Goal: Information Seeking & Learning: Learn about a topic

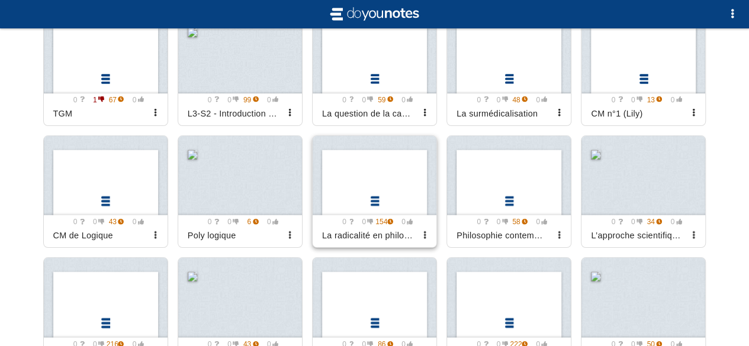
scroll to position [3477, 0]
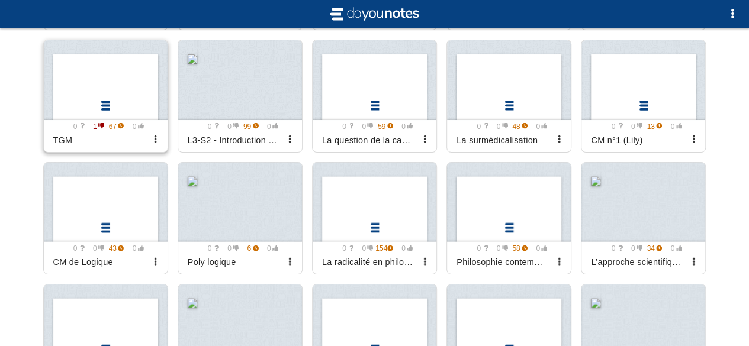
click at [143, 114] on div at bounding box center [106, 80] width 124 height 80
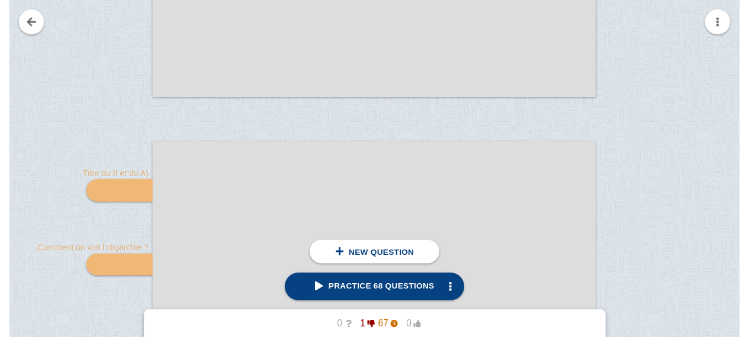
scroll to position [14, 0]
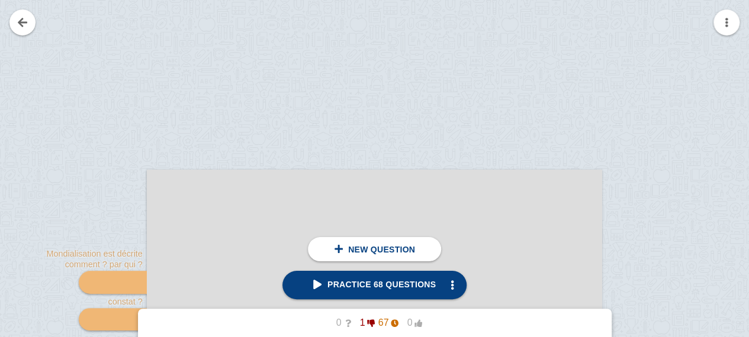
click at [408, 297] on link "Practice 68 questions" at bounding box center [374, 285] width 184 height 28
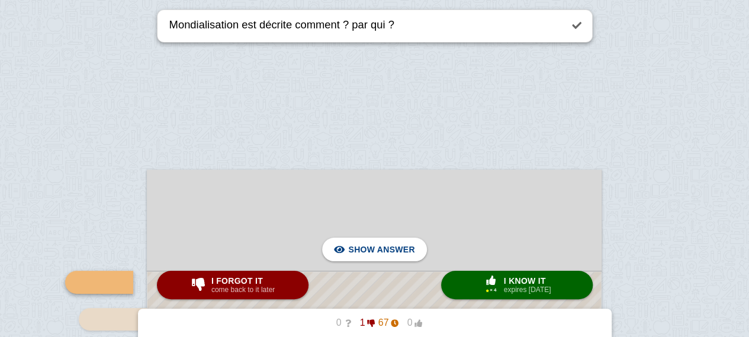
scroll to position [170, 0]
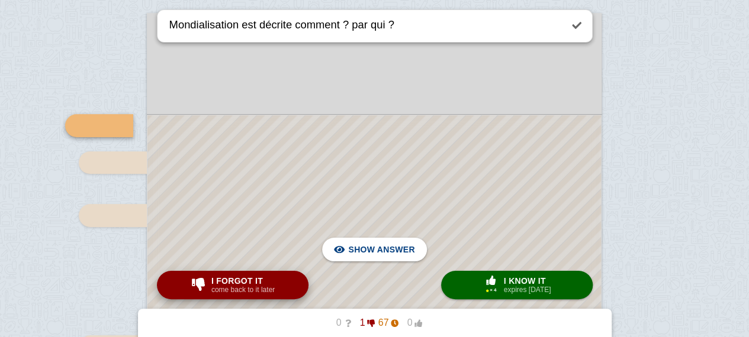
click at [288, 281] on button "I forgot it come back to it later" at bounding box center [233, 285] width 152 height 28
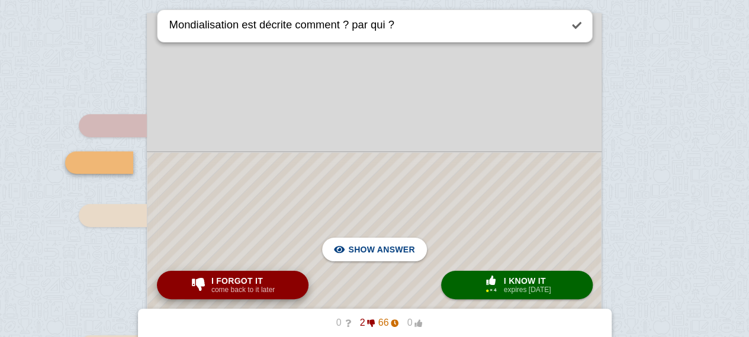
type textarea "Contraste avec quoi ? qui fait le constat ?"
checkbox input "true"
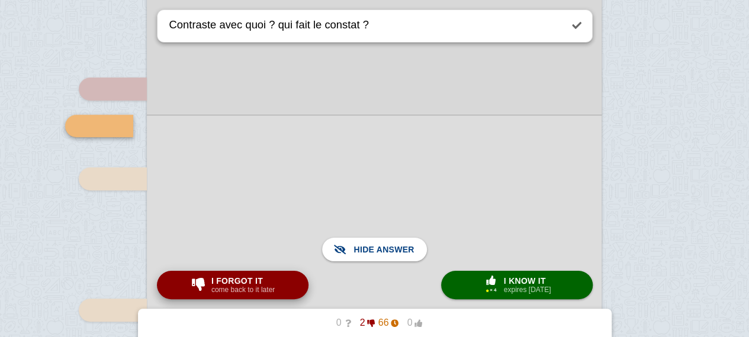
click at [191, 286] on span "button" at bounding box center [198, 284] width 19 height 13
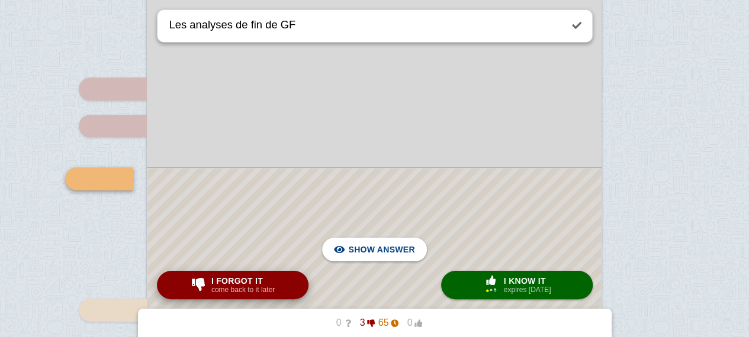
scroll to position [260, 0]
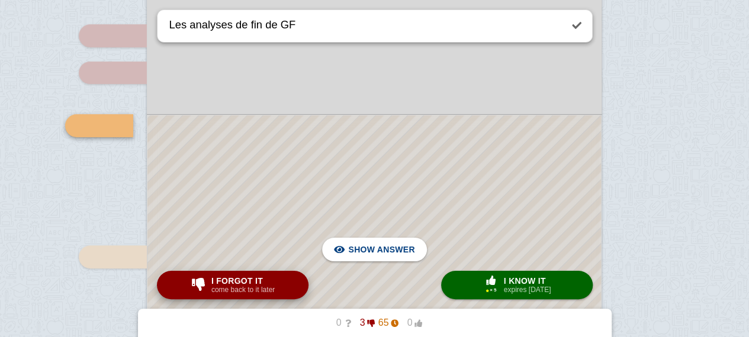
click at [191, 286] on span "button" at bounding box center [198, 284] width 19 height 13
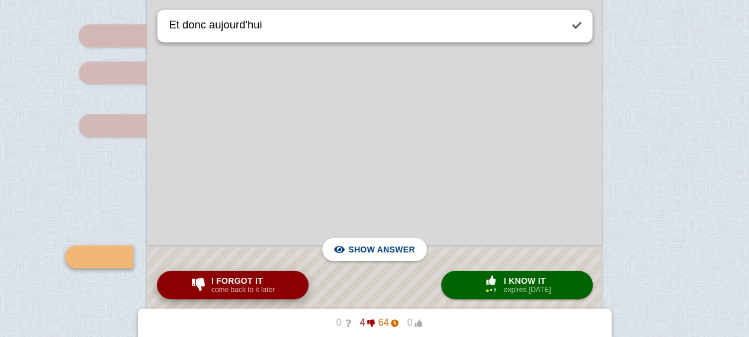
scroll to position [392, 0]
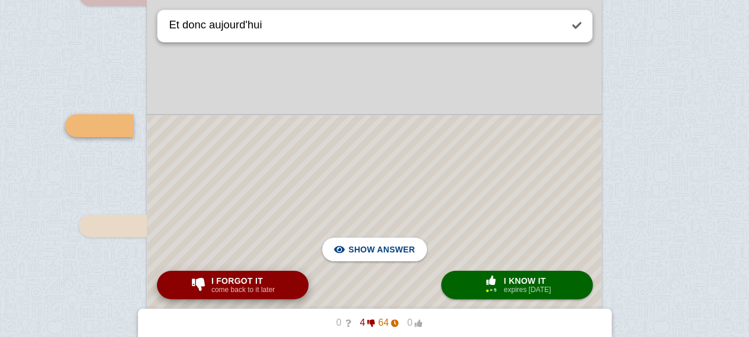
click at [253, 281] on span "I forgot it" at bounding box center [242, 280] width 63 height 9
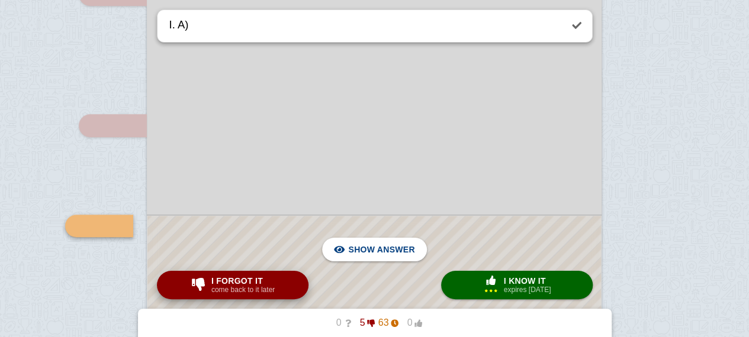
scroll to position [492, 0]
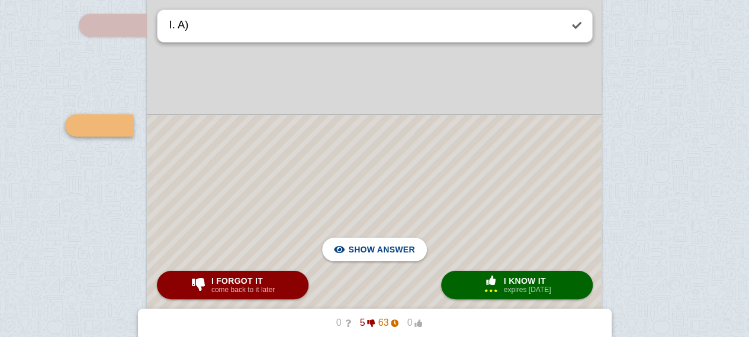
click at [292, 190] on div at bounding box center [373, 223] width 453 height 217
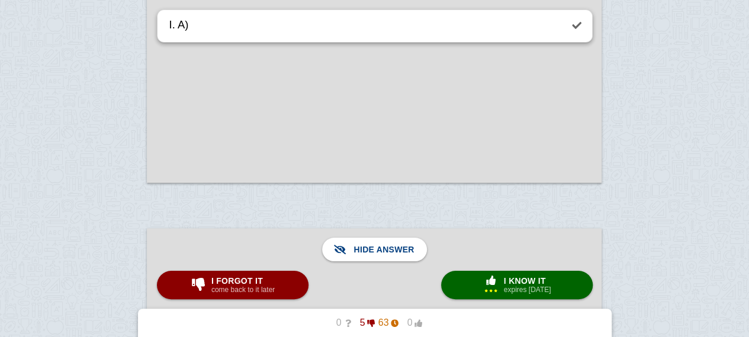
scroll to position [829, 0]
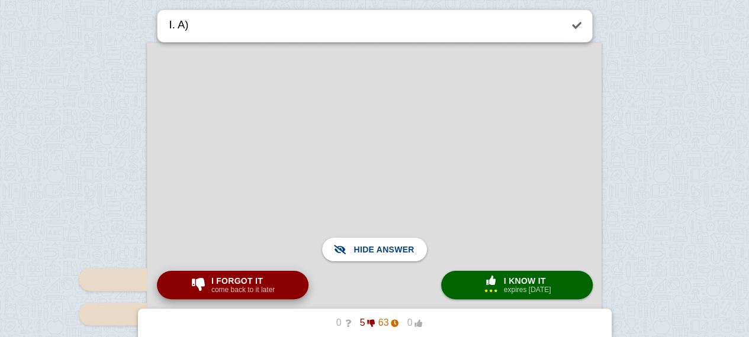
click at [259, 279] on span "I forgot it" at bounding box center [242, 280] width 63 height 9
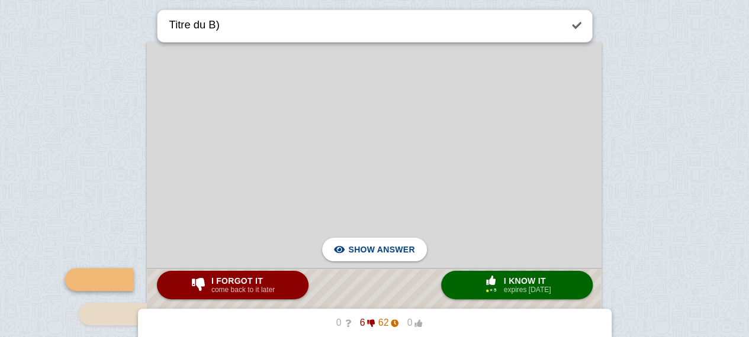
scroll to position [983, 0]
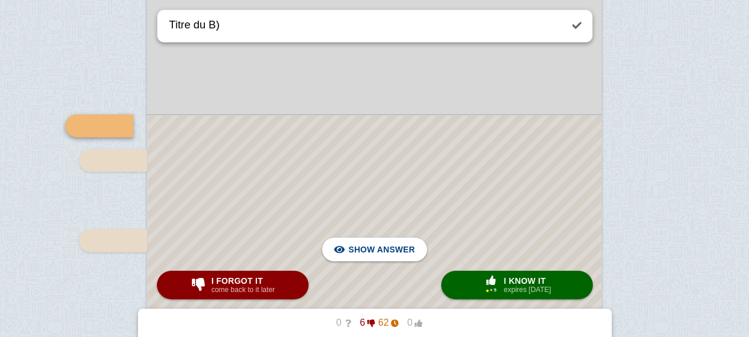
click at [498, 185] on div at bounding box center [373, 322] width 453 height 415
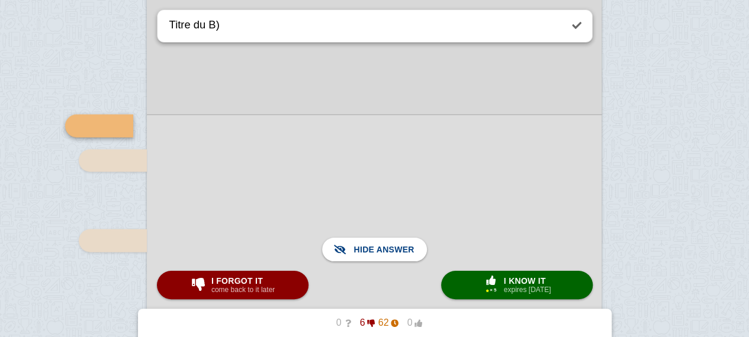
scroll to position [989, 0]
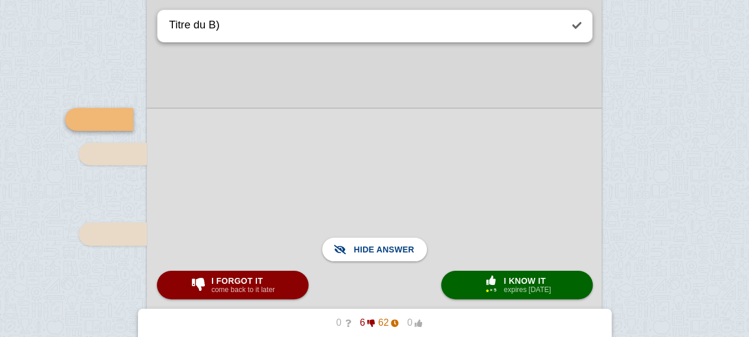
click at [498, 185] on div at bounding box center [374, 316] width 455 height 417
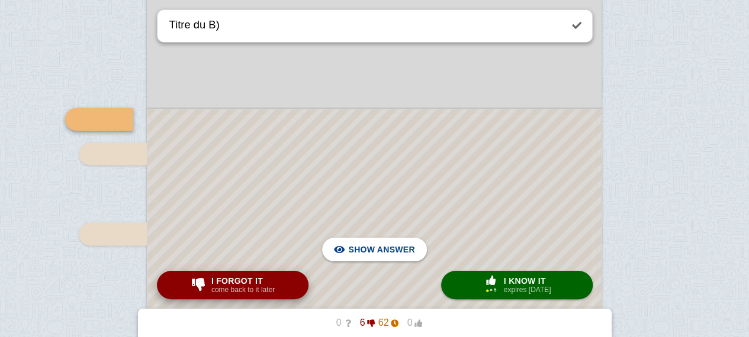
click at [244, 289] on small "come back to it later" at bounding box center [242, 290] width 63 height 8
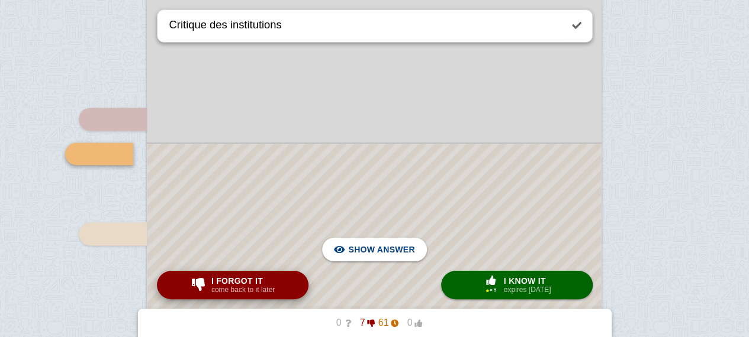
scroll to position [1017, 0]
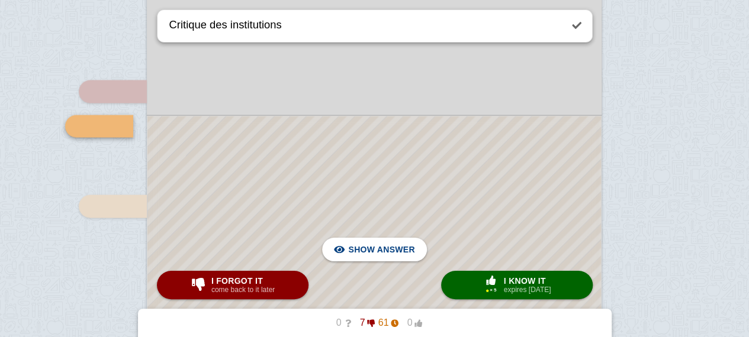
click at [285, 151] on div at bounding box center [373, 306] width 453 height 380
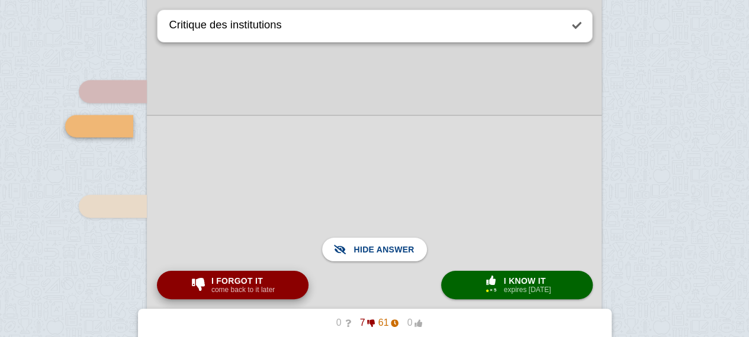
click at [230, 288] on small "come back to it later" at bounding box center [242, 290] width 63 height 8
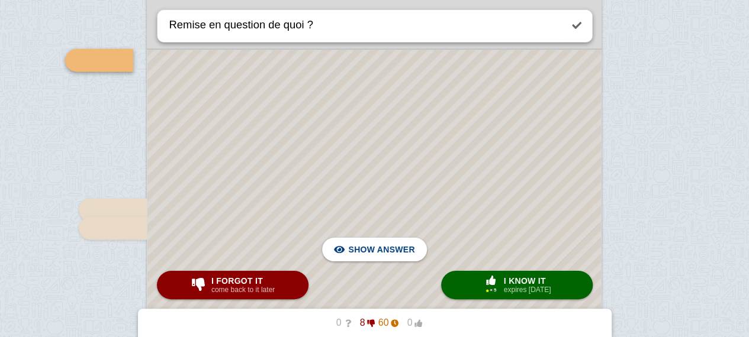
scroll to position [1164, 0]
click at [243, 197] on div at bounding box center [373, 199] width 453 height 300
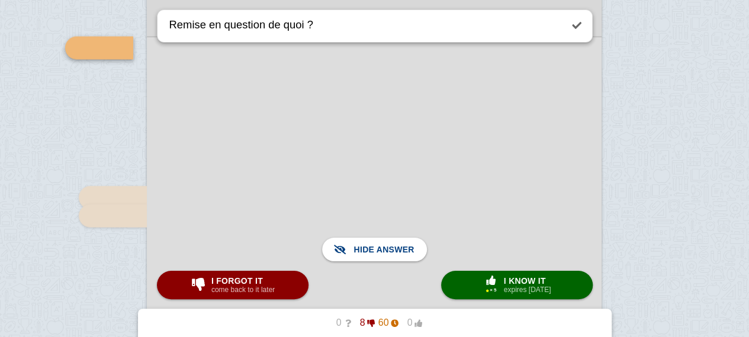
scroll to position [1176, 0]
click at [215, 281] on span "I forgot it" at bounding box center [242, 280] width 63 height 9
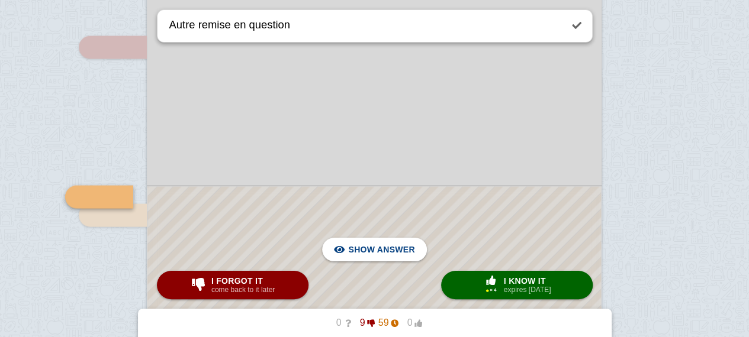
scroll to position [1247, 0]
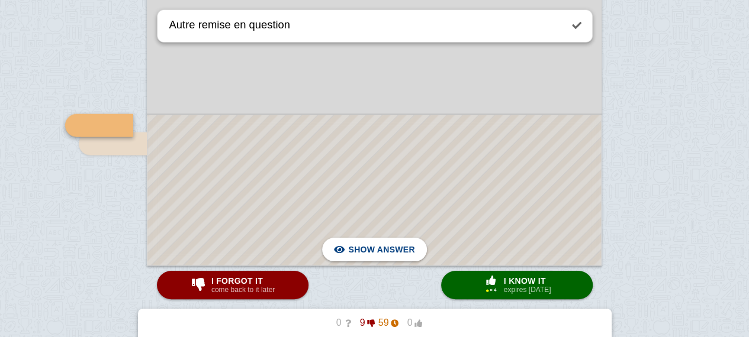
click at [297, 185] on div at bounding box center [373, 190] width 453 height 150
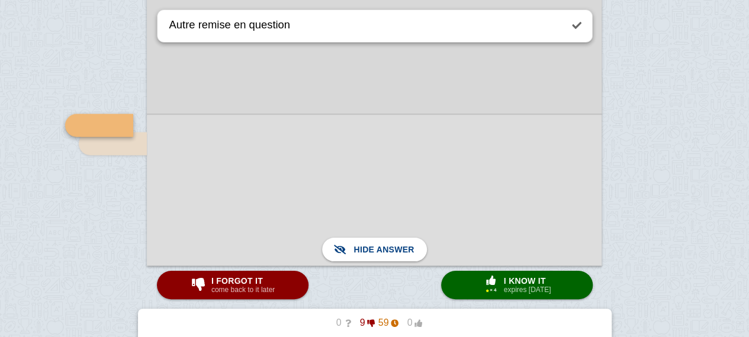
click at [297, 185] on div at bounding box center [374, 190] width 455 height 152
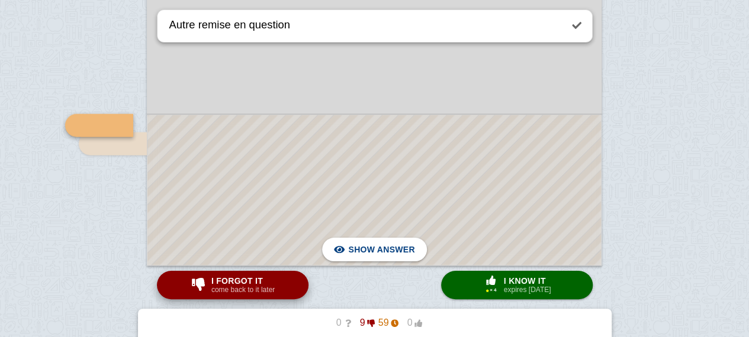
click at [254, 284] on span "I forgot it" at bounding box center [242, 280] width 63 height 9
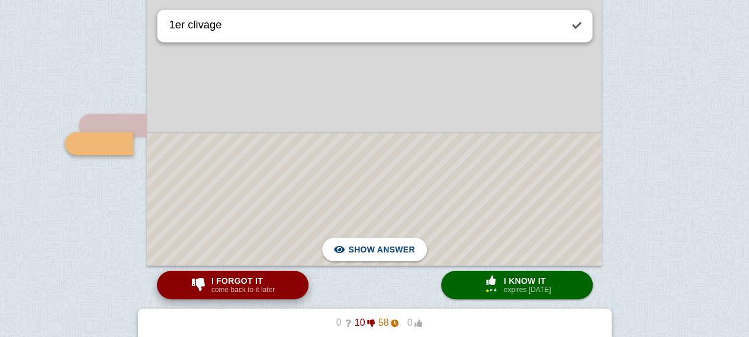
scroll to position [1266, 0]
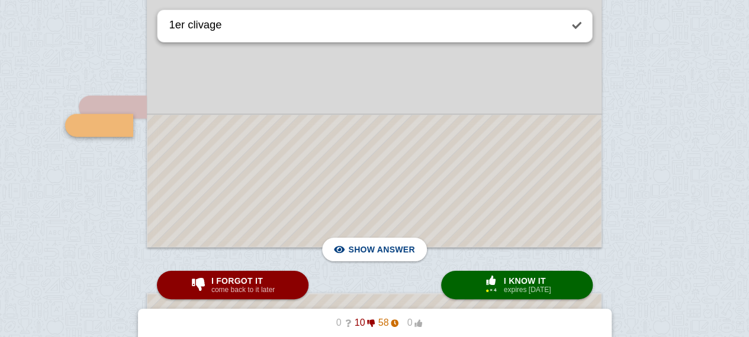
click at [318, 171] on div at bounding box center [373, 181] width 453 height 132
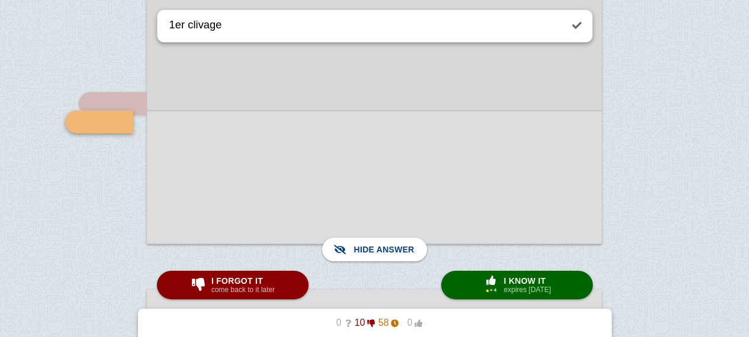
scroll to position [1277, 0]
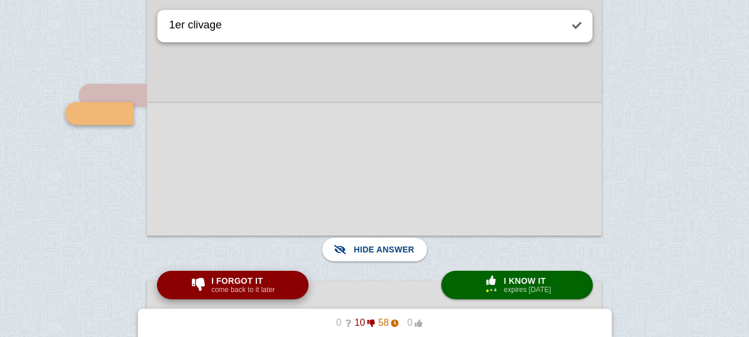
click at [251, 280] on span "I forgot it" at bounding box center [242, 280] width 63 height 9
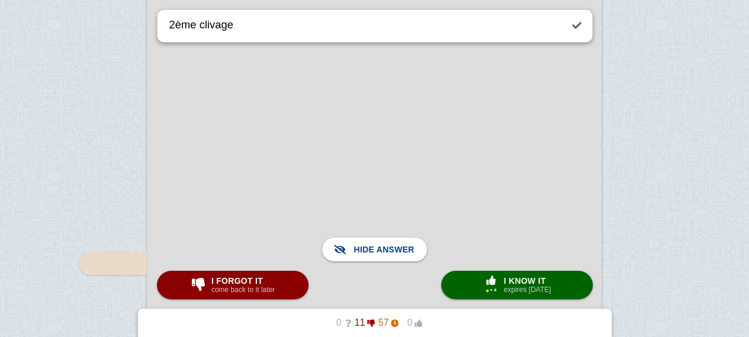
scroll to position [1801, 0]
click at [202, 291] on span "button" at bounding box center [198, 284] width 19 height 13
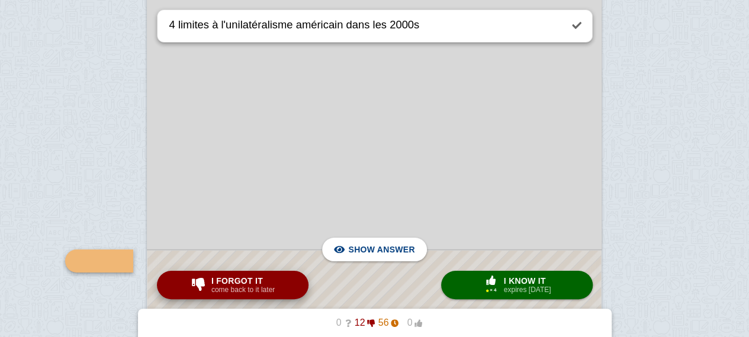
scroll to position [1936, 0]
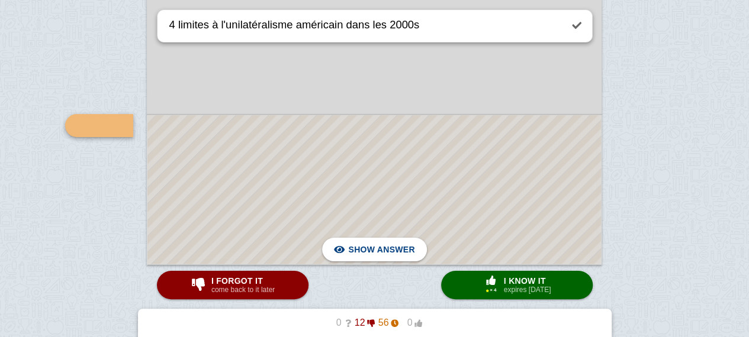
click at [314, 166] on div at bounding box center [373, 189] width 453 height 149
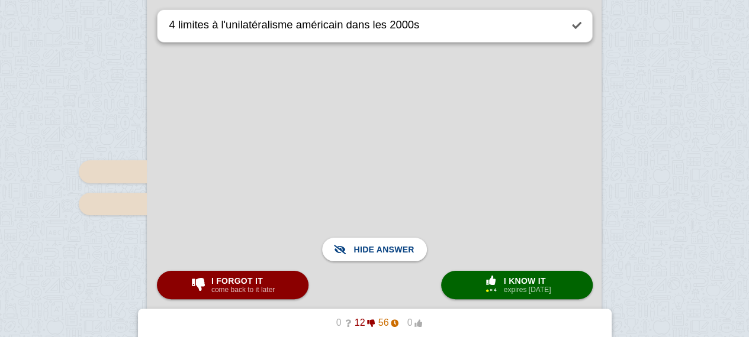
scroll to position [2308, 0]
click at [226, 294] on small "come back to it later" at bounding box center [242, 290] width 63 height 8
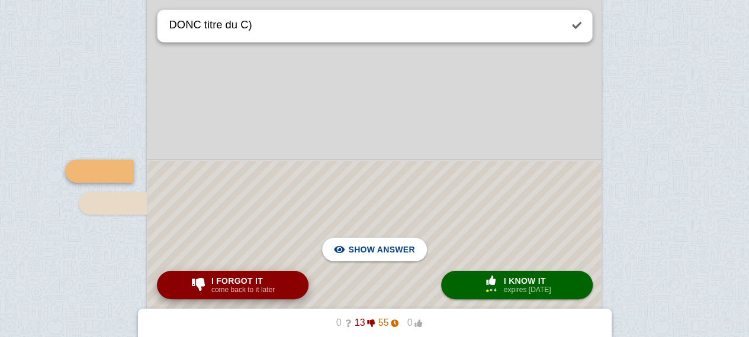
scroll to position [2353, 0]
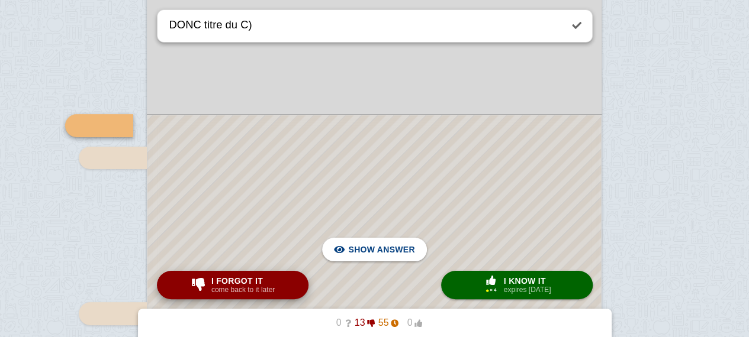
click at [272, 284] on span "I forgot it" at bounding box center [242, 280] width 63 height 9
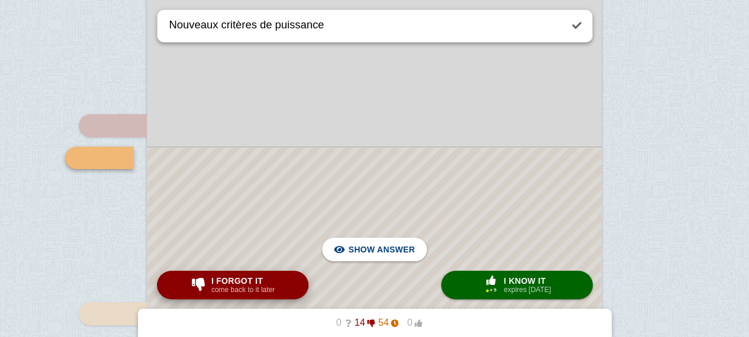
scroll to position [2385, 0]
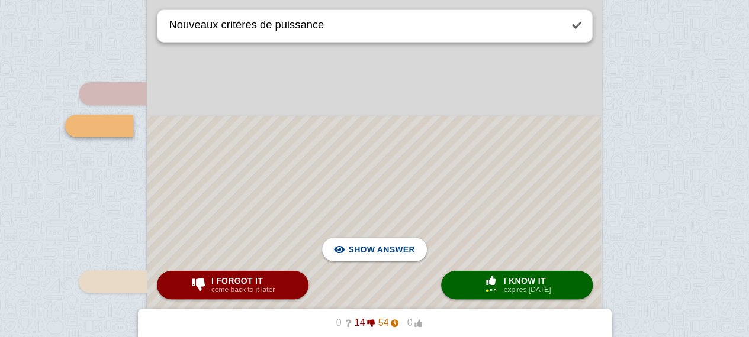
click at [306, 180] on div at bounding box center [373, 309] width 453 height 387
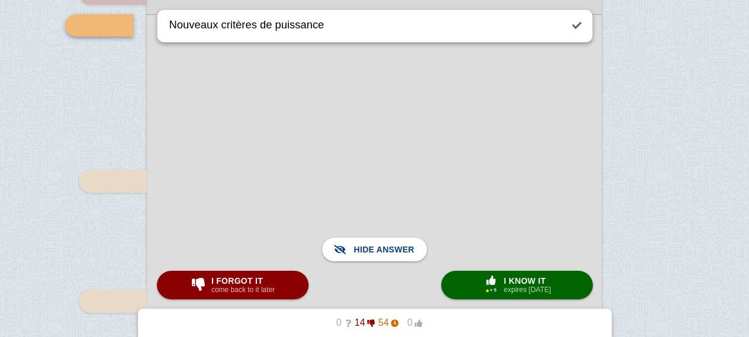
scroll to position [2487, 0]
click at [236, 278] on span "I forgot it" at bounding box center [242, 280] width 63 height 9
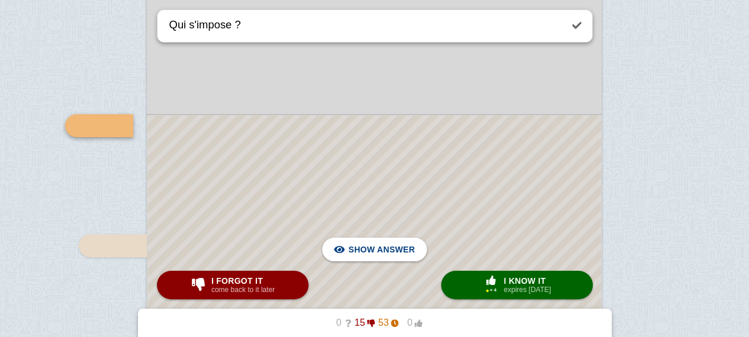
scroll to position [2591, 0]
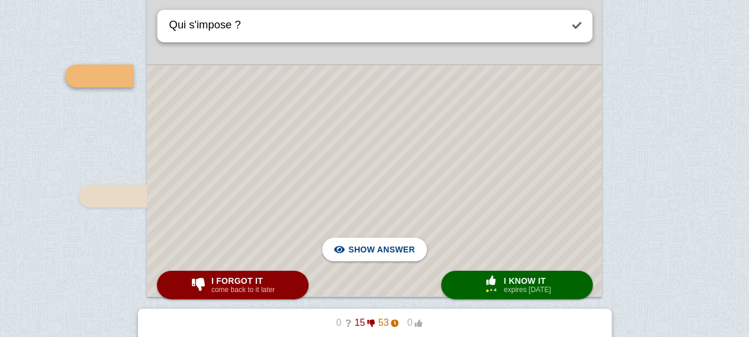
click at [339, 189] on div at bounding box center [373, 181] width 453 height 231
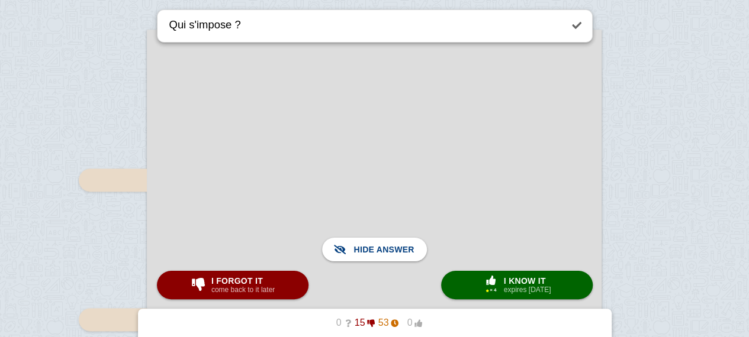
scroll to position [2905, 0]
click at [206, 273] on button "I forgot it come back to it later" at bounding box center [233, 285] width 152 height 28
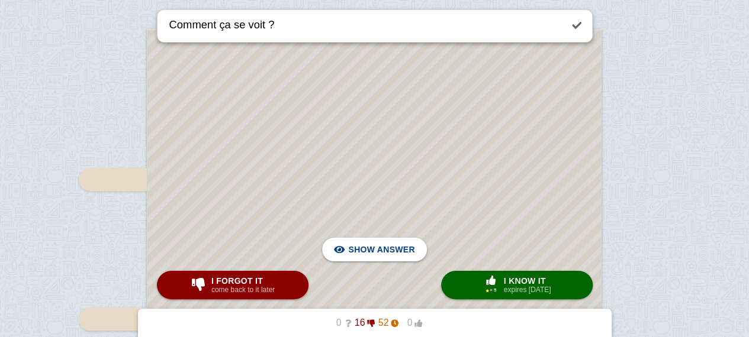
scroll to position [2662, 0]
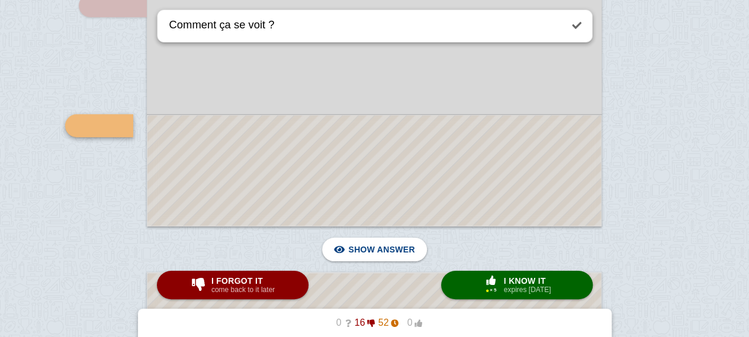
click at [367, 202] on div at bounding box center [373, 170] width 453 height 111
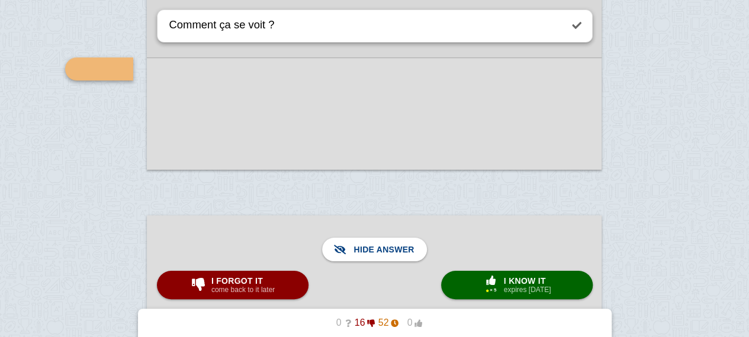
scroll to position [2697, 0]
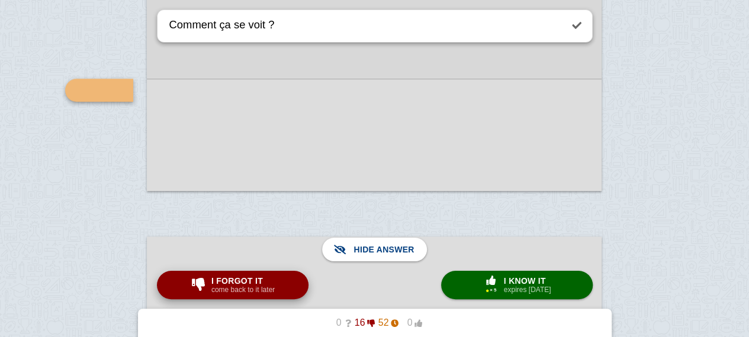
click at [233, 278] on span "I forgot it" at bounding box center [242, 280] width 63 height 9
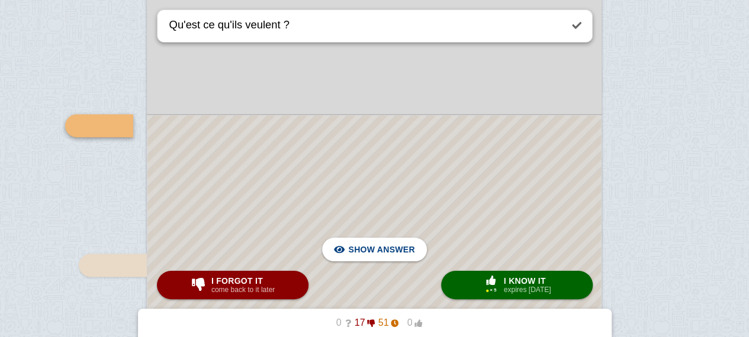
scroll to position [2978, 0]
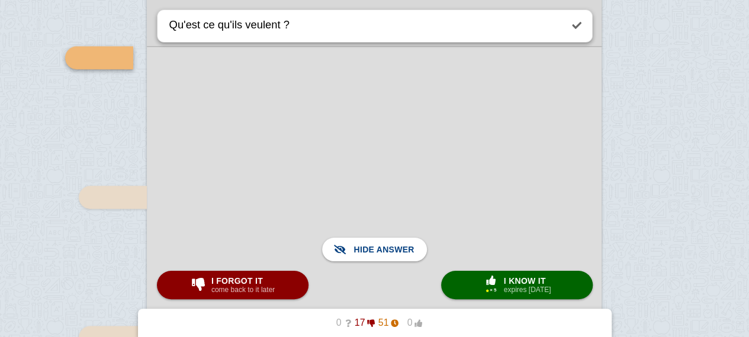
scroll to position [3026, 0]
click at [202, 278] on span "button" at bounding box center [198, 285] width 21 height 15
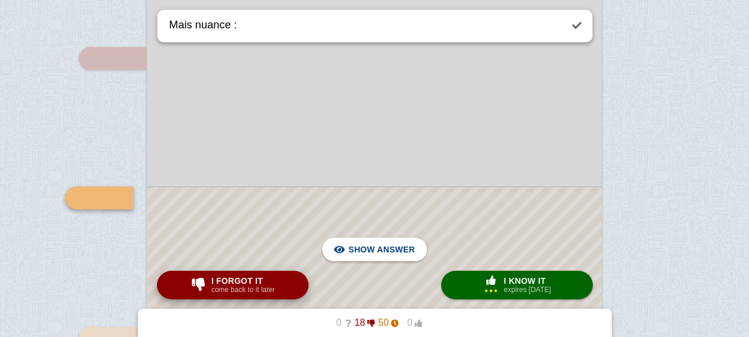
scroll to position [3099, 0]
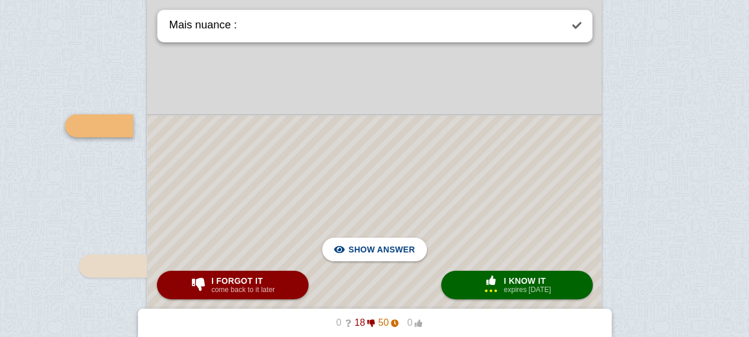
click at [250, 220] on div at bounding box center [373, 296] width 453 height 362
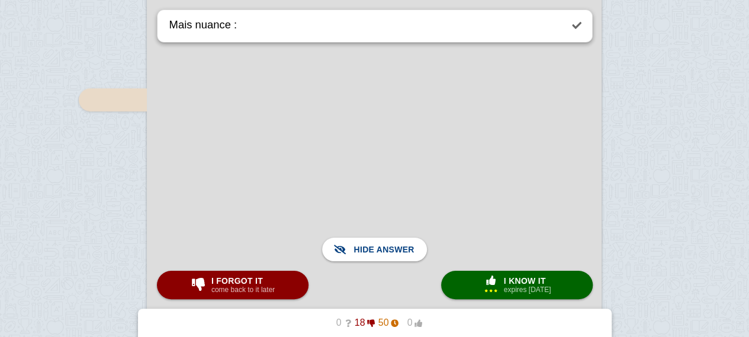
scroll to position [3267, 0]
click at [225, 292] on small "come back to it later" at bounding box center [242, 290] width 63 height 8
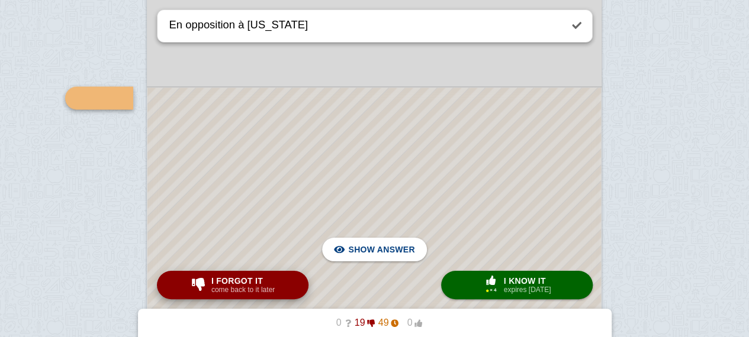
scroll to position [3239, 0]
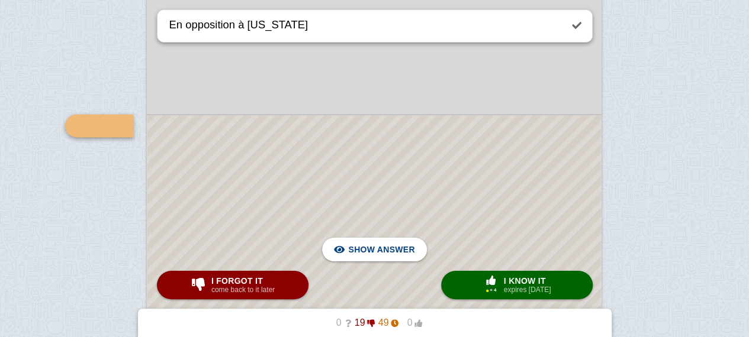
click at [284, 197] on div at bounding box center [373, 225] width 453 height 221
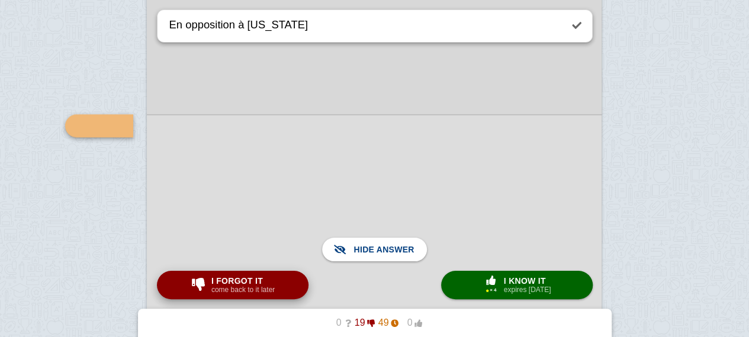
click at [238, 285] on span "I forgot it" at bounding box center [242, 280] width 63 height 9
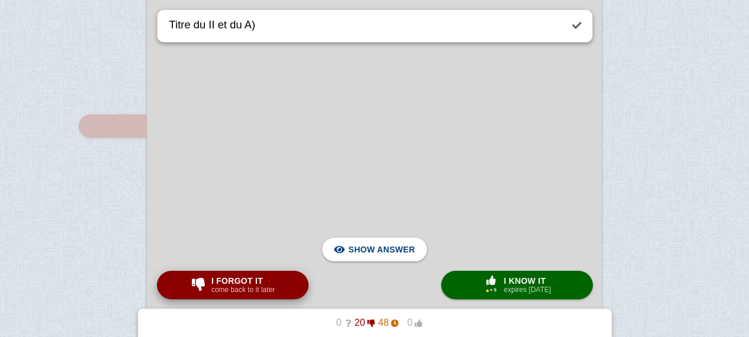
scroll to position [3547, 0]
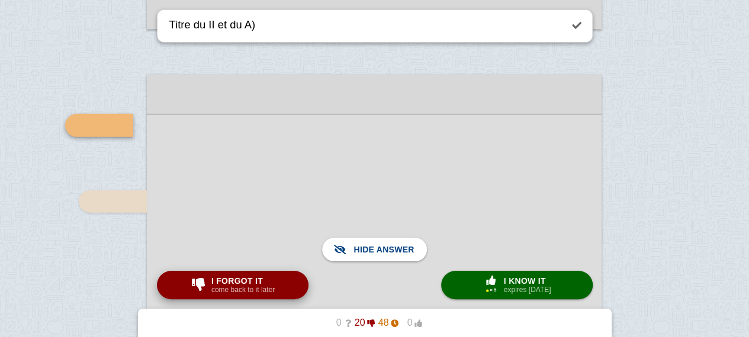
click at [242, 286] on small "come back to it later" at bounding box center [242, 290] width 63 height 8
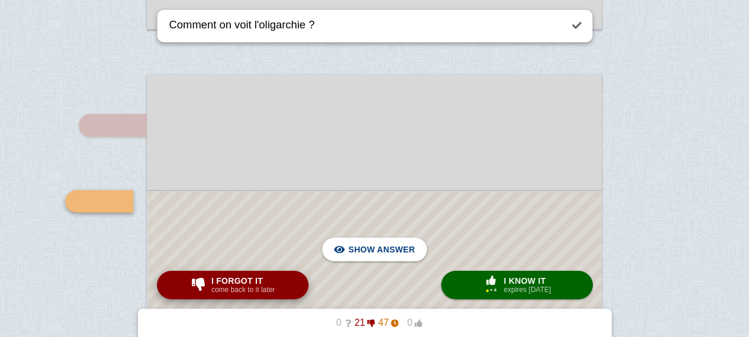
scroll to position [3623, 0]
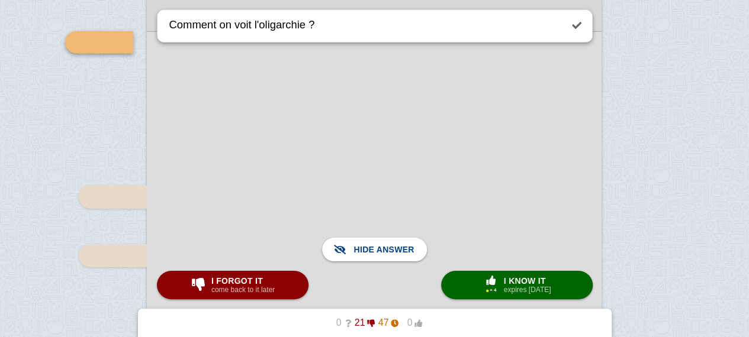
scroll to position [3710, 0]
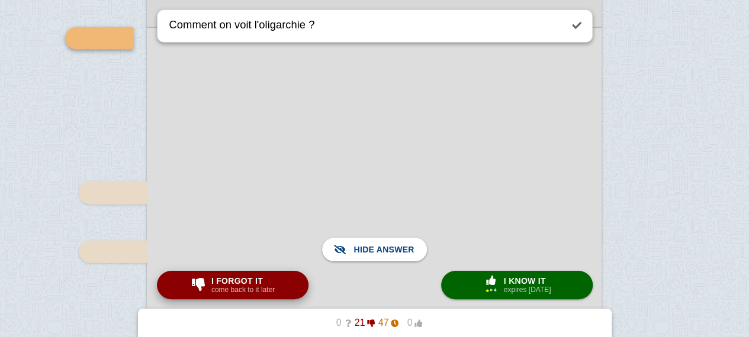
click at [272, 289] on small "come back to it later" at bounding box center [242, 290] width 63 height 8
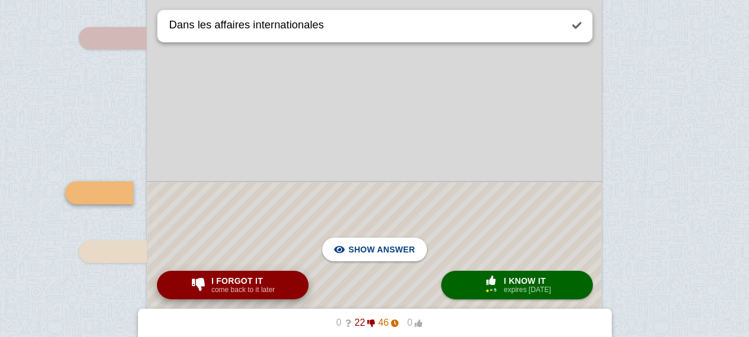
scroll to position [3778, 0]
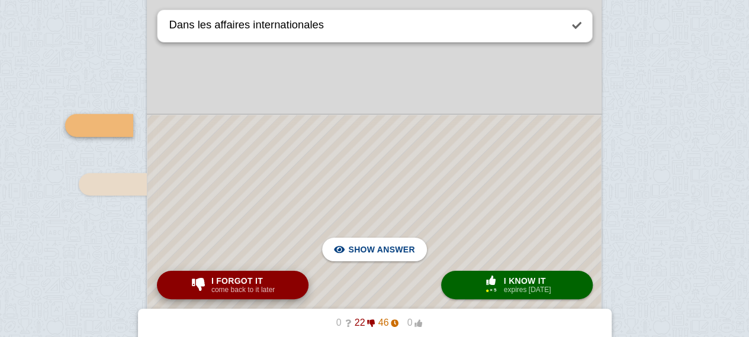
click at [272, 289] on small "come back to it later" at bounding box center [242, 290] width 63 height 8
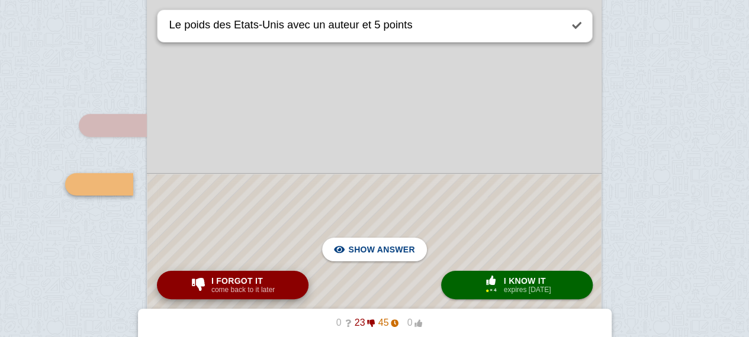
scroll to position [3837, 0]
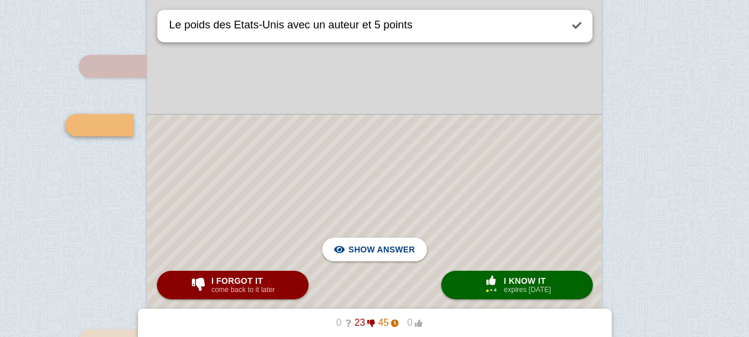
click at [259, 165] on div at bounding box center [373, 270] width 453 height 311
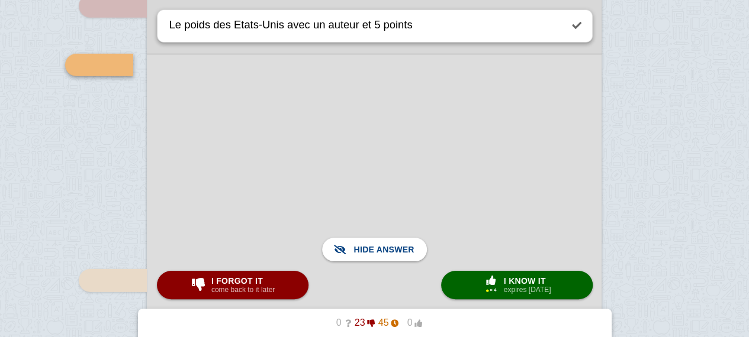
scroll to position [3910, 0]
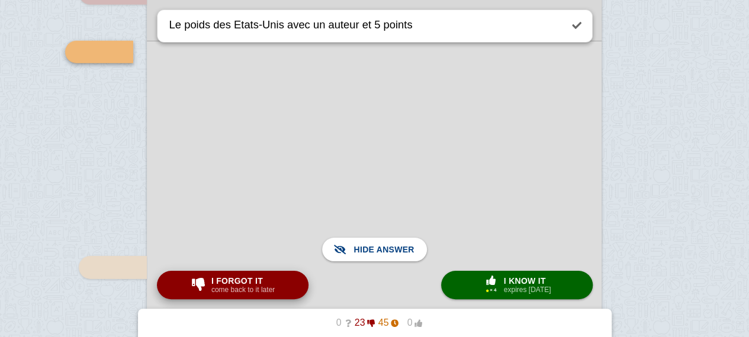
click at [231, 297] on button "I forgot it come back to it later" at bounding box center [233, 285] width 152 height 28
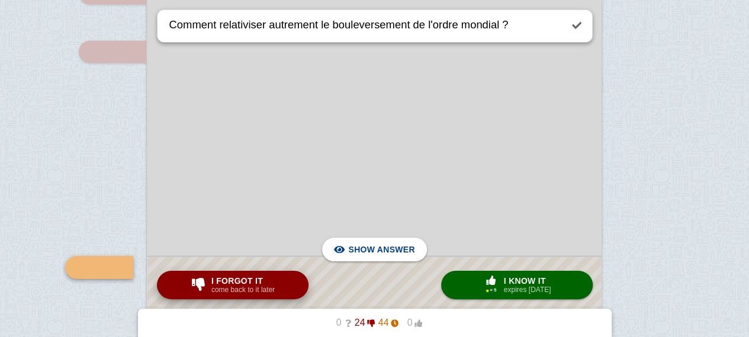
scroll to position [4052, 0]
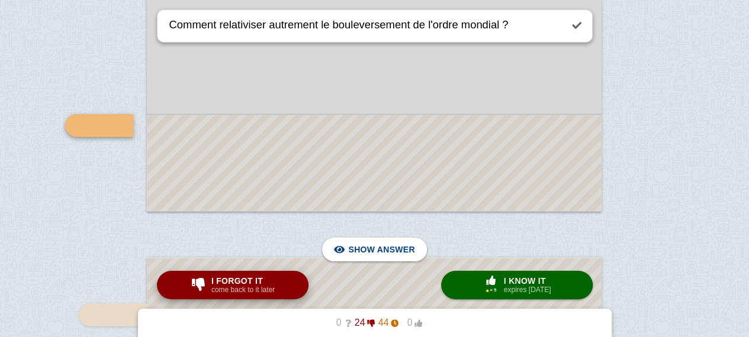
click at [231, 297] on button "I forgot it come back to it later" at bounding box center [233, 285] width 152 height 28
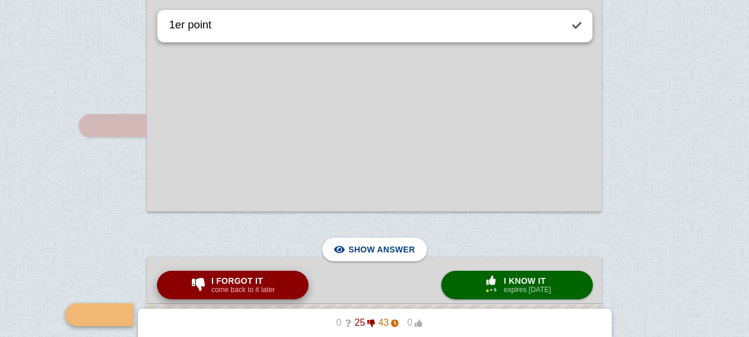
scroll to position [4242, 0]
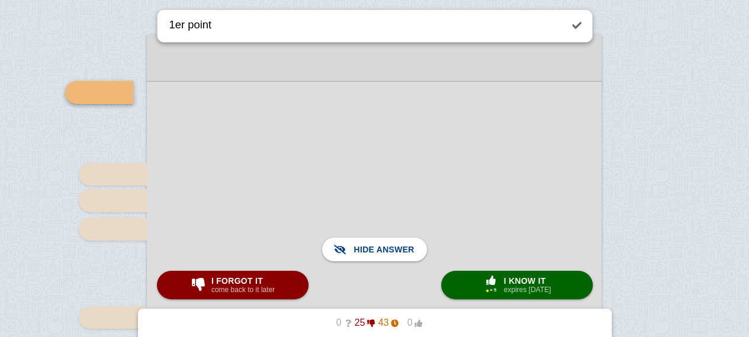
scroll to position [4275, 0]
click at [214, 289] on small "come back to it later" at bounding box center [242, 290] width 63 height 8
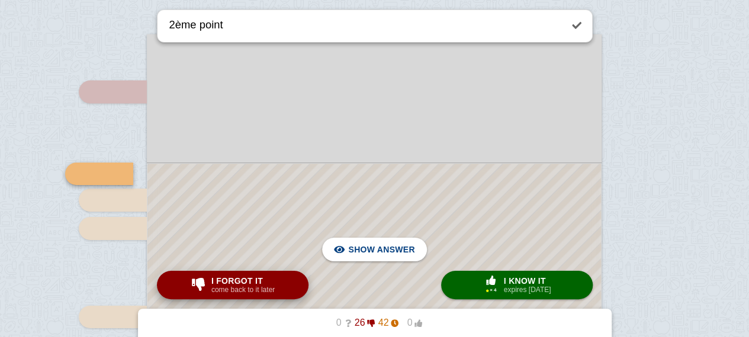
scroll to position [4323, 0]
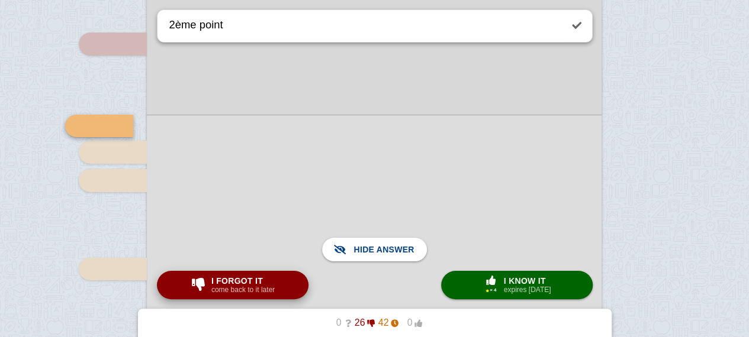
click at [210, 281] on div "I forgot it come back to it later" at bounding box center [243, 285] width 68 height 19
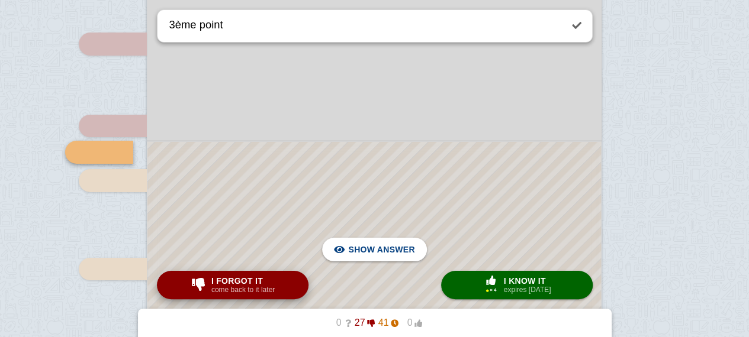
scroll to position [4350, 0]
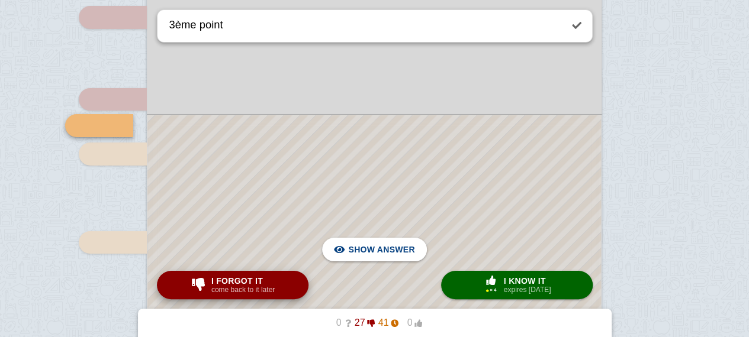
click at [205, 274] on button "I forgot it come back to it later" at bounding box center [233, 285] width 152 height 28
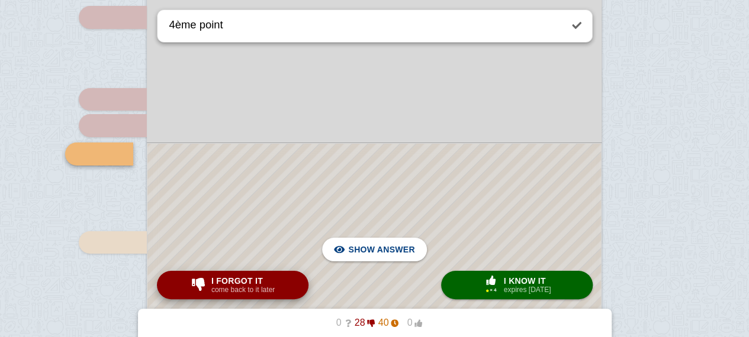
scroll to position [4378, 0]
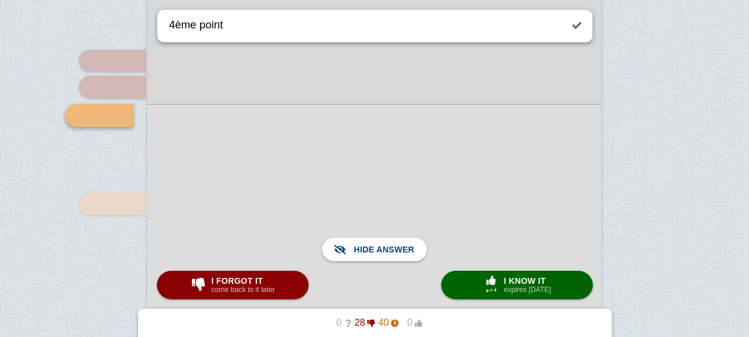
scroll to position [4402, 0]
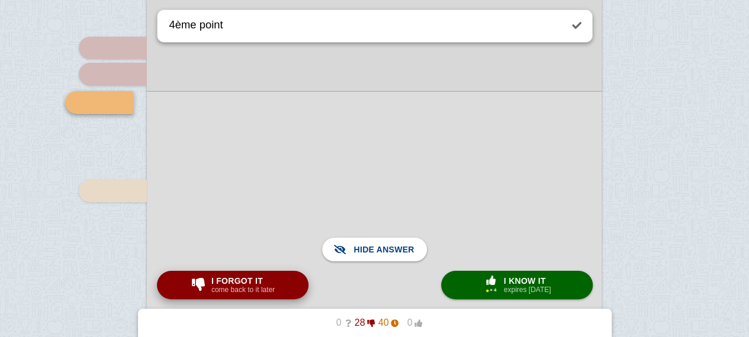
click at [247, 281] on span "I forgot it" at bounding box center [242, 280] width 63 height 9
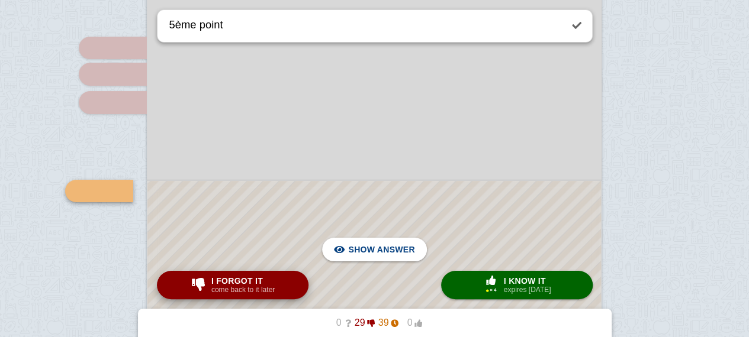
scroll to position [4467, 0]
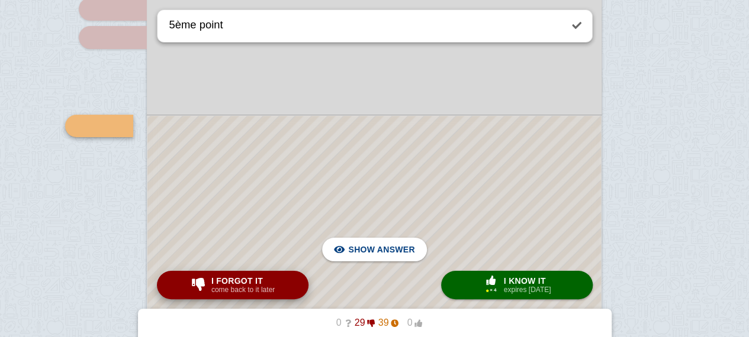
click at [305, 232] on div at bounding box center [373, 300] width 453 height 369
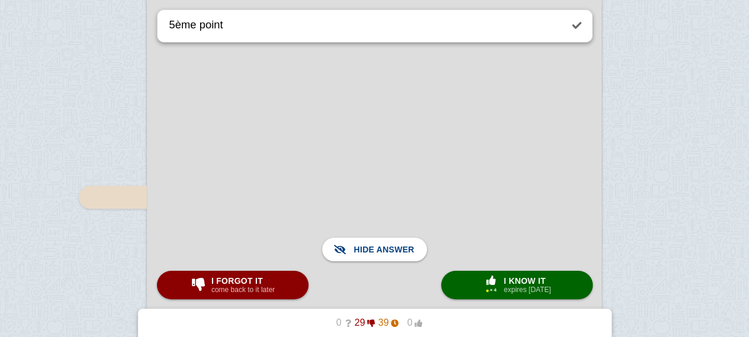
scroll to position [4643, 0]
click at [223, 284] on span "I forgot it" at bounding box center [242, 280] width 63 height 9
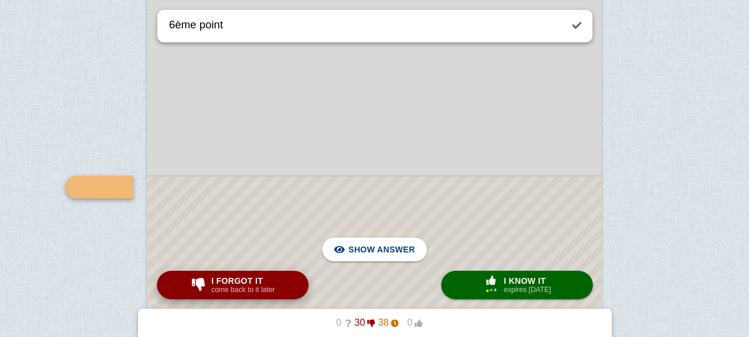
click at [223, 284] on span "I forgot it" at bounding box center [242, 280] width 63 height 9
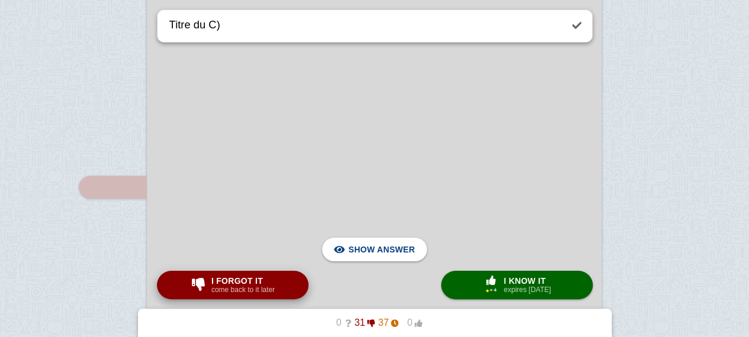
scroll to position [4991, 0]
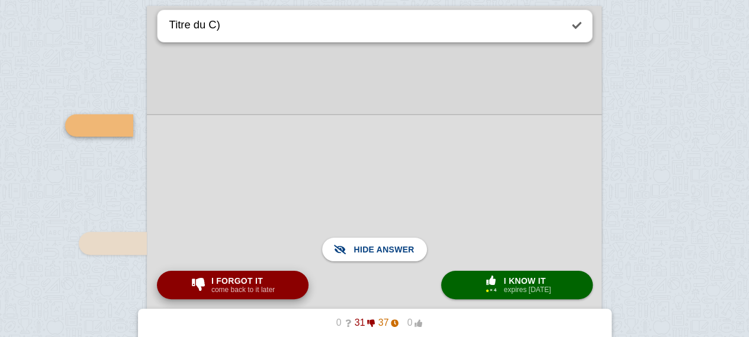
click at [240, 276] on span "I forgot it" at bounding box center [242, 280] width 63 height 9
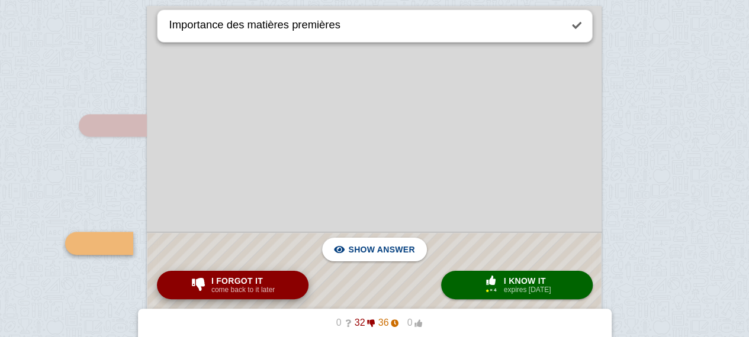
scroll to position [5109, 0]
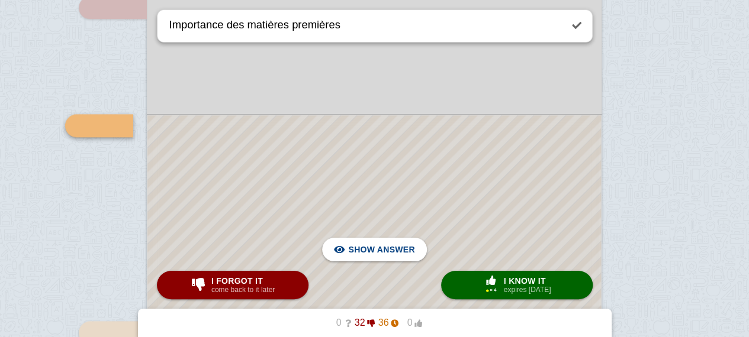
click at [285, 220] on div at bounding box center [373, 322] width 453 height 414
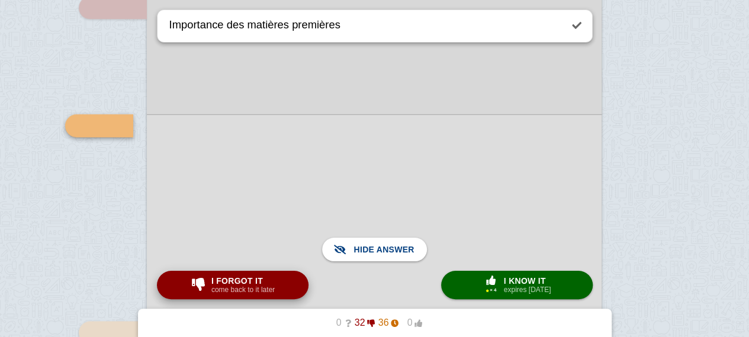
click at [247, 286] on small "come back to it later" at bounding box center [242, 290] width 63 height 8
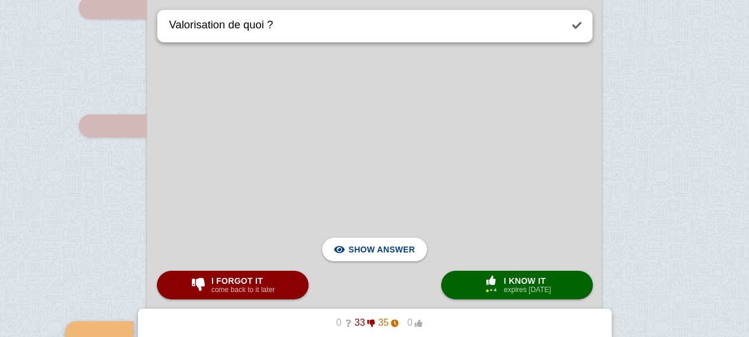
scroll to position [5316, 0]
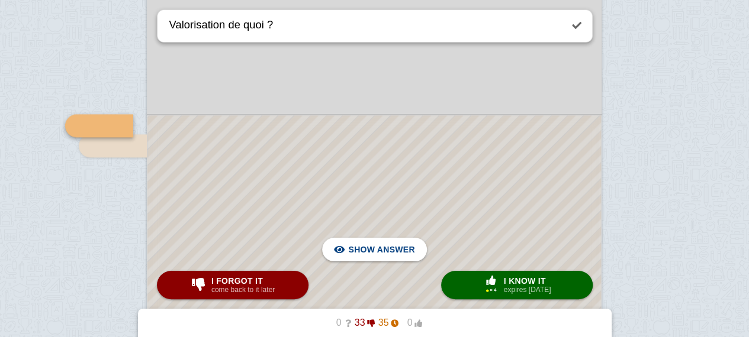
click at [430, 254] on div at bounding box center [373, 218] width 453 height 207
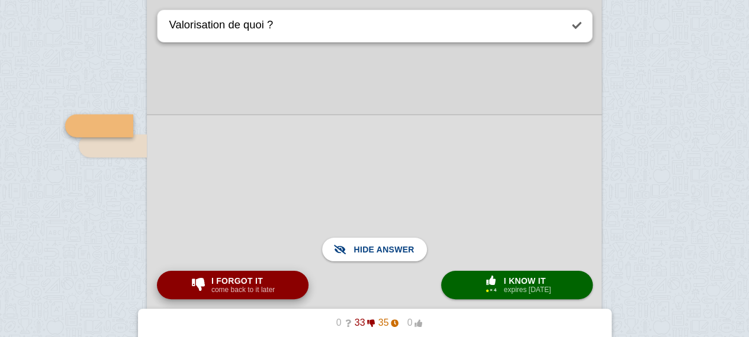
click at [279, 286] on button "I forgot it come back to it later" at bounding box center [233, 285] width 152 height 28
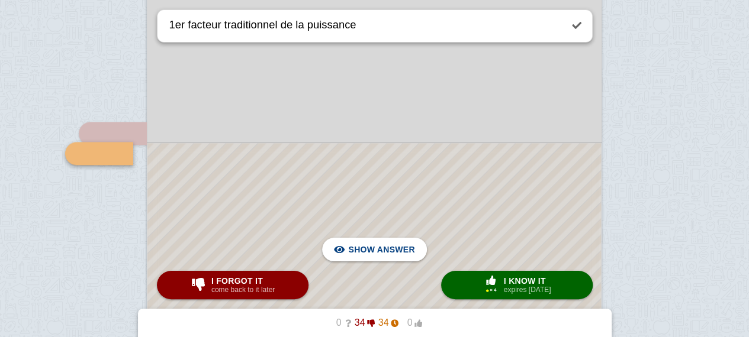
scroll to position [5309, 0]
click at [330, 201] on div at bounding box center [373, 236] width 453 height 187
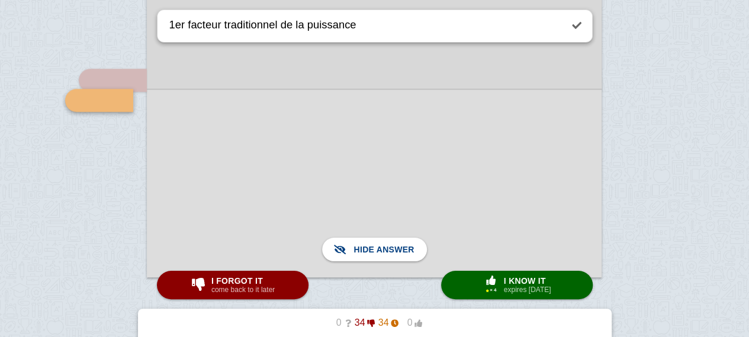
scroll to position [5363, 0]
click at [223, 281] on span "I forgot it" at bounding box center [242, 280] width 63 height 9
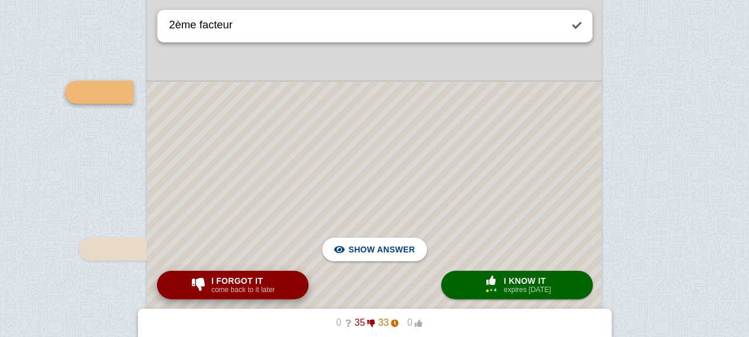
scroll to position [5736, 0]
click at [242, 126] on div at bounding box center [373, 336] width 453 height 509
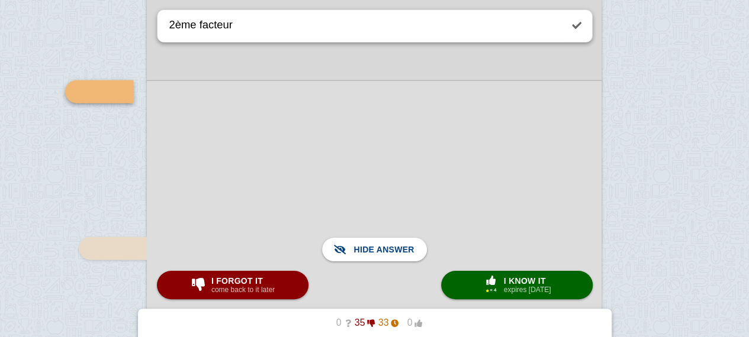
scroll to position [5782, 0]
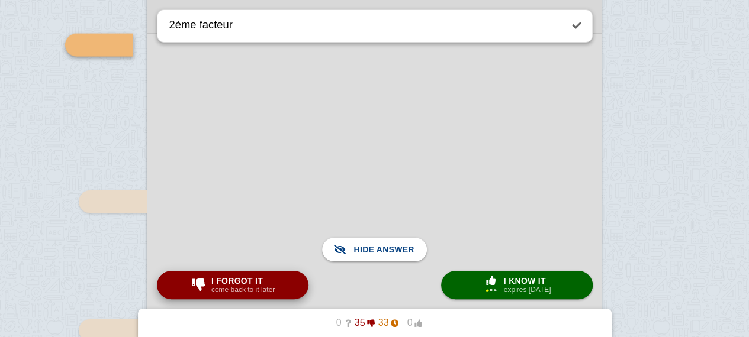
click at [210, 294] on div "I forgot it come back to it later" at bounding box center [232, 285] width 89 height 19
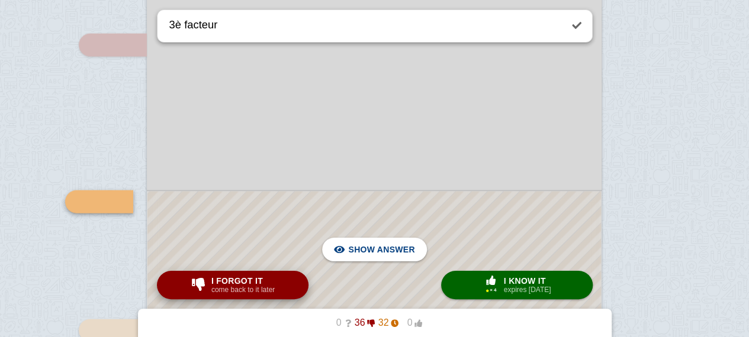
scroll to position [5859, 0]
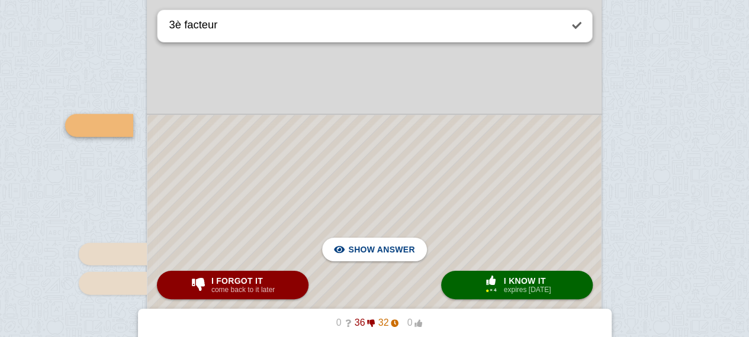
click at [273, 195] on div at bounding box center [373, 291] width 453 height 352
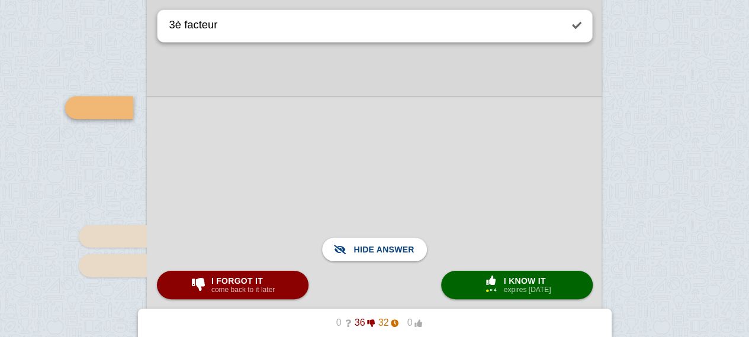
scroll to position [5877, 0]
click at [246, 279] on span "I forgot it" at bounding box center [242, 280] width 63 height 9
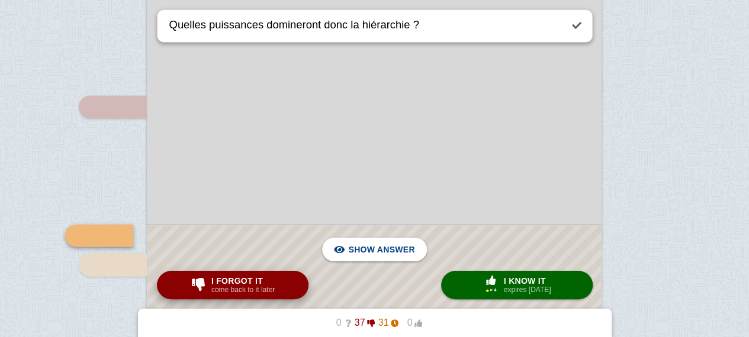
scroll to position [5988, 0]
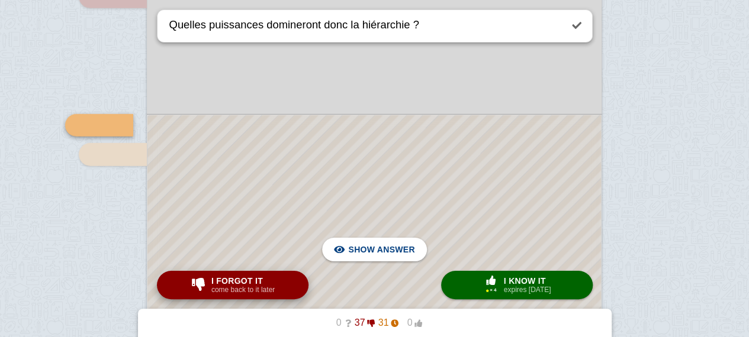
click at [246, 279] on span "I forgot it" at bounding box center [242, 280] width 63 height 9
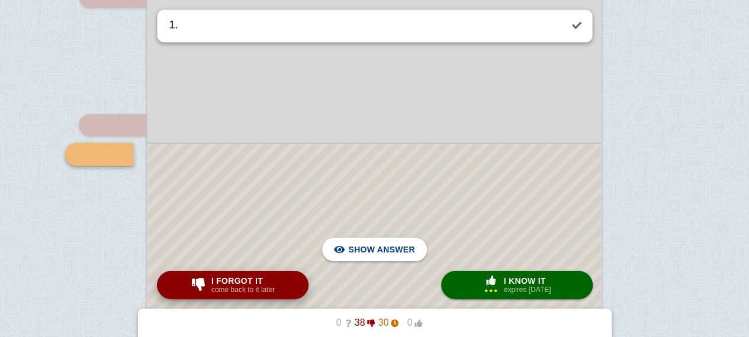
scroll to position [6017, 0]
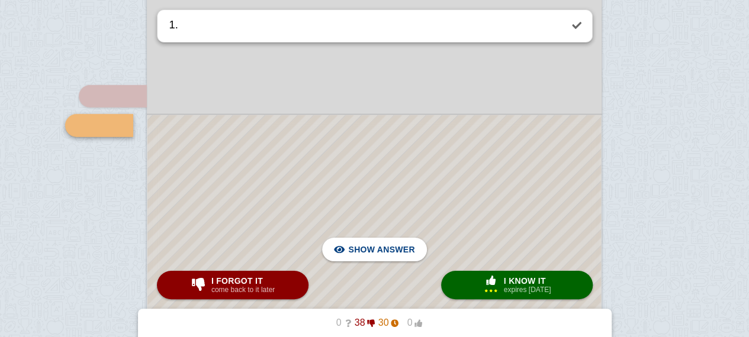
click at [358, 188] on div at bounding box center [373, 212] width 453 height 194
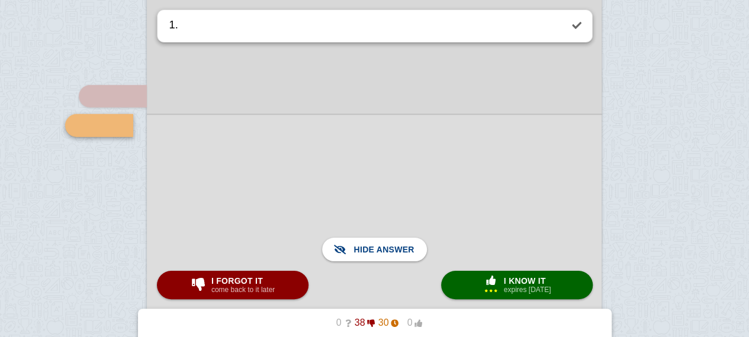
click at [290, 286] on button "I forgot it come back to it later" at bounding box center [233, 285] width 152 height 28
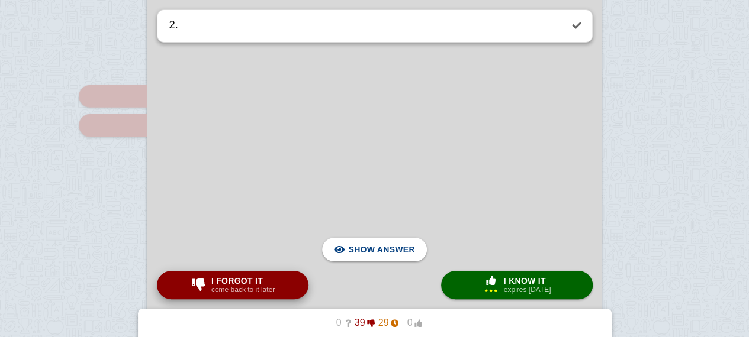
scroll to position [6347, 0]
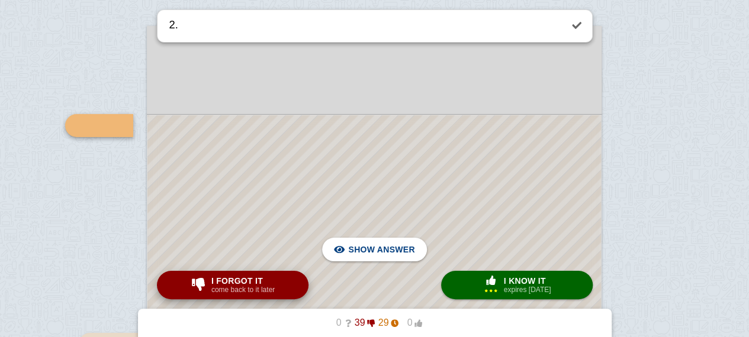
click at [290, 286] on button "I forgot it come back to it later" at bounding box center [233, 285] width 152 height 28
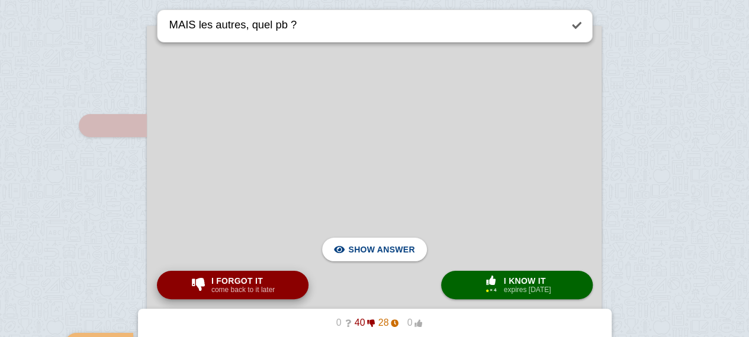
scroll to position [6566, 0]
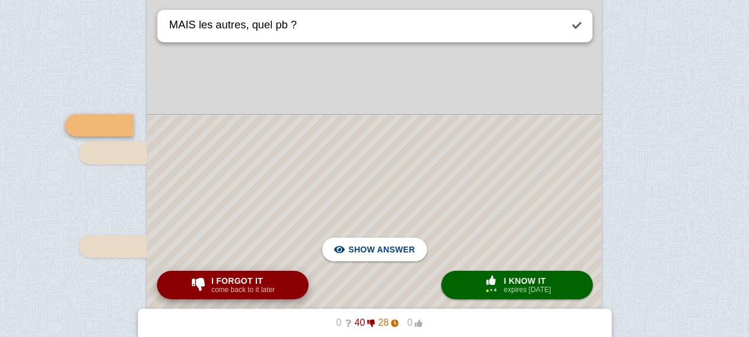
click at [290, 286] on button "I forgot it come back to it later" at bounding box center [233, 285] width 152 height 28
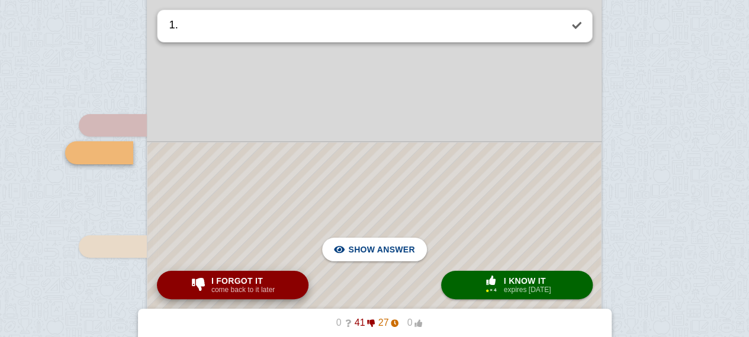
scroll to position [6593, 0]
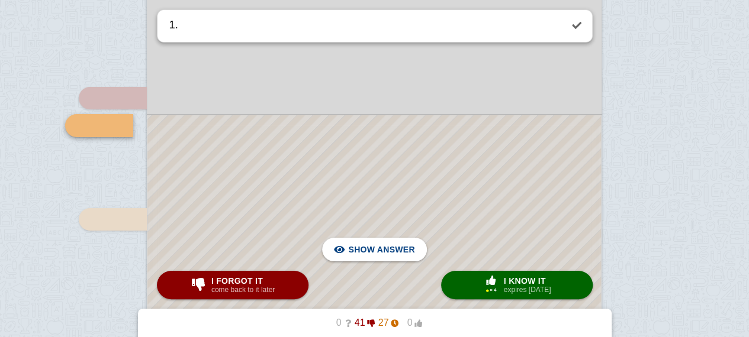
click at [307, 198] on div at bounding box center [373, 268] width 453 height 306
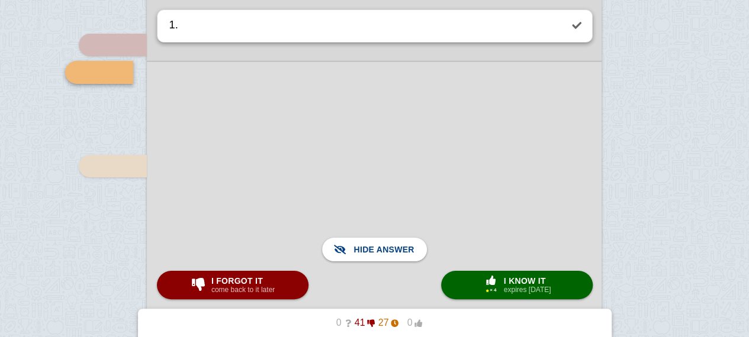
scroll to position [6647, 0]
click at [181, 276] on button "I forgot it come back to it later" at bounding box center [233, 285] width 152 height 28
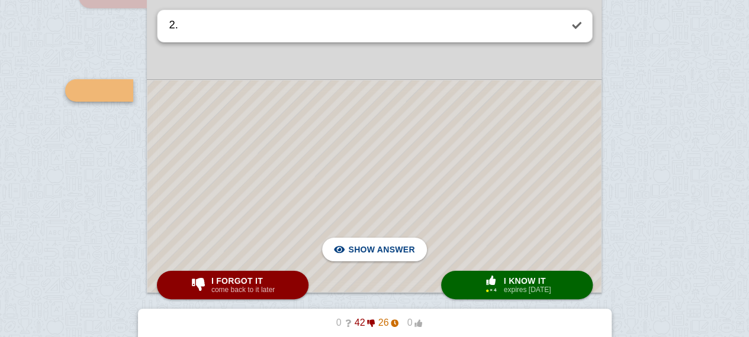
scroll to position [6722, 0]
click at [271, 123] on div at bounding box center [373, 186] width 453 height 212
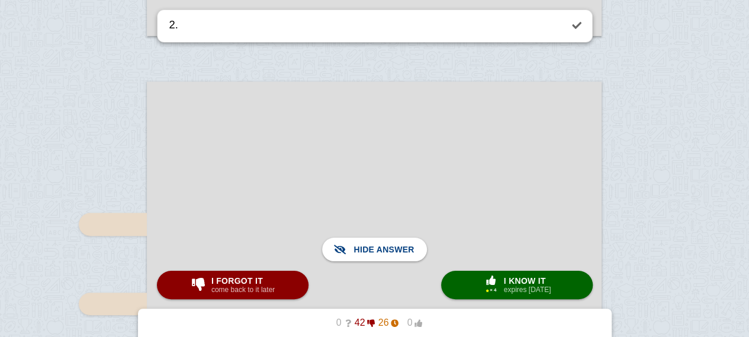
scroll to position [7004, 0]
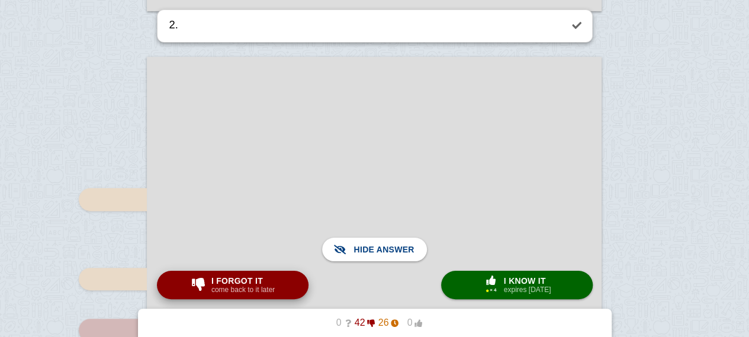
click at [258, 282] on span "I forgot it" at bounding box center [242, 280] width 63 height 9
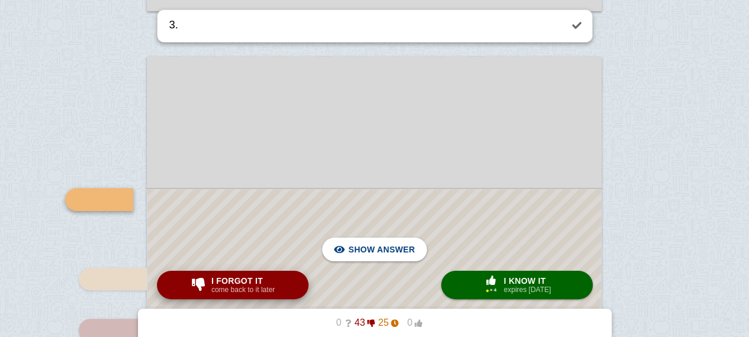
scroll to position [7078, 0]
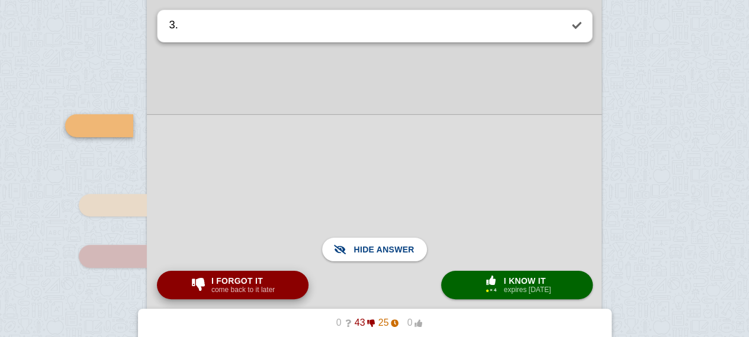
click at [252, 291] on small "come back to it later" at bounding box center [242, 290] width 63 height 8
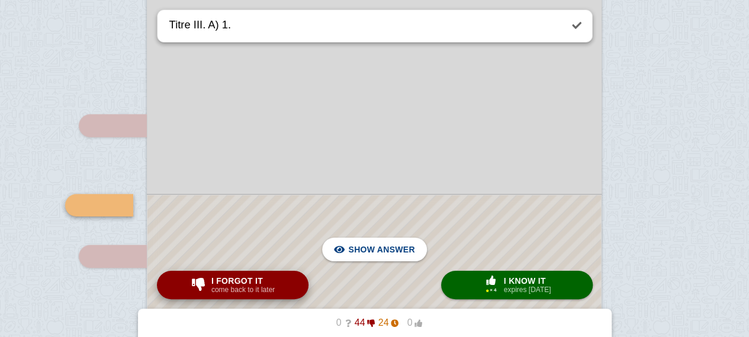
scroll to position [7158, 0]
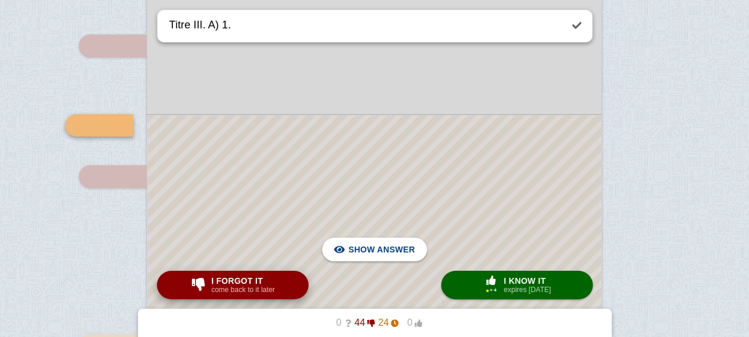
click at [252, 291] on small "come back to it later" at bounding box center [242, 290] width 63 height 8
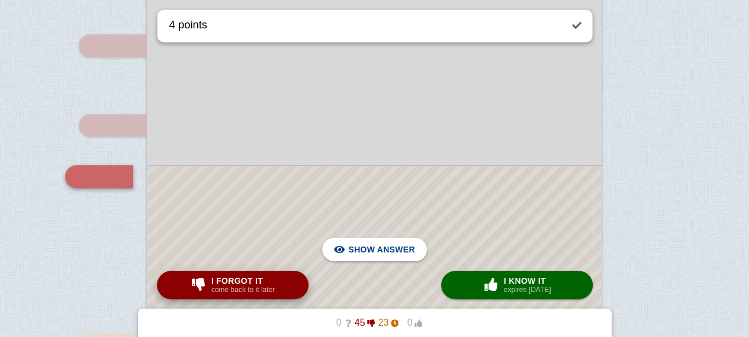
scroll to position [7208, 0]
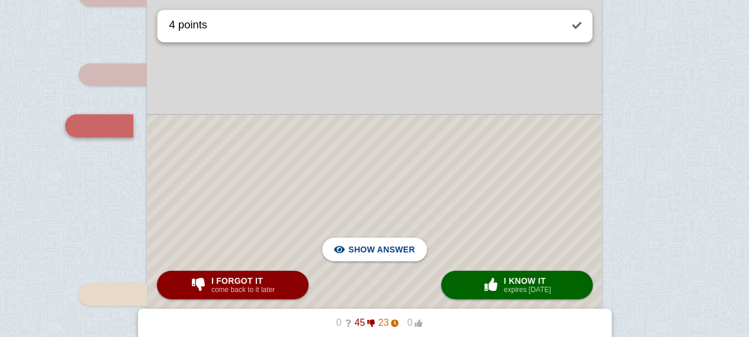
click at [288, 241] on div at bounding box center [373, 304] width 453 height 378
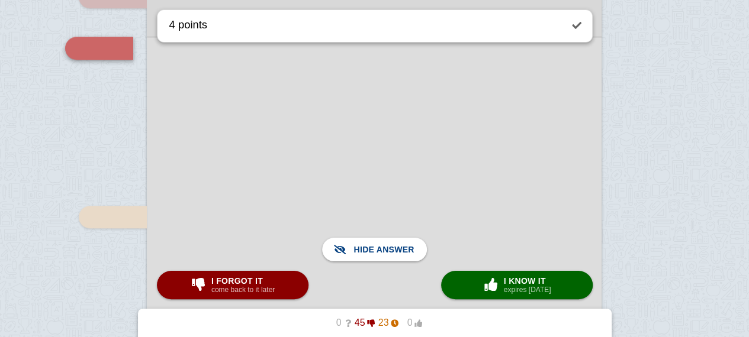
scroll to position [7285, 0]
click at [378, 159] on div at bounding box center [374, 227] width 455 height 380
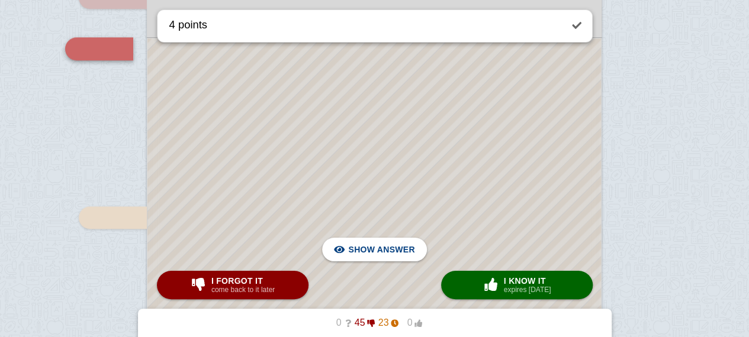
click at [378, 159] on div at bounding box center [373, 227] width 453 height 378
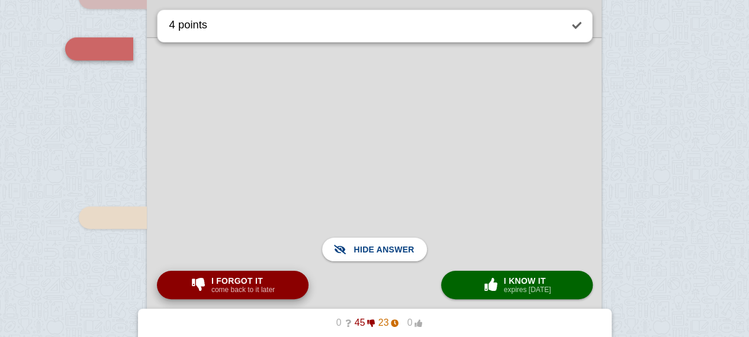
click at [271, 286] on small "come back to it later" at bounding box center [242, 290] width 63 height 8
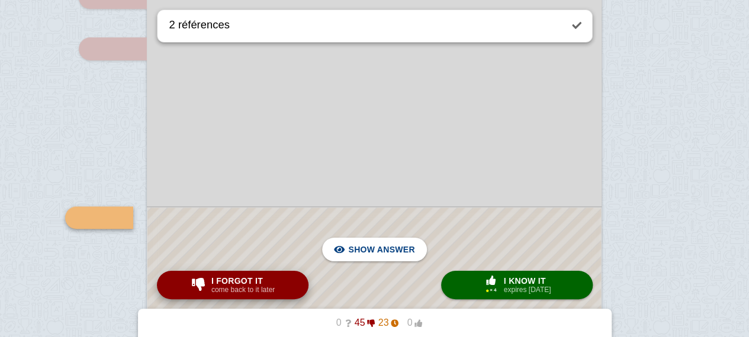
scroll to position [7378, 0]
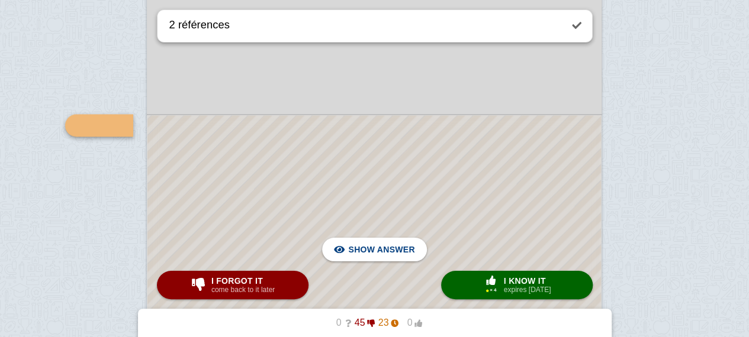
click at [317, 217] on div at bounding box center [373, 219] width 453 height 209
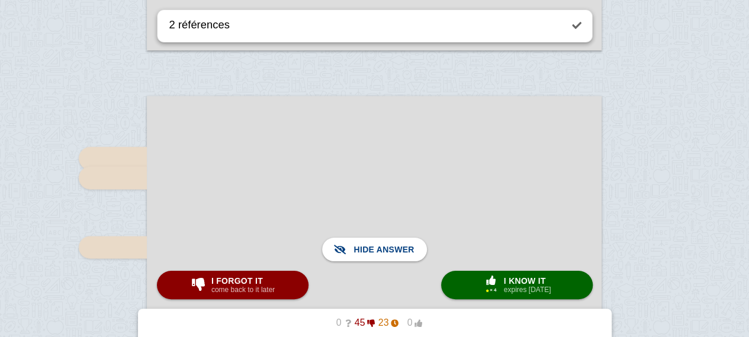
scroll to position [7655, 0]
click at [194, 282] on span "button" at bounding box center [198, 284] width 19 height 13
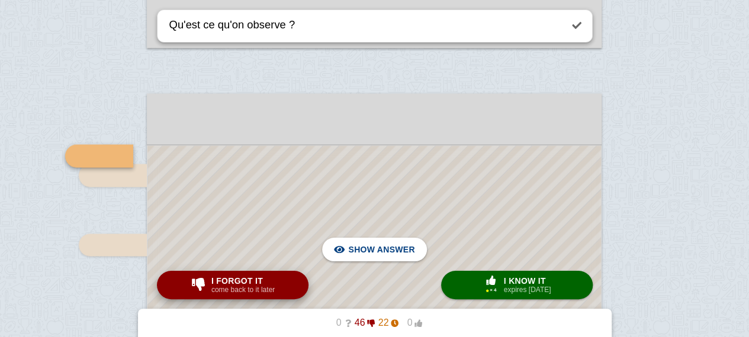
scroll to position [7685, 0]
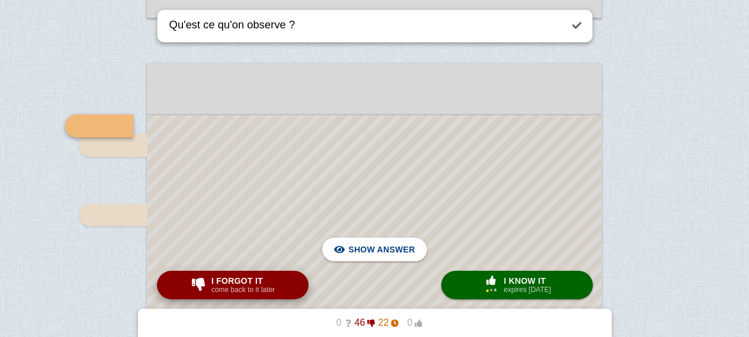
click at [194, 282] on span "button" at bounding box center [198, 284] width 19 height 13
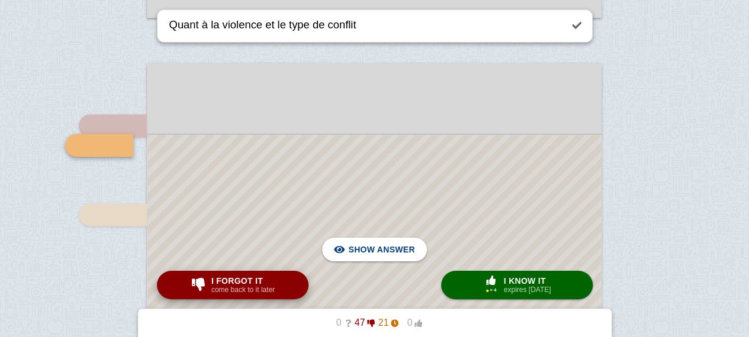
scroll to position [7704, 0]
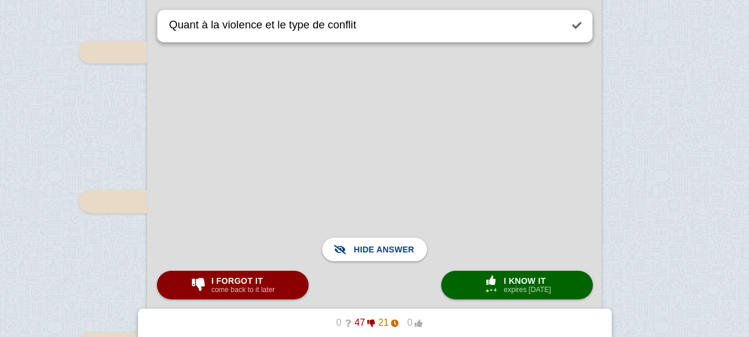
scroll to position [7849, 0]
click at [247, 294] on small "come back to it later" at bounding box center [242, 290] width 63 height 8
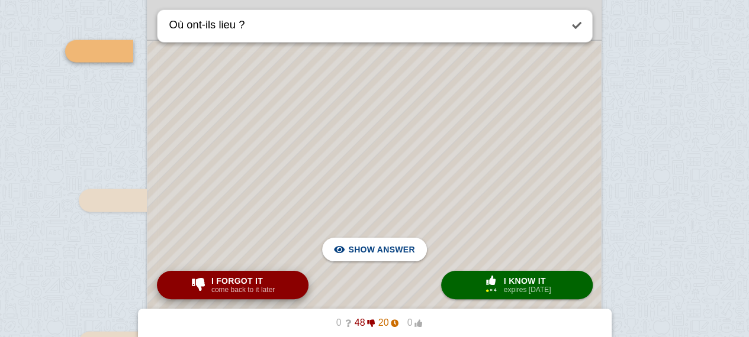
scroll to position [7774, 0]
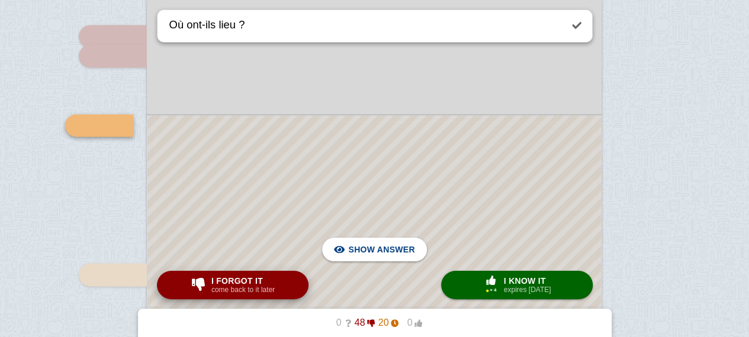
click at [247, 294] on small "come back to it later" at bounding box center [242, 290] width 63 height 8
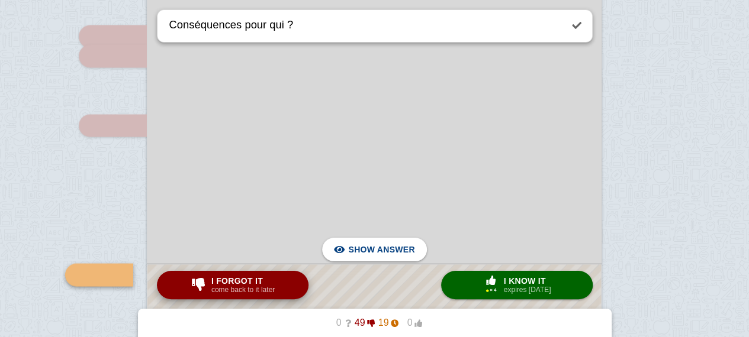
scroll to position [7923, 0]
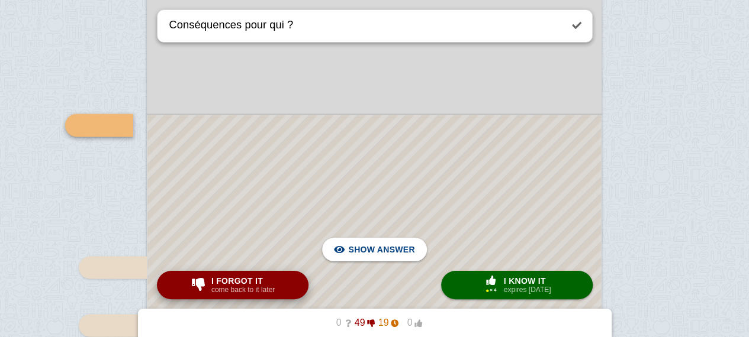
click at [247, 294] on small "come back to it later" at bounding box center [242, 290] width 63 height 8
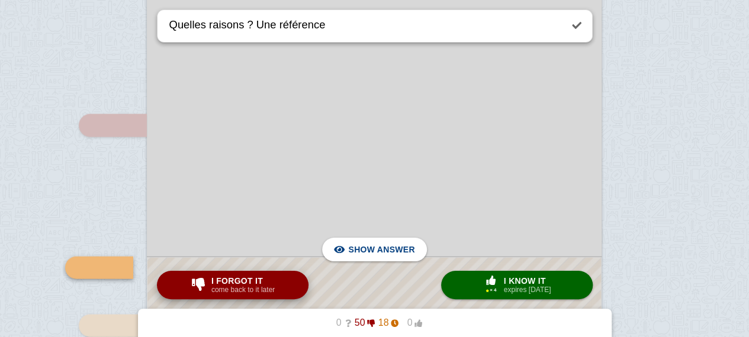
scroll to position [8066, 0]
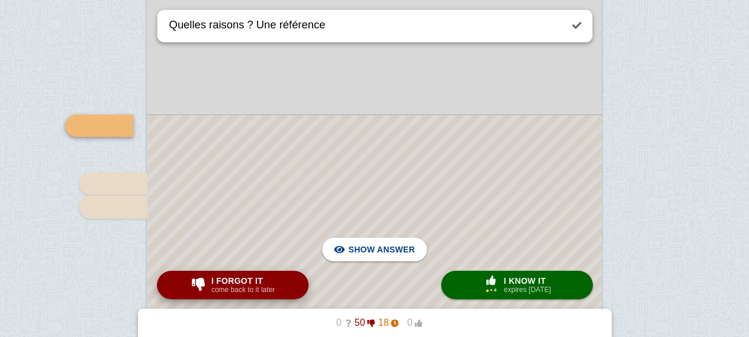
click at [247, 294] on small "come back to it later" at bounding box center [242, 290] width 63 height 8
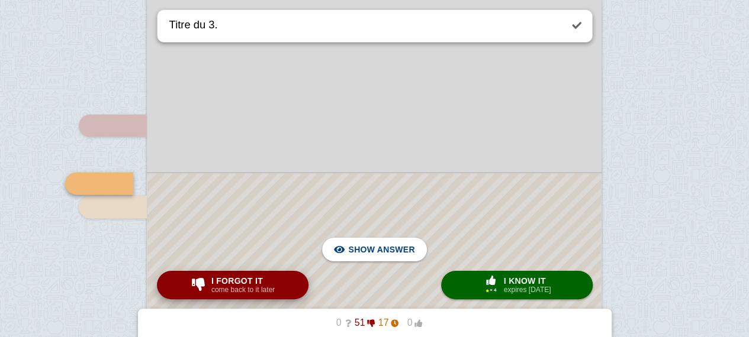
scroll to position [8124, 0]
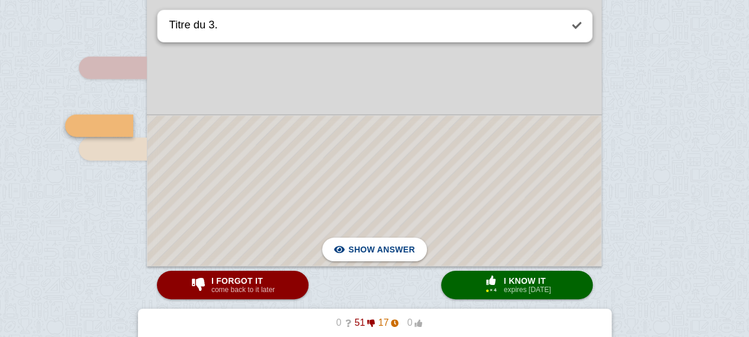
click at [260, 296] on button "I forgot it come back to it later" at bounding box center [233, 285] width 152 height 28
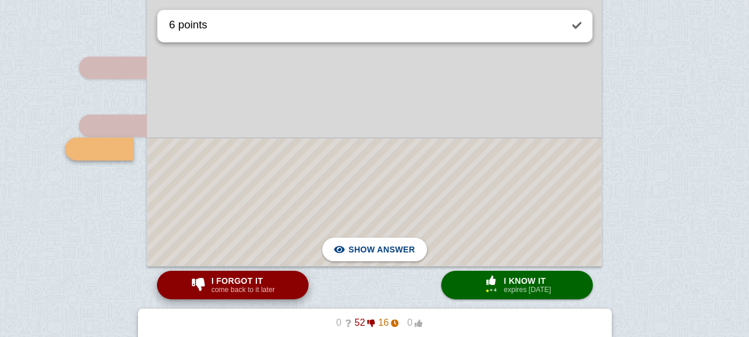
scroll to position [8147, 0]
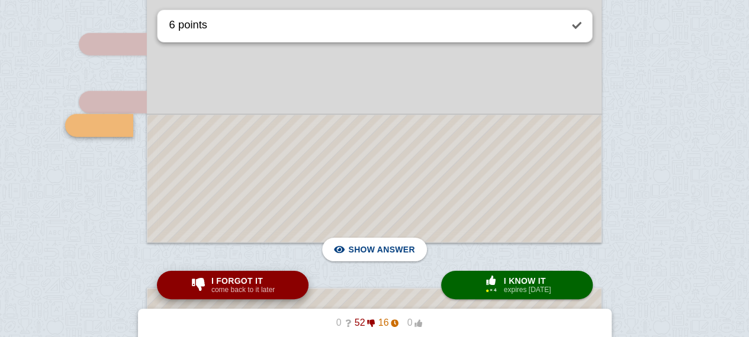
click at [260, 296] on button "I forgot it come back to it later" at bounding box center [233, 285] width 152 height 28
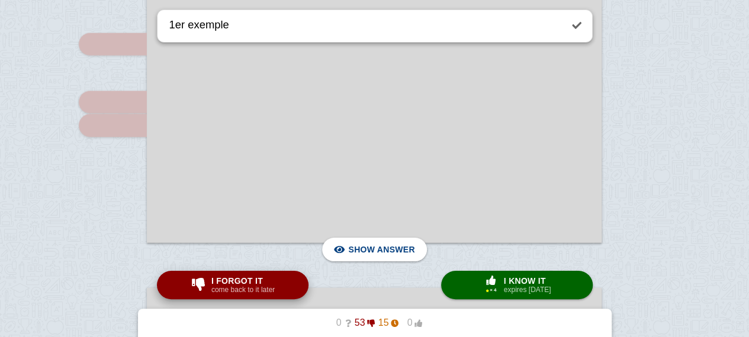
scroll to position [8421, 0]
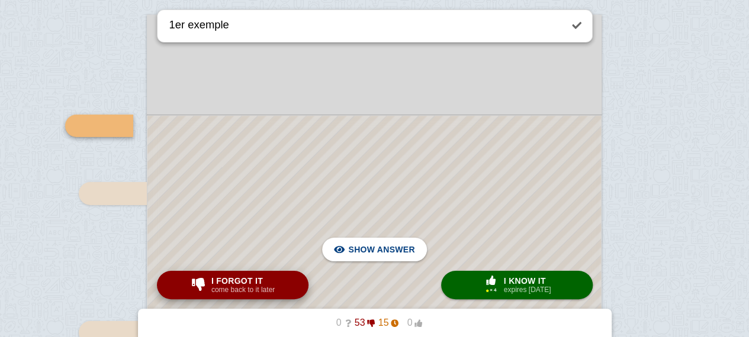
click at [246, 293] on small "come back to it later" at bounding box center [242, 290] width 63 height 8
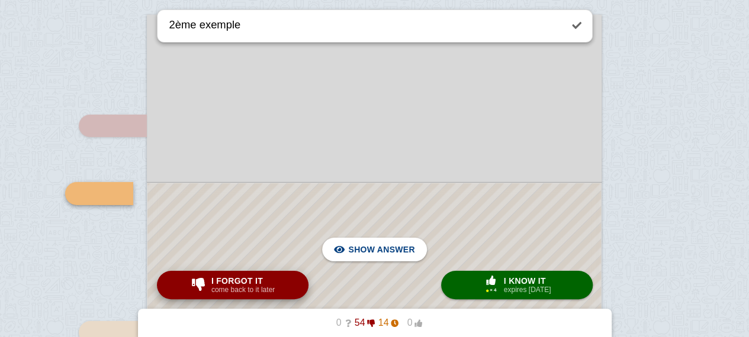
scroll to position [8489, 0]
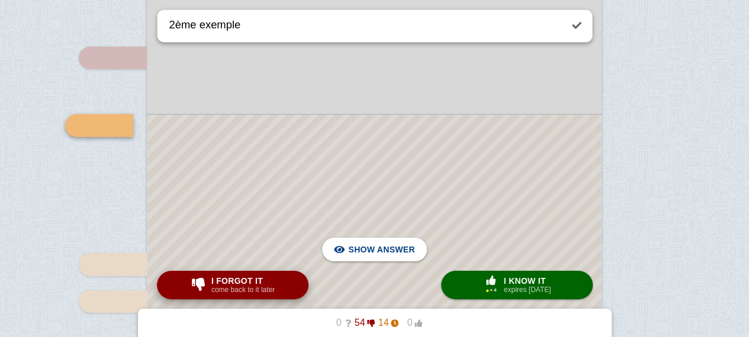
click at [246, 293] on small "come back to it later" at bounding box center [242, 290] width 63 height 8
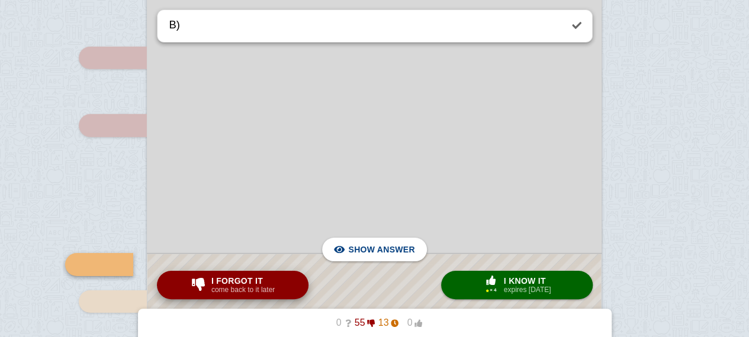
scroll to position [8628, 0]
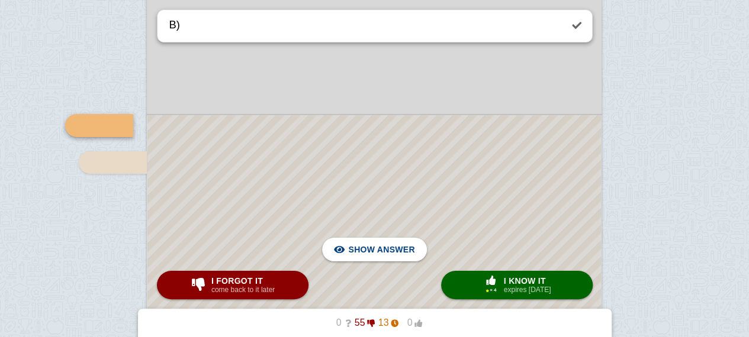
click at [236, 274] on button "I forgot it come back to it later" at bounding box center [233, 285] width 152 height 28
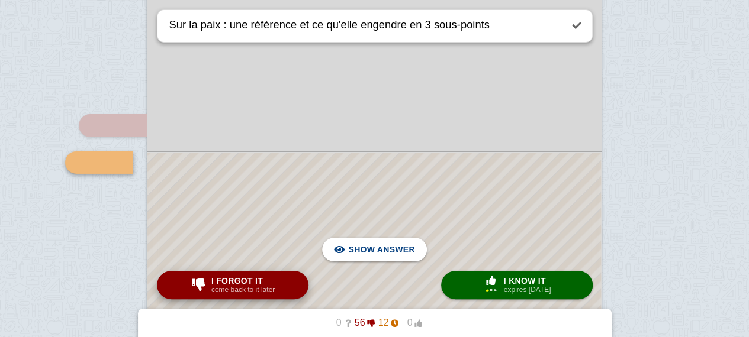
scroll to position [8665, 0]
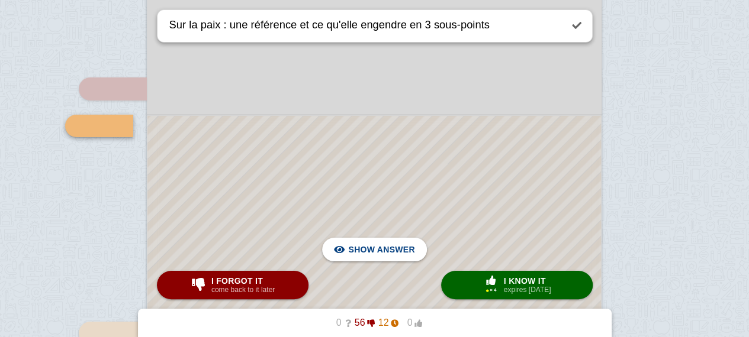
click at [298, 237] on div at bounding box center [373, 264] width 453 height 297
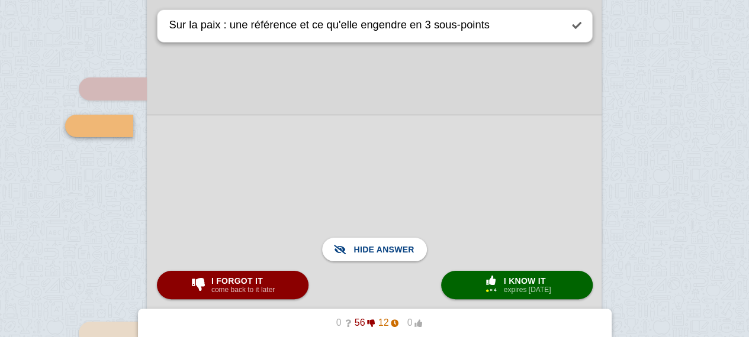
click at [225, 279] on span "I forgot it" at bounding box center [242, 280] width 63 height 9
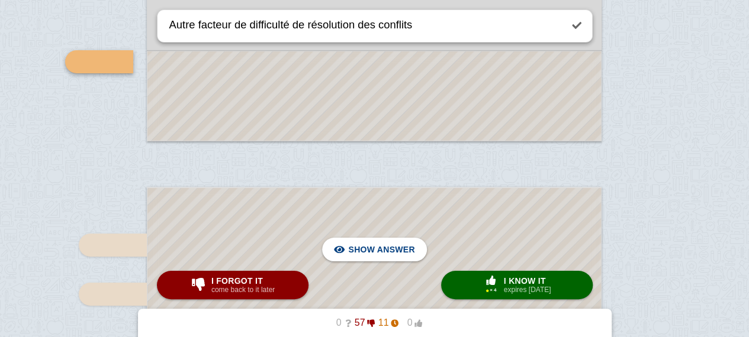
scroll to position [8940, 0]
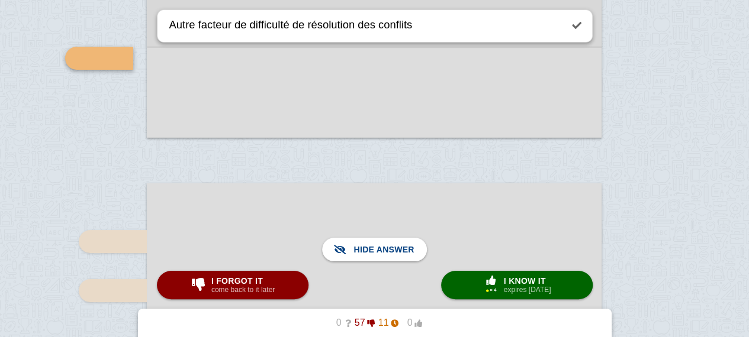
scroll to position [9063, 0]
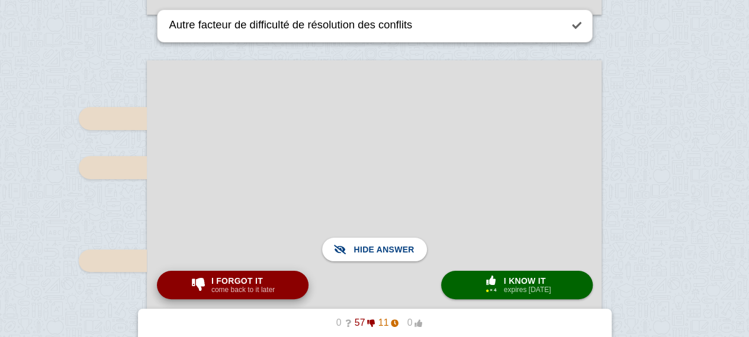
click at [246, 280] on span "I forgot it" at bounding box center [242, 280] width 63 height 9
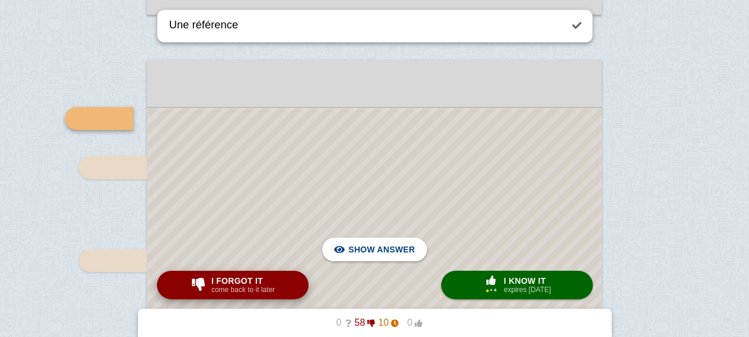
scroll to position [9056, 0]
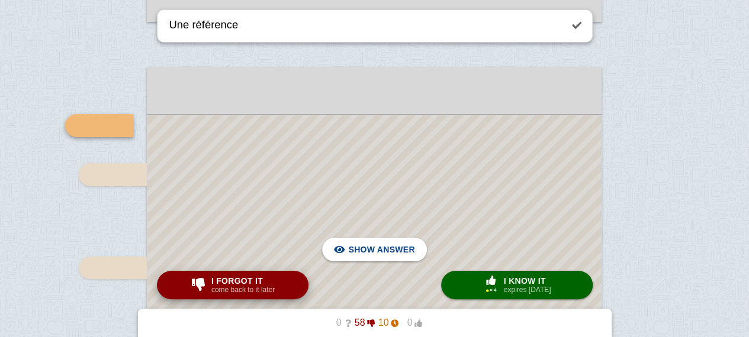
click at [246, 280] on span "I forgot it" at bounding box center [242, 280] width 63 height 9
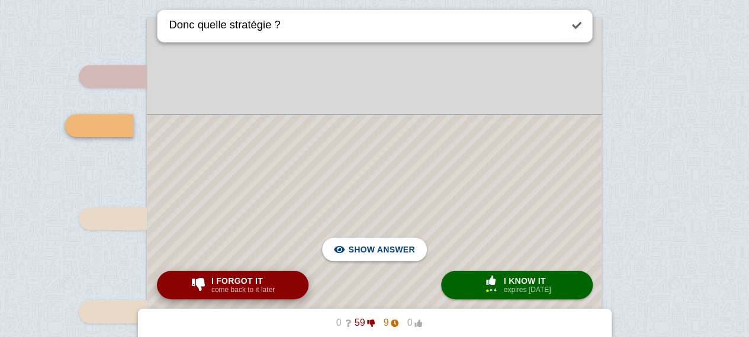
scroll to position [9132, 0]
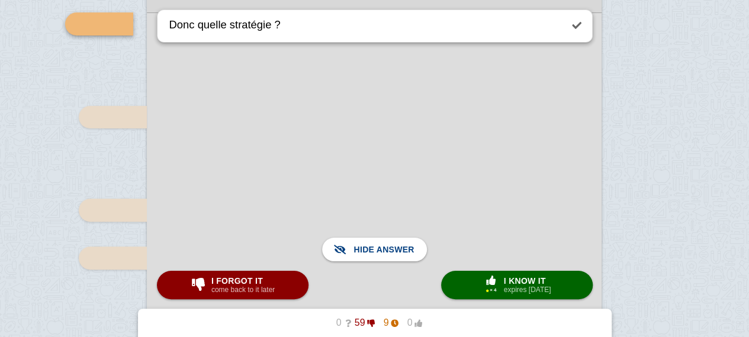
scroll to position [9207, 0]
click at [239, 279] on span "I forgot it" at bounding box center [242, 280] width 63 height 9
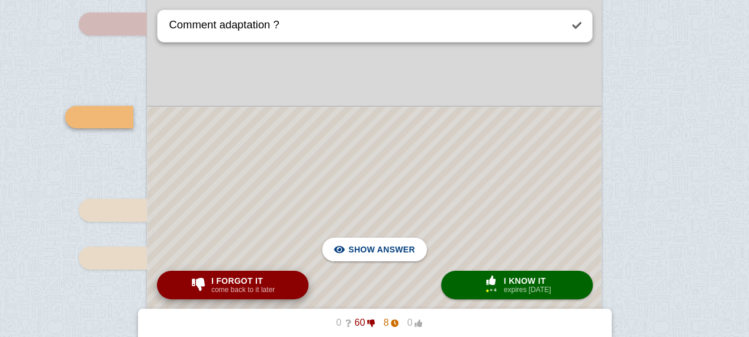
scroll to position [9198, 0]
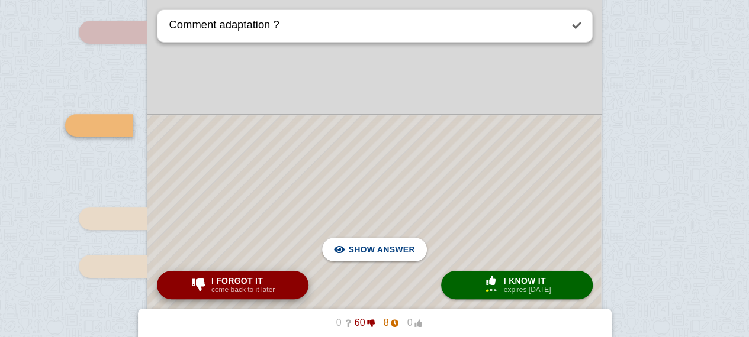
click at [310, 195] on div at bounding box center [373, 340] width 453 height 451
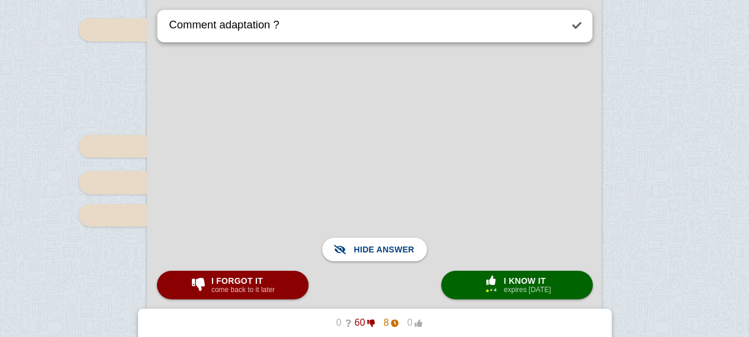
scroll to position [9436, 0]
click at [224, 282] on span "I forgot it" at bounding box center [242, 280] width 63 height 9
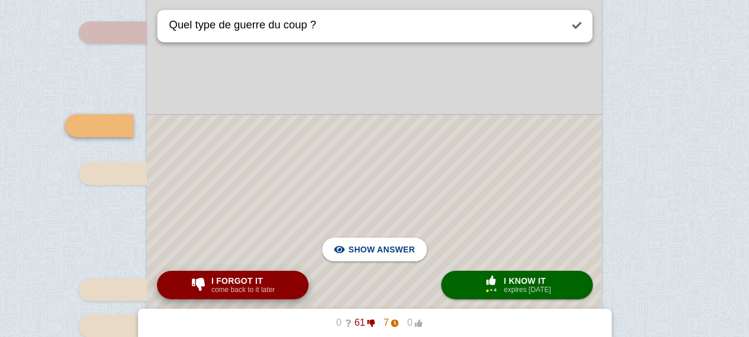
click at [224, 282] on span "I forgot it" at bounding box center [242, 280] width 63 height 9
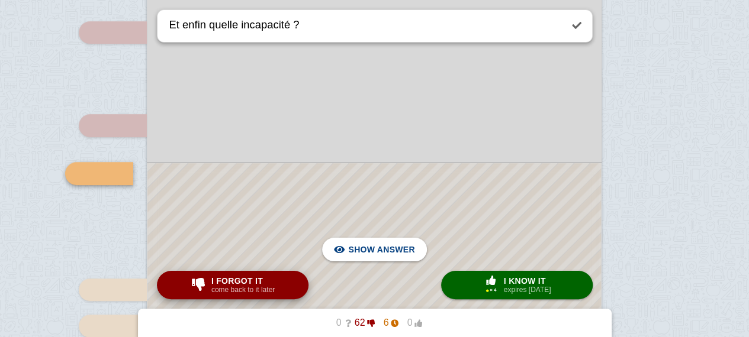
scroll to position [9339, 0]
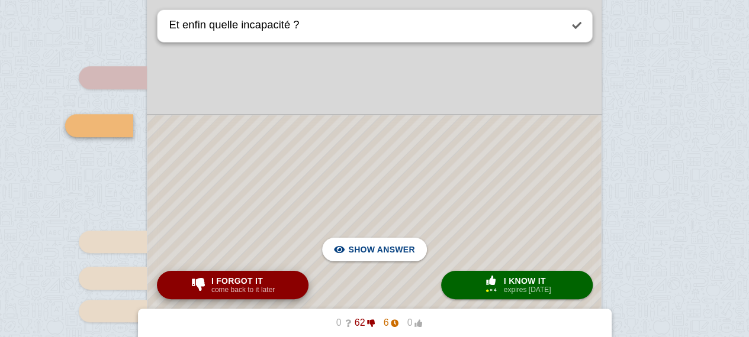
click at [224, 282] on span "I forgot it" at bounding box center [242, 280] width 63 height 9
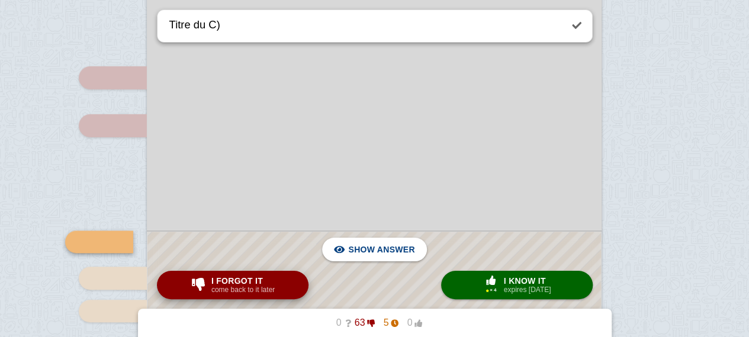
scroll to position [9455, 0]
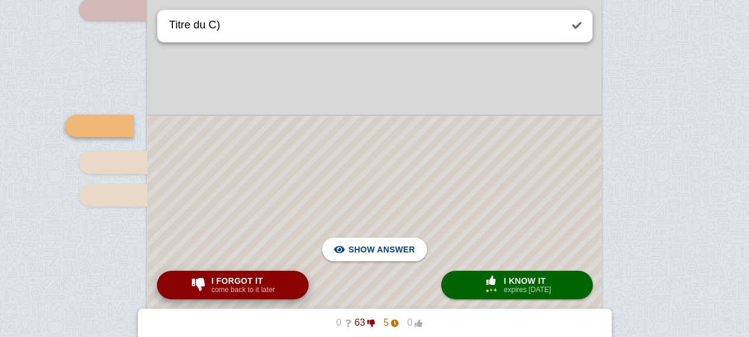
click at [224, 282] on span "I forgot it" at bounding box center [242, 280] width 63 height 9
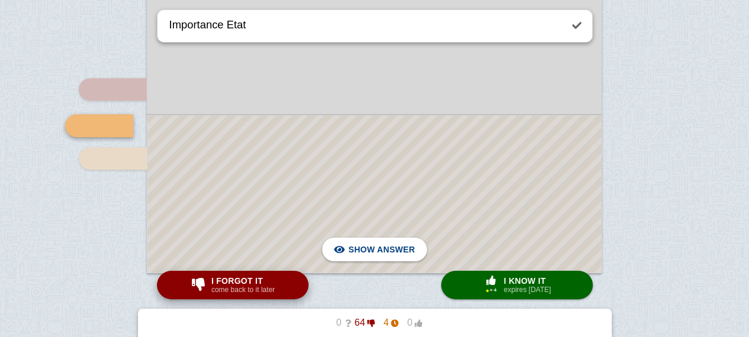
scroll to position [9547, 0]
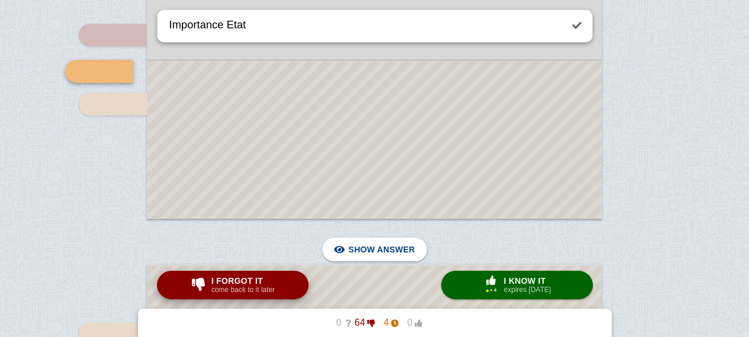
click at [226, 281] on span "I forgot it" at bounding box center [242, 280] width 63 height 9
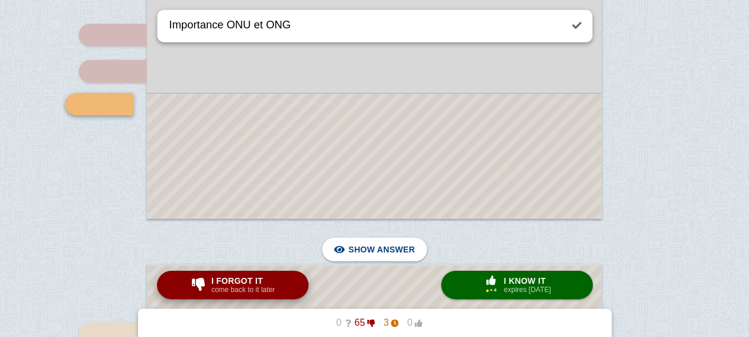
scroll to position [9525, 0]
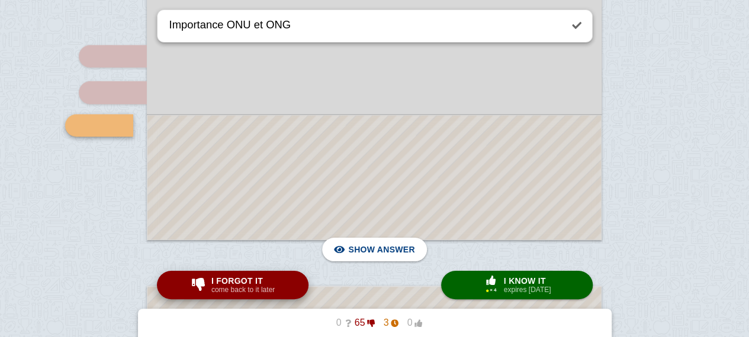
click at [226, 281] on span "I forgot it" at bounding box center [242, 280] width 63 height 9
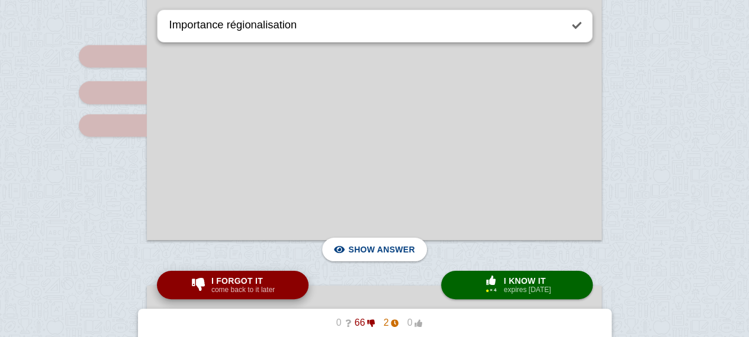
scroll to position [9755, 0]
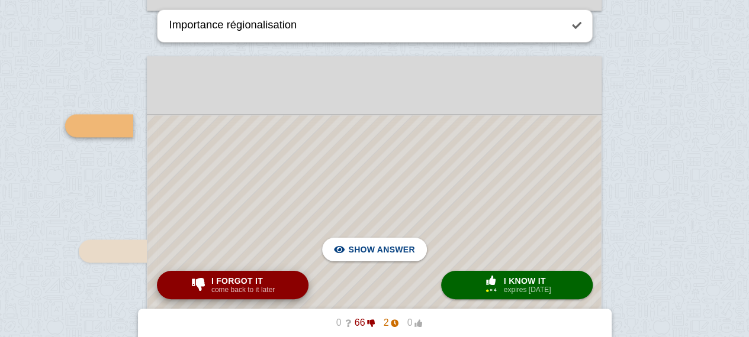
click at [226, 281] on span "I forgot it" at bounding box center [242, 280] width 63 height 9
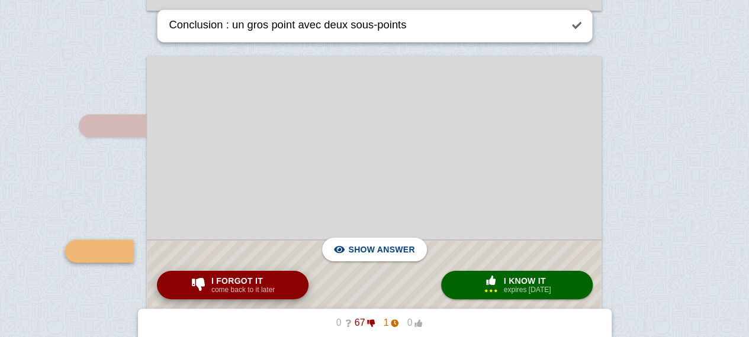
scroll to position [9880, 0]
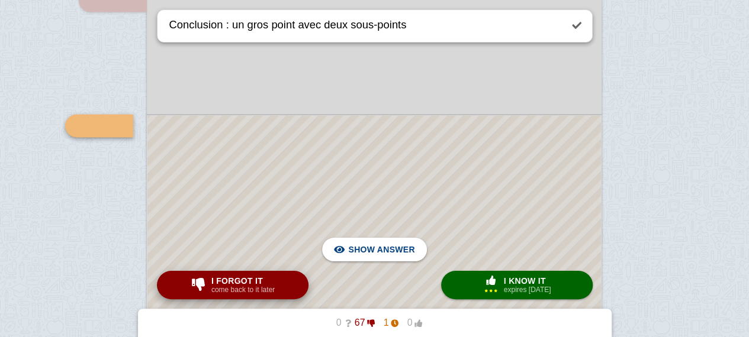
click at [226, 281] on span "I forgot it" at bounding box center [242, 280] width 63 height 9
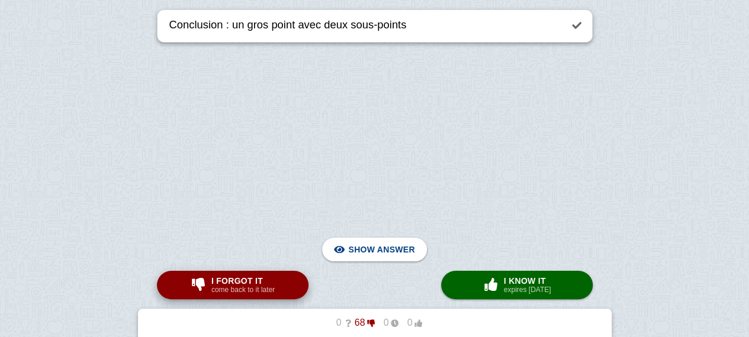
type textarea "Mondialisation est décrite comment ? par qui ?"
checkbox input "false"
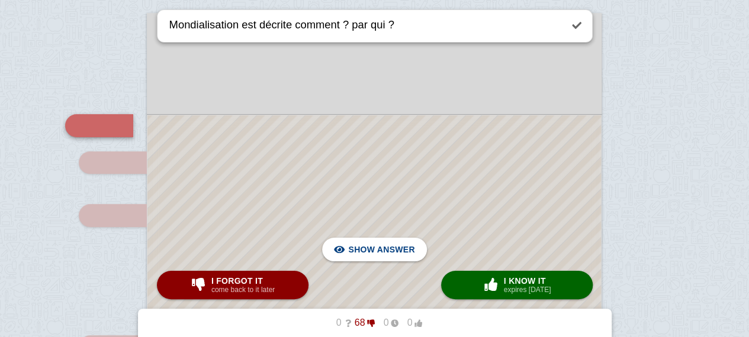
click at [484, 295] on div "× 0 I know it expires [DATE]" at bounding box center [516, 285] width 73 height 19
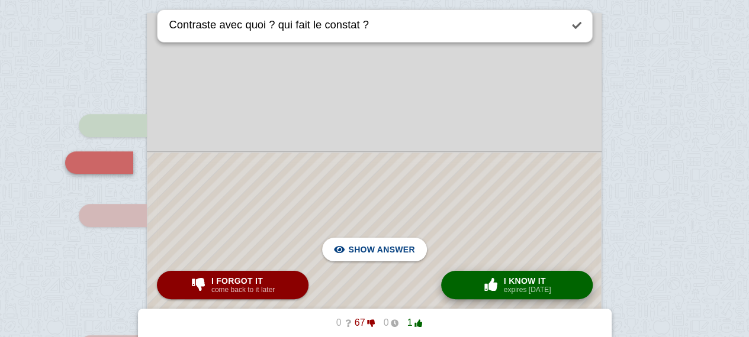
scroll to position [207, 0]
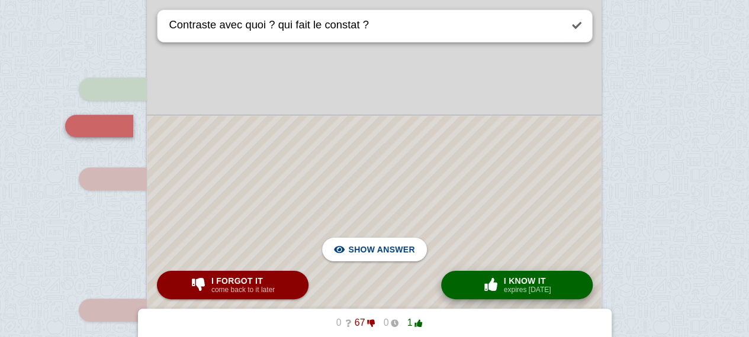
click at [494, 288] on span "button" at bounding box center [490, 284] width 19 height 13
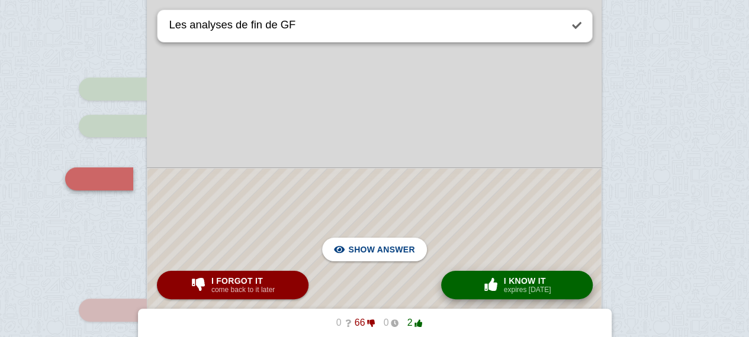
scroll to position [260, 0]
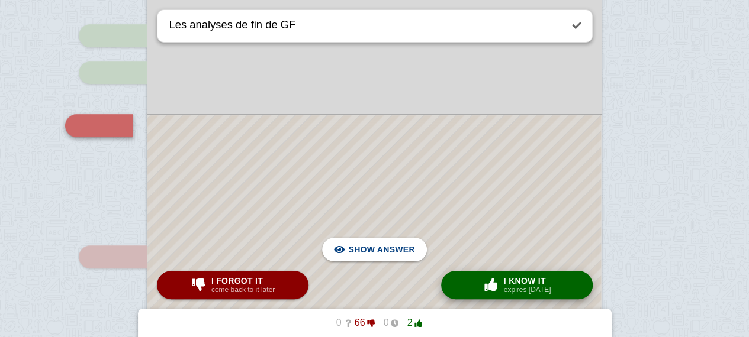
click at [494, 288] on span "button" at bounding box center [490, 284] width 19 height 13
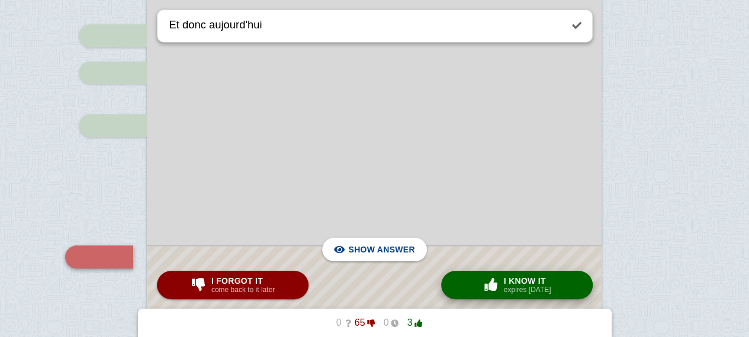
scroll to position [392, 0]
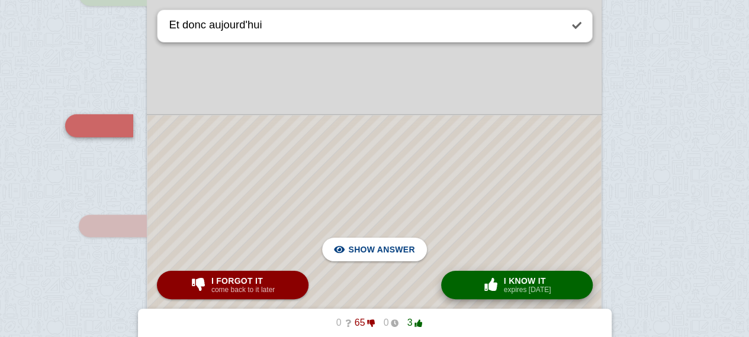
click at [494, 288] on span "button" at bounding box center [490, 284] width 19 height 13
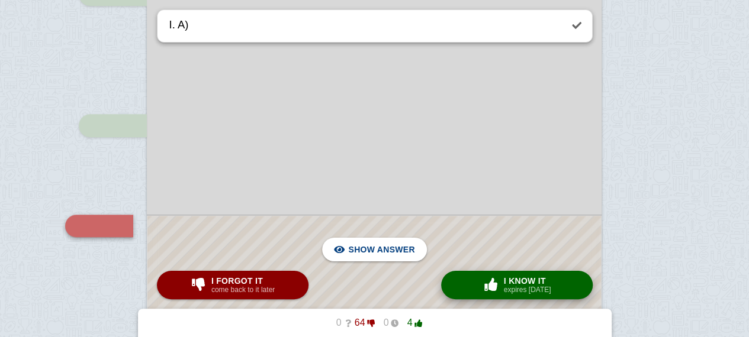
scroll to position [492, 0]
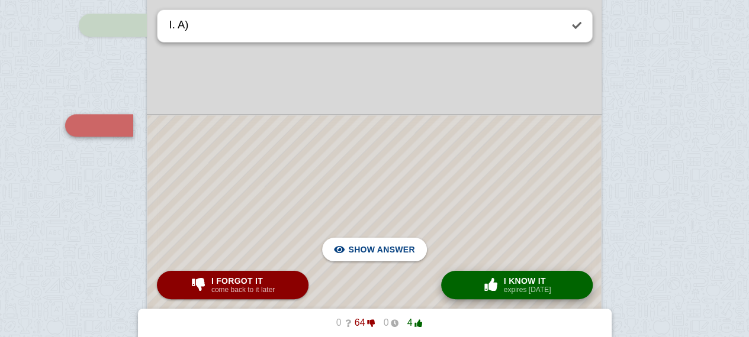
click at [494, 288] on span "button" at bounding box center [490, 284] width 19 height 13
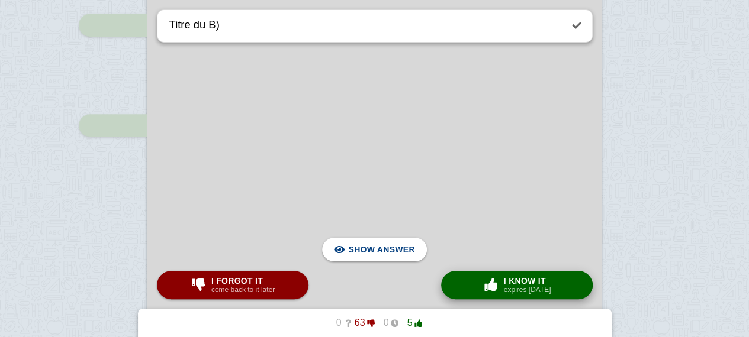
scroll to position [983, 0]
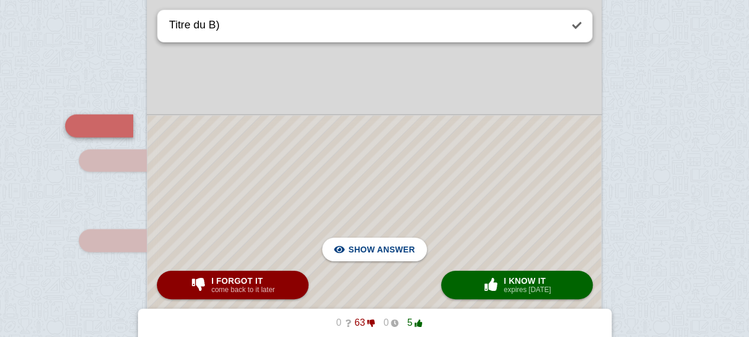
click at [464, 221] on div at bounding box center [373, 322] width 453 height 415
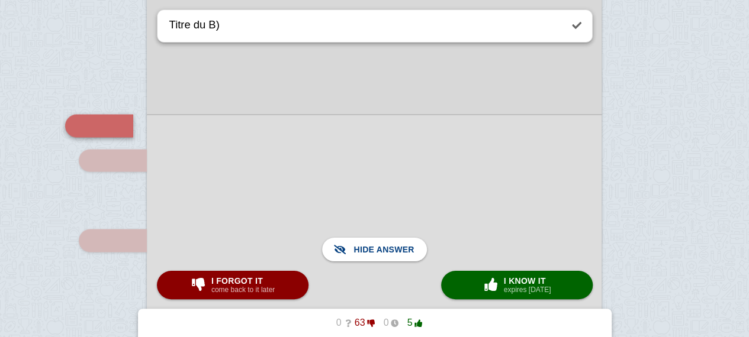
click at [286, 263] on div at bounding box center [374, 322] width 455 height 417
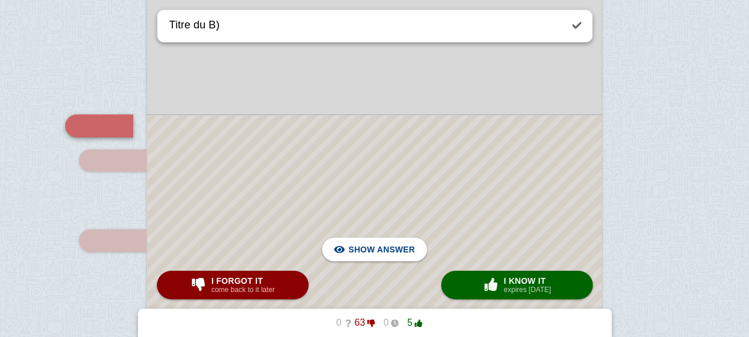
click at [279, 268] on div at bounding box center [373, 322] width 453 height 415
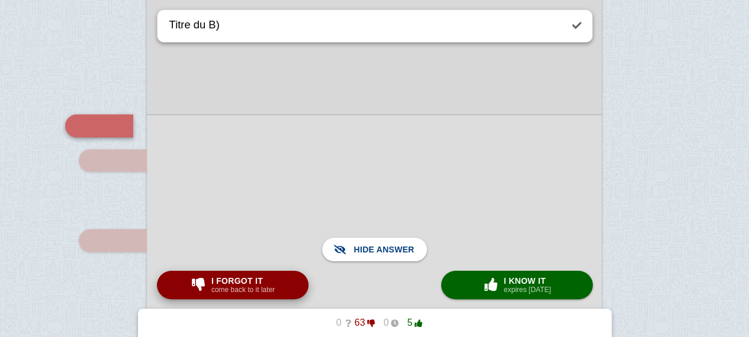
click at [256, 276] on span "I forgot it" at bounding box center [242, 280] width 63 height 9
type textarea "Critique des institutions"
checkbox input "true"
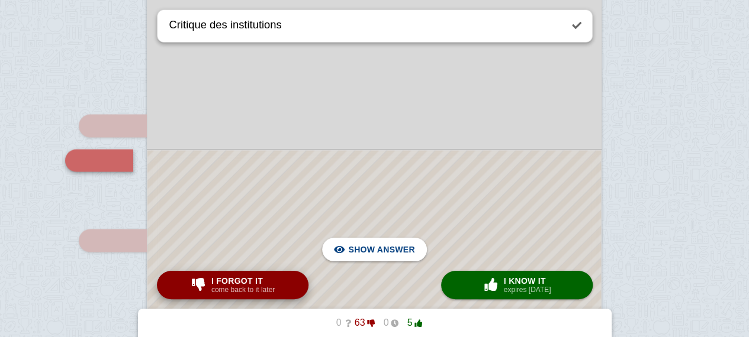
scroll to position [1017, 0]
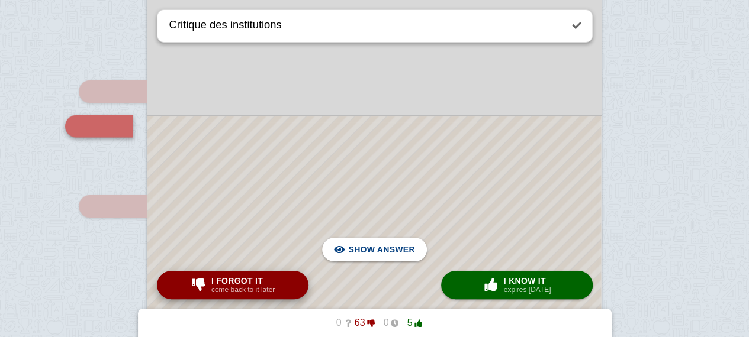
click at [252, 281] on span "I forgot it" at bounding box center [242, 280] width 63 height 9
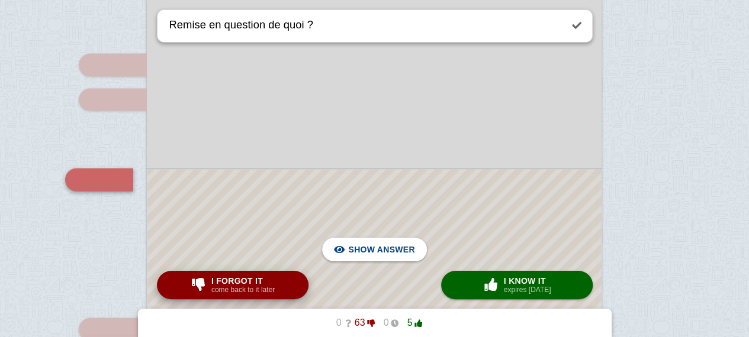
scroll to position [1042, 0]
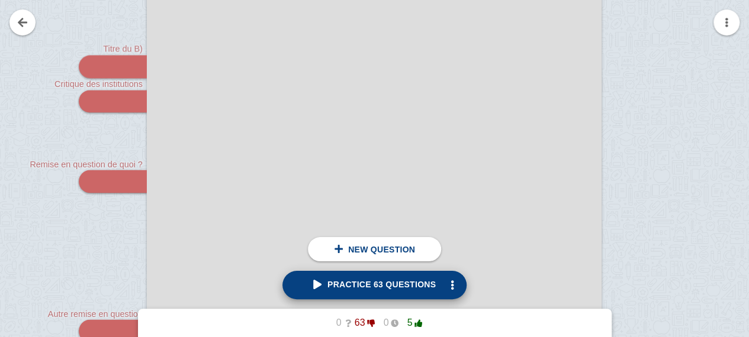
click at [334, 286] on span "Practice 63 questions" at bounding box center [374, 284] width 123 height 9
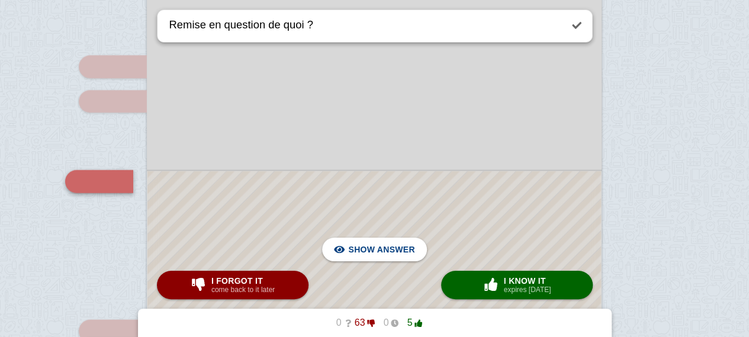
scroll to position [1097, 0]
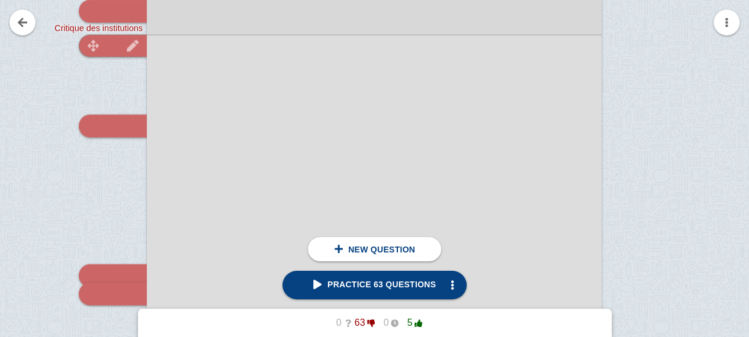
click at [120, 43] on img at bounding box center [132, 45] width 28 height 11
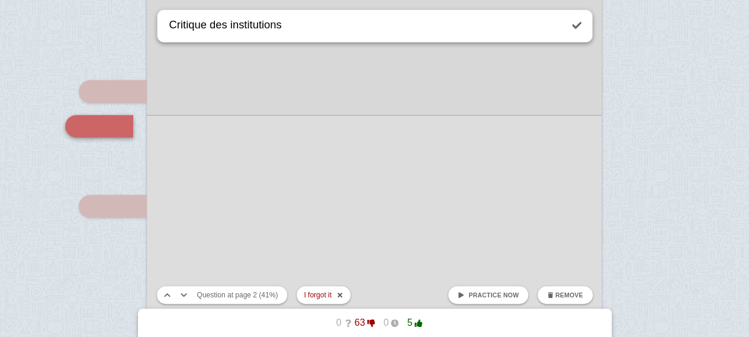
click at [482, 299] on link "Practice now" at bounding box center [488, 295] width 80 height 18
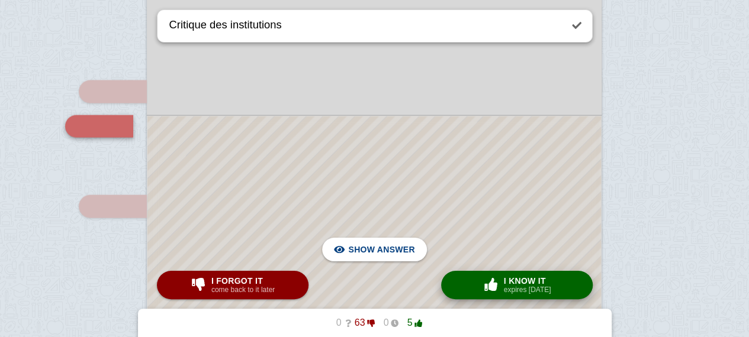
click at [505, 298] on button "× 0 I know it expires [DATE]" at bounding box center [517, 285] width 152 height 28
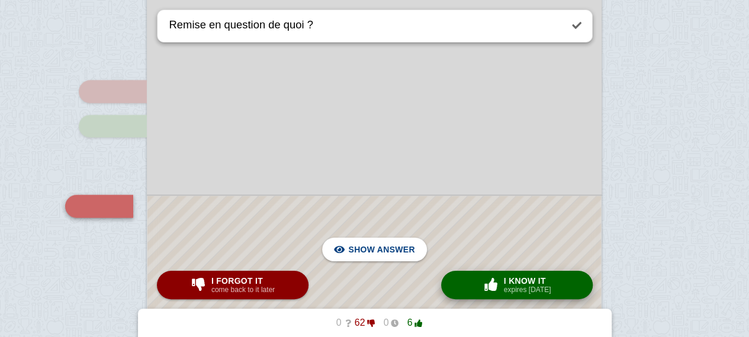
scroll to position [1097, 0]
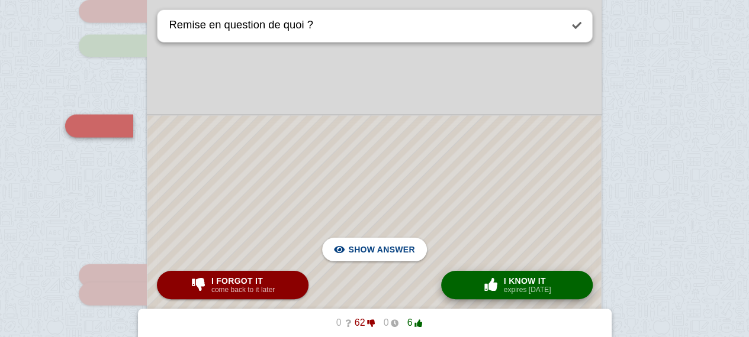
click at [505, 298] on button "× 0 I know it expires [DATE]" at bounding box center [517, 285] width 152 height 28
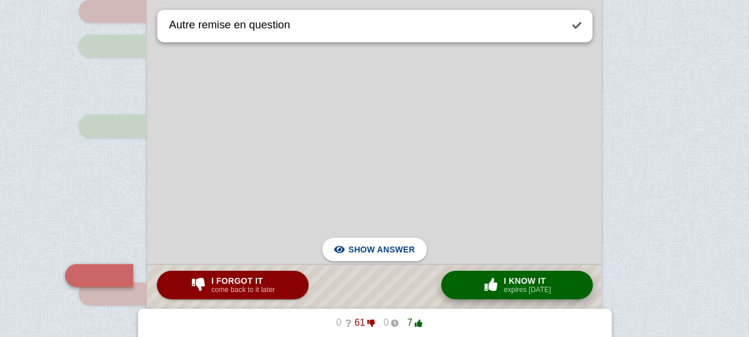
scroll to position [1247, 0]
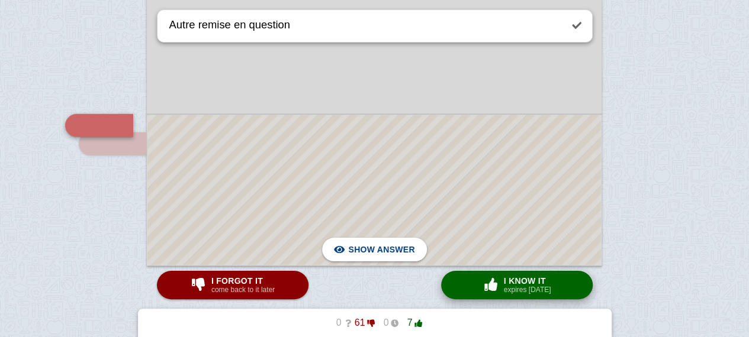
click at [503, 276] on div "× 0 I know it expires [DATE]" at bounding box center [516, 285] width 73 height 19
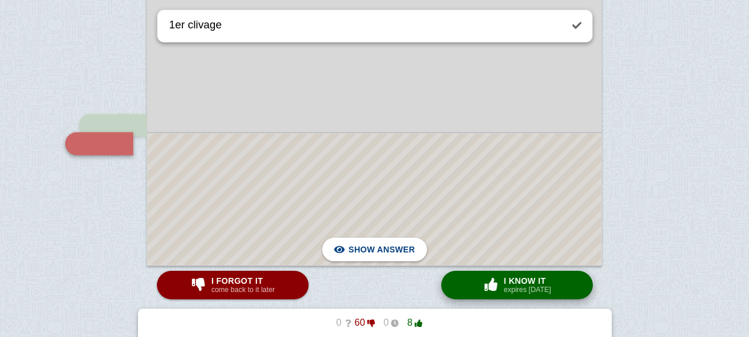
scroll to position [1266, 0]
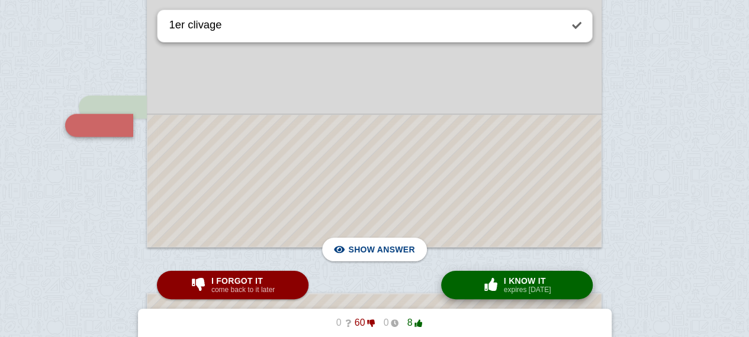
click at [503, 276] on div "× 0 I know it expires [DATE]" at bounding box center [516, 285] width 73 height 19
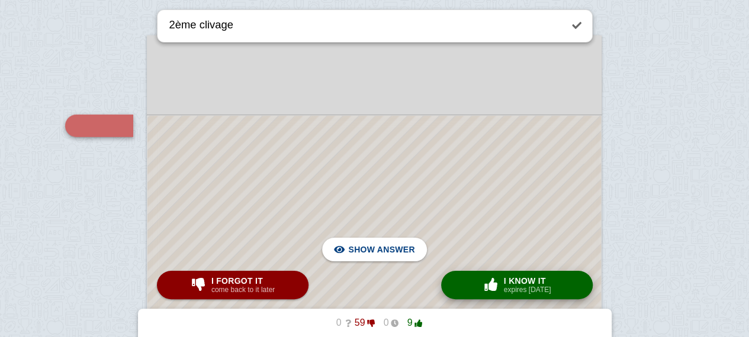
click at [503, 276] on div "× 0 I know it expires [DATE]" at bounding box center [516, 285] width 73 height 19
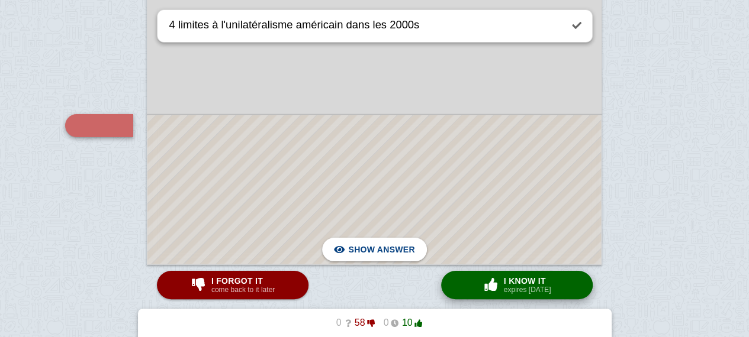
click at [457, 289] on button "× 0 I know it expires [DATE]" at bounding box center [517, 285] width 152 height 28
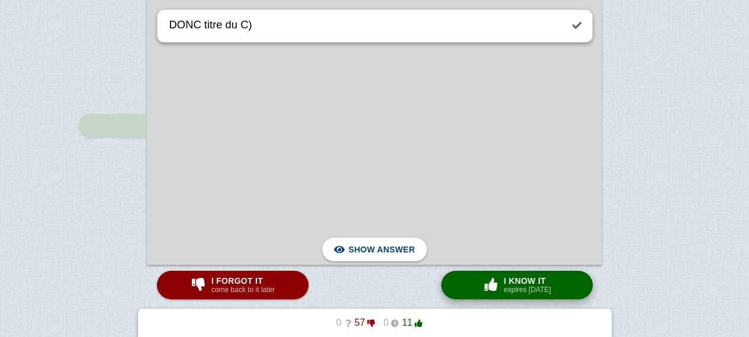
scroll to position [2353, 0]
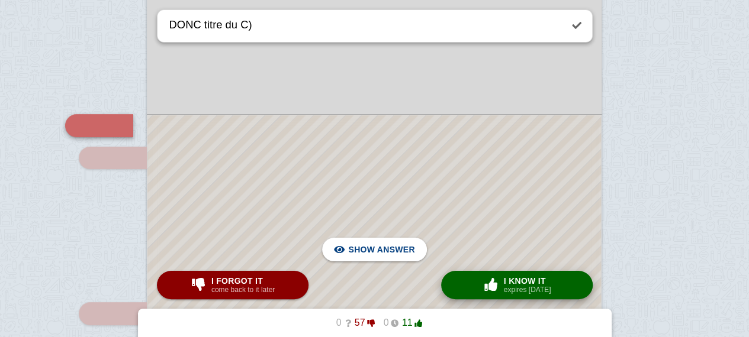
click at [457, 289] on button "× 0 I know it expires [DATE]" at bounding box center [517, 285] width 152 height 28
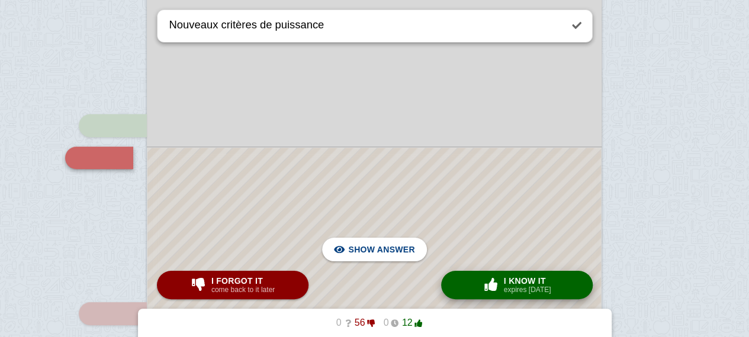
scroll to position [2385, 0]
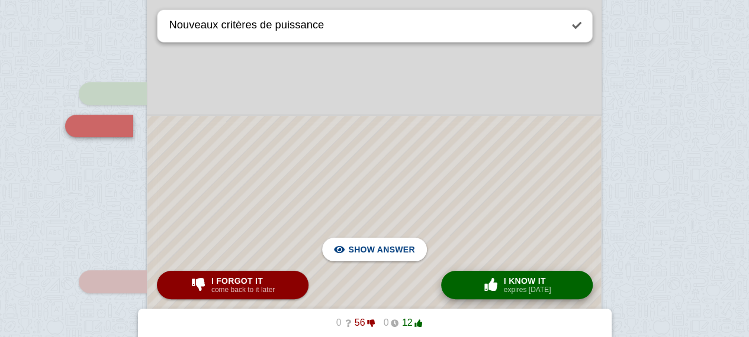
click at [457, 289] on button "× 0 I know it expires [DATE]" at bounding box center [517, 285] width 152 height 28
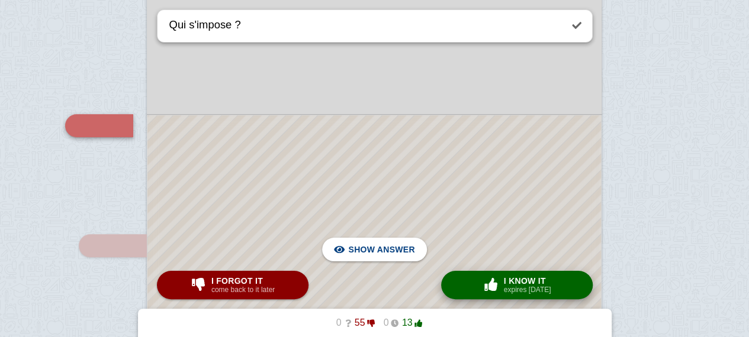
click at [457, 289] on button "× 0 I know it expires [DATE]" at bounding box center [517, 285] width 152 height 28
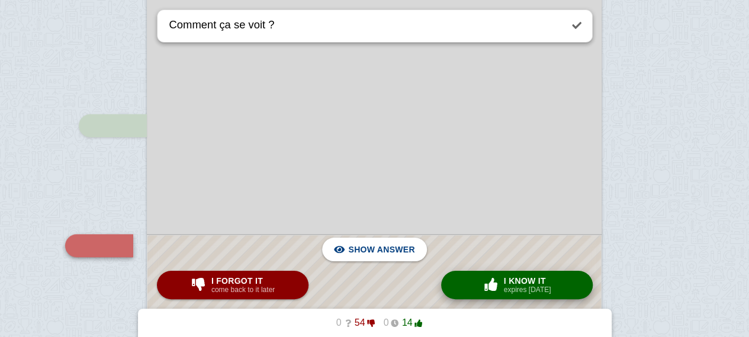
scroll to position [2662, 0]
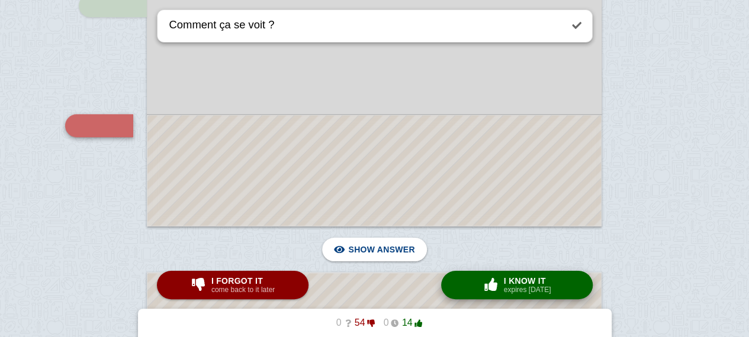
click at [457, 289] on button "× 0 I know it expires [DATE]" at bounding box center [517, 285] width 152 height 28
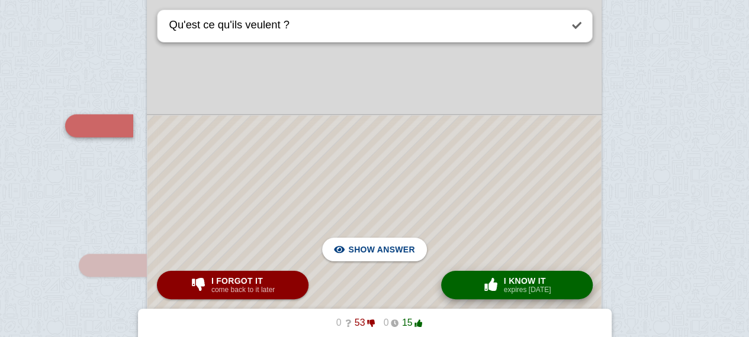
click at [517, 285] on span "I know it" at bounding box center [527, 280] width 47 height 9
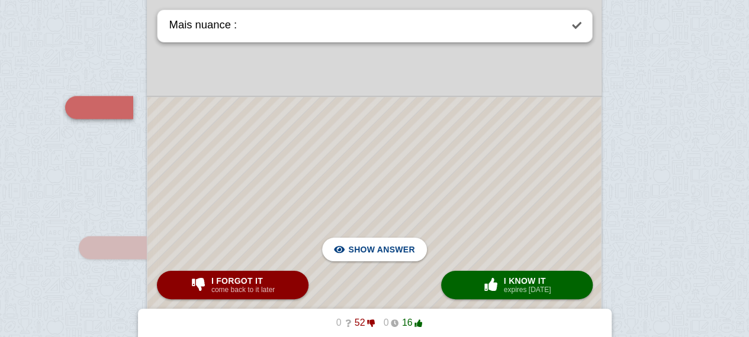
scroll to position [3107, 0]
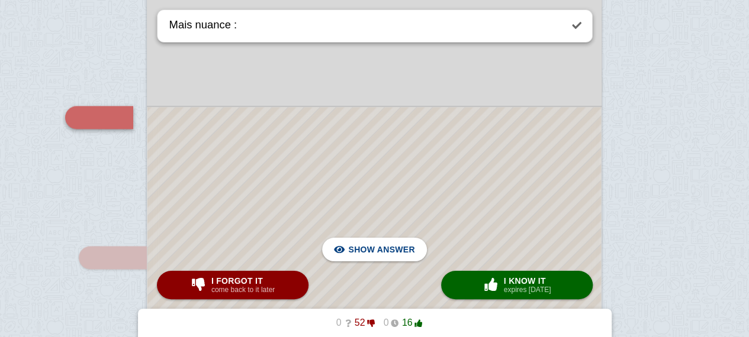
click at [374, 114] on div at bounding box center [373, 288] width 453 height 362
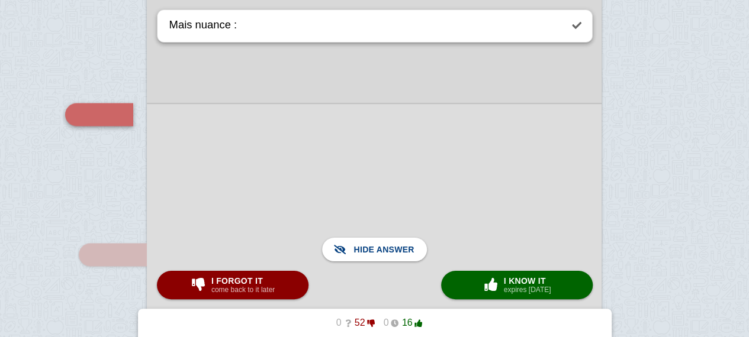
scroll to position [3111, 0]
click at [470, 284] on button "× 0 I know it expires [DATE]" at bounding box center [517, 285] width 152 height 28
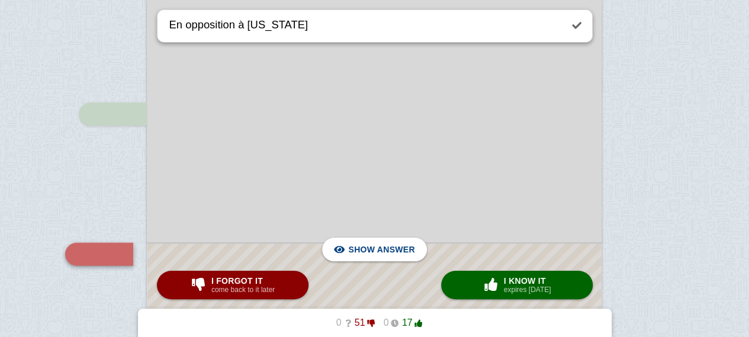
scroll to position [3239, 0]
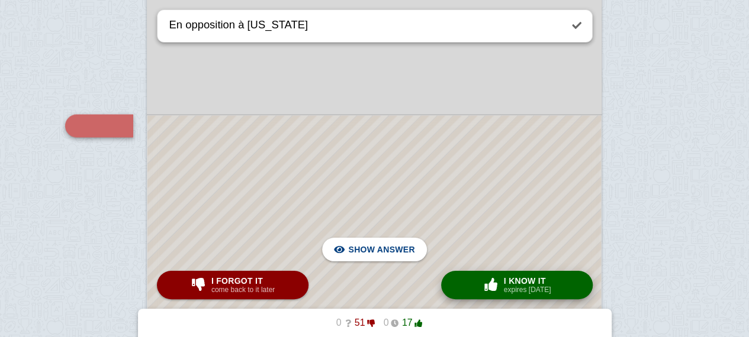
click at [501, 291] on span "button" at bounding box center [490, 285] width 21 height 15
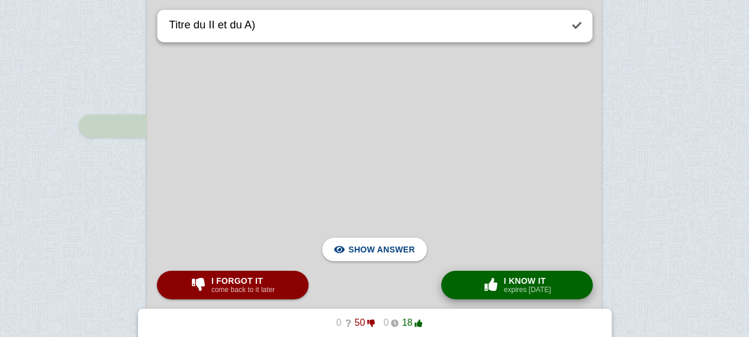
scroll to position [3547, 0]
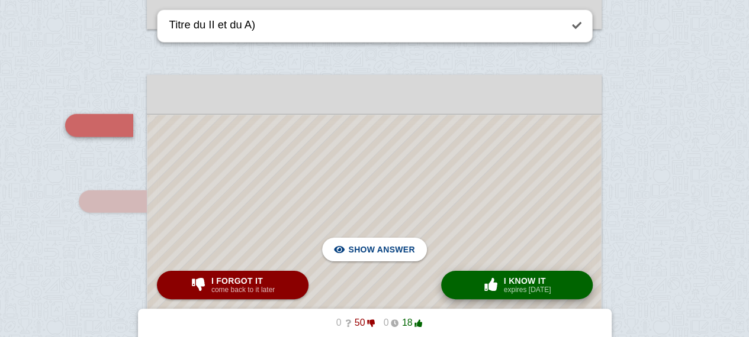
click at [501, 291] on span "button" at bounding box center [490, 285] width 21 height 15
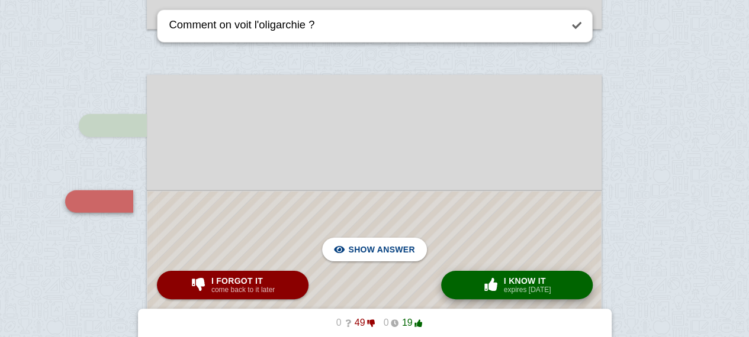
scroll to position [3623, 0]
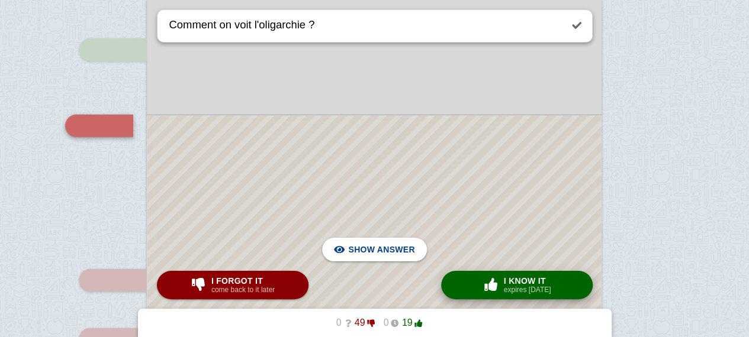
click at [501, 291] on span "button" at bounding box center [490, 285] width 21 height 15
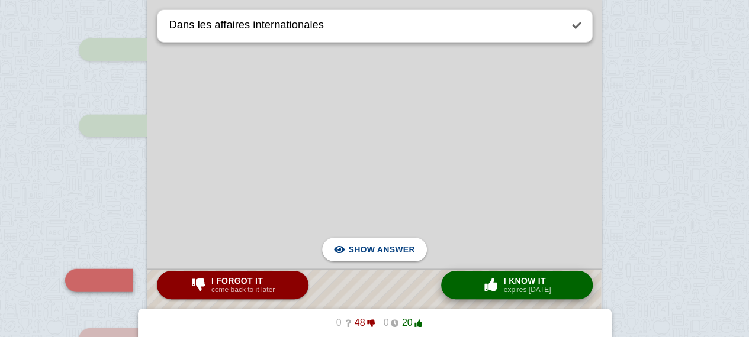
scroll to position [3778, 0]
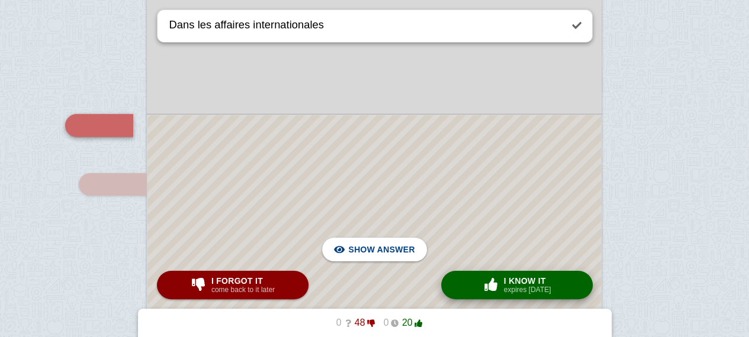
click at [501, 291] on span "button" at bounding box center [490, 285] width 21 height 15
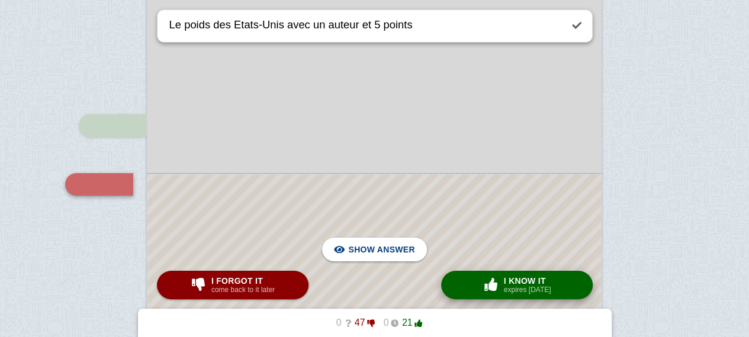
scroll to position [3837, 0]
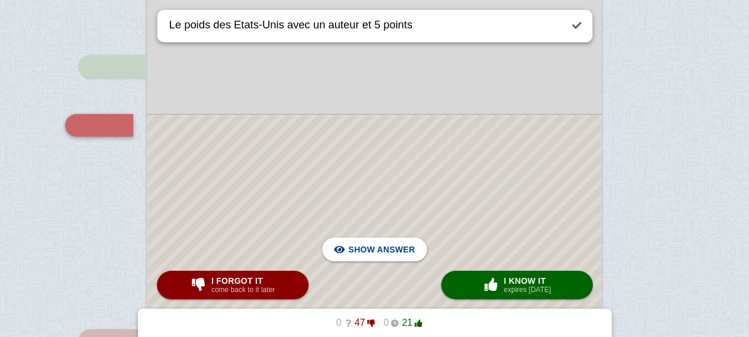
click at [469, 239] on div at bounding box center [373, 270] width 453 height 311
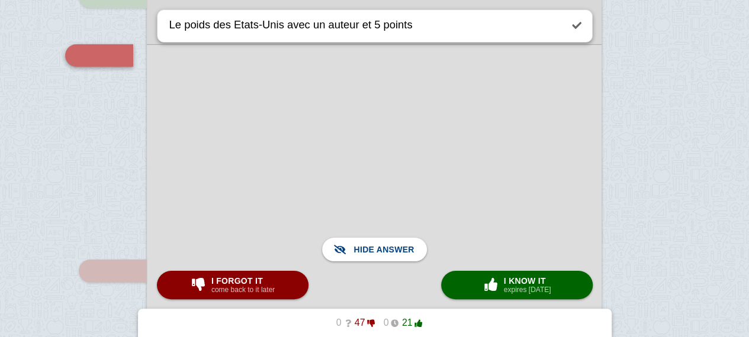
scroll to position [3933, 0]
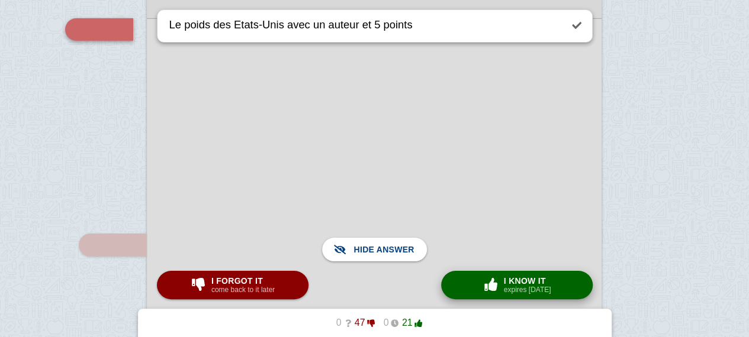
click at [479, 286] on button "× 0 I know it expires [DATE]" at bounding box center [517, 285] width 152 height 28
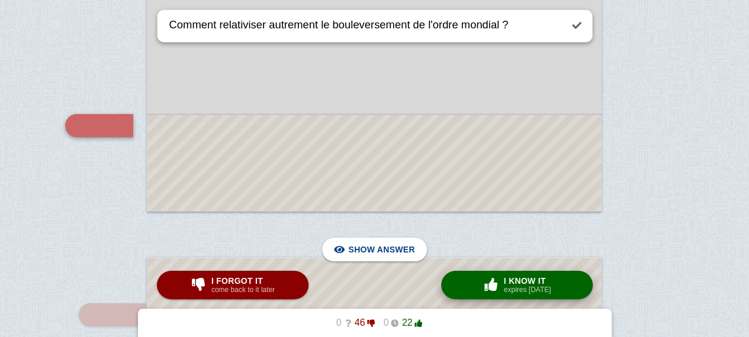
click at [479, 286] on button "× 0 I know it expires [DATE]" at bounding box center [517, 285] width 152 height 28
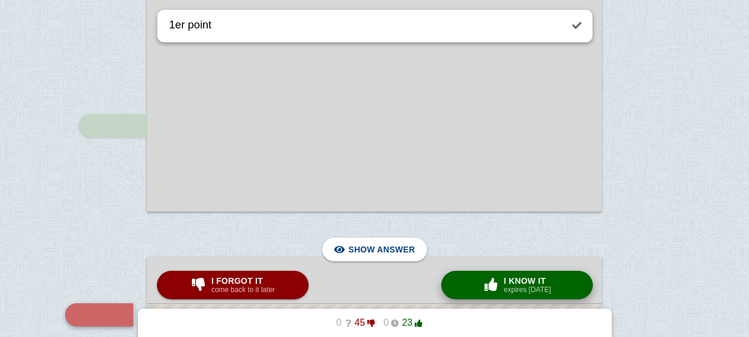
scroll to position [4242, 0]
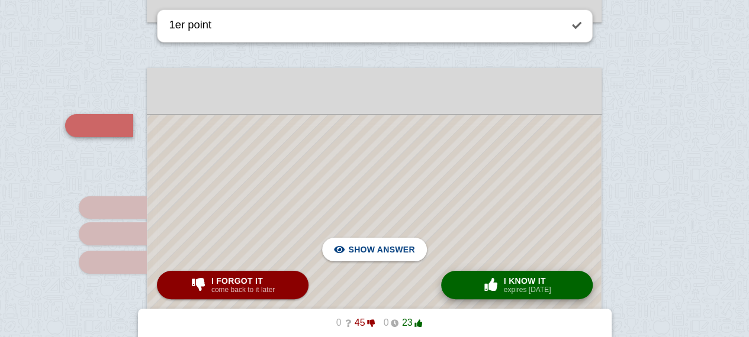
click at [479, 286] on button "× 0 I know it expires [DATE]" at bounding box center [517, 285] width 152 height 28
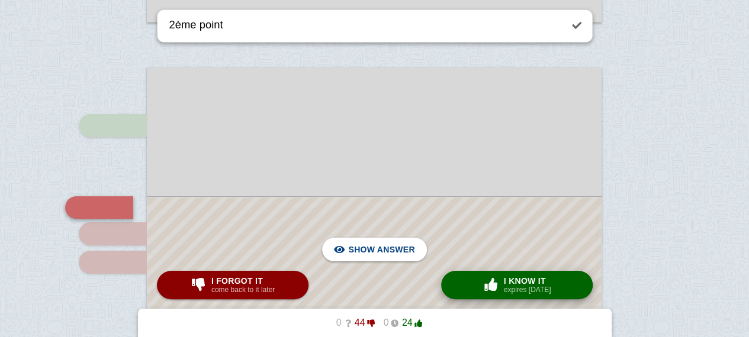
scroll to position [4323, 0]
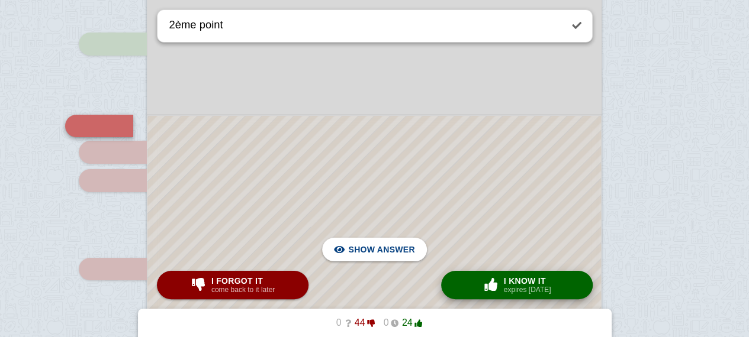
click at [479, 286] on button "× 0 I know it expires [DATE]" at bounding box center [517, 285] width 152 height 28
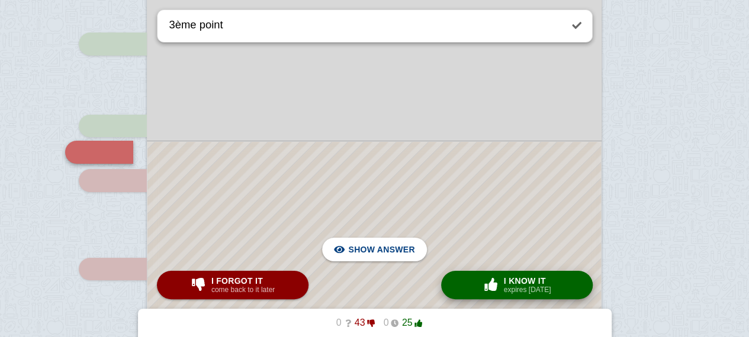
scroll to position [4350, 0]
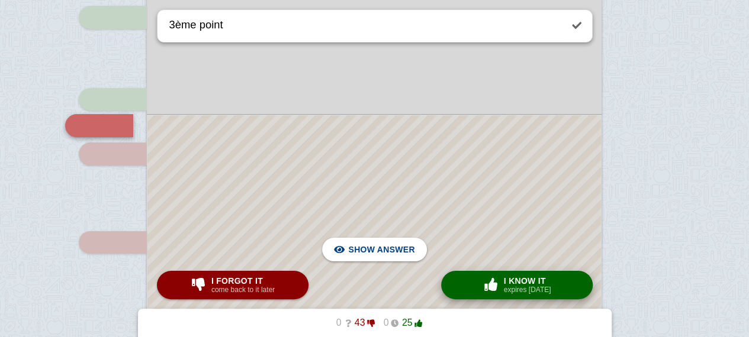
click at [479, 286] on button "× 0 I know it expires [DATE]" at bounding box center [517, 285] width 152 height 28
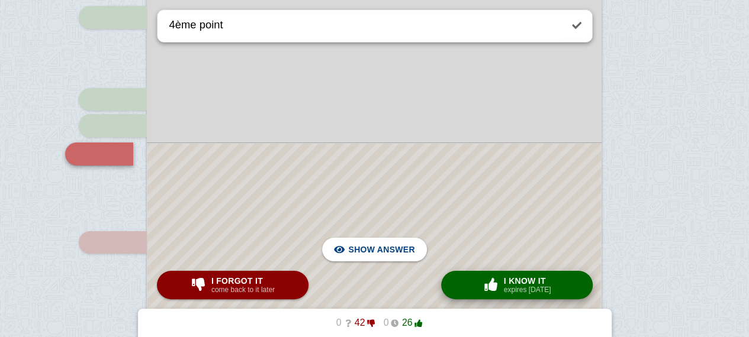
scroll to position [4378, 0]
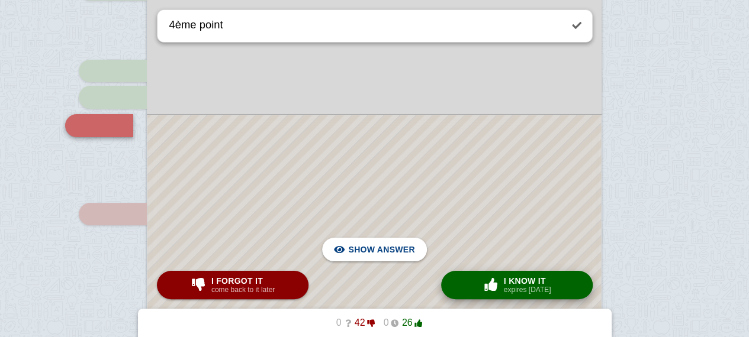
click at [479, 286] on button "× 0 I know it expires [DATE]" at bounding box center [517, 285] width 152 height 28
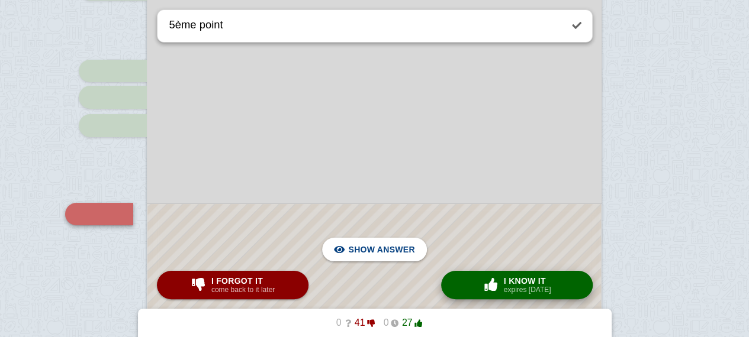
scroll to position [4467, 0]
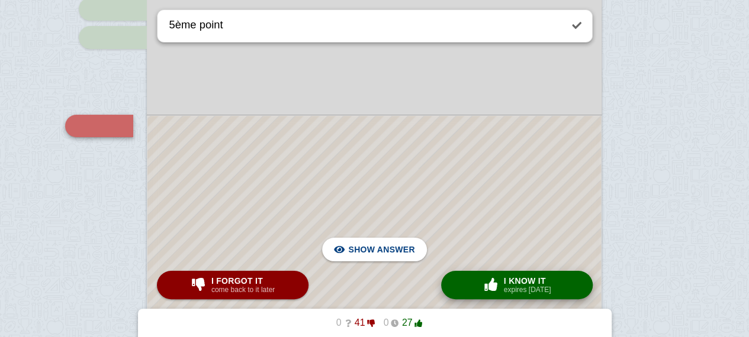
click at [479, 286] on button "× 0 I know it expires [DATE]" at bounding box center [517, 285] width 152 height 28
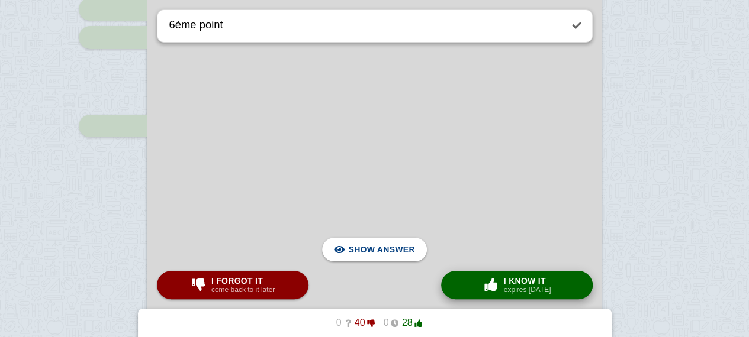
scroll to position [4705, 0]
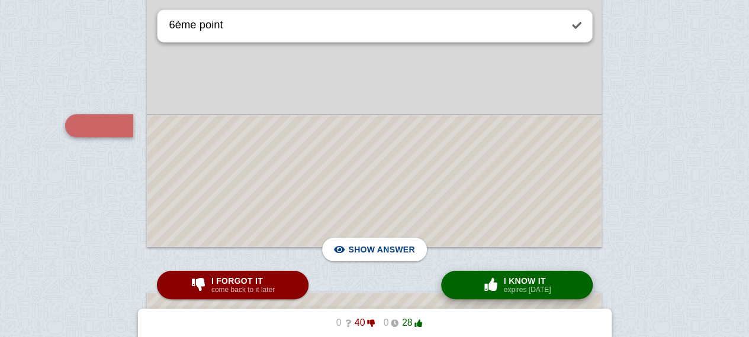
click at [495, 279] on span "button" at bounding box center [490, 284] width 19 height 13
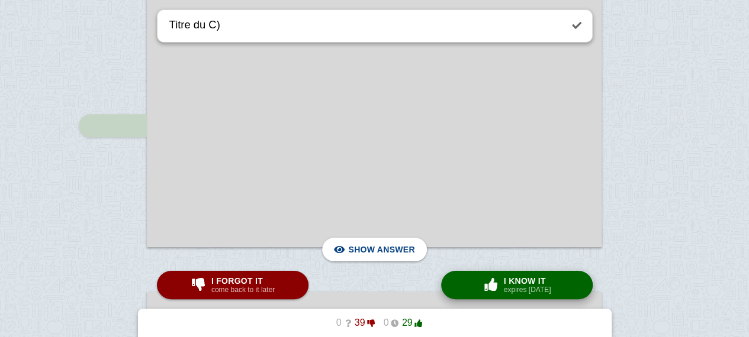
scroll to position [4991, 0]
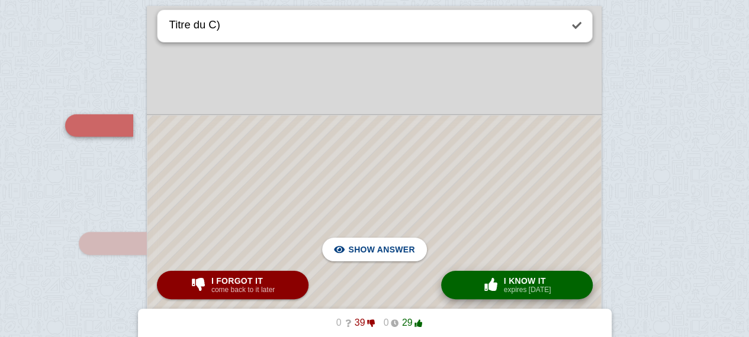
click at [495, 279] on span "button" at bounding box center [490, 284] width 19 height 13
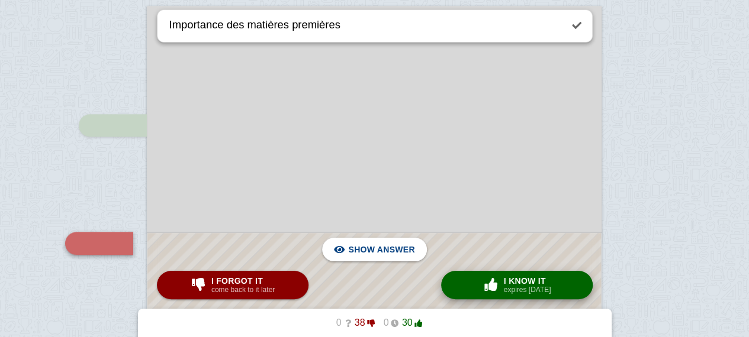
scroll to position [5109, 0]
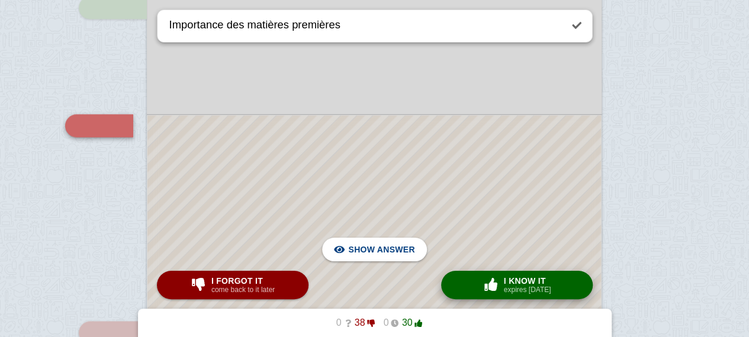
click at [495, 279] on span "button" at bounding box center [490, 284] width 19 height 13
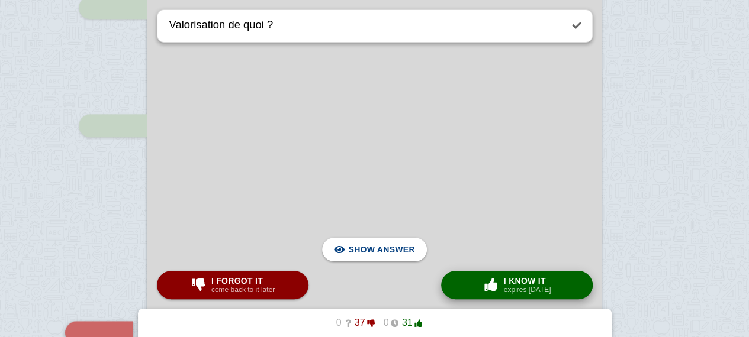
scroll to position [5316, 0]
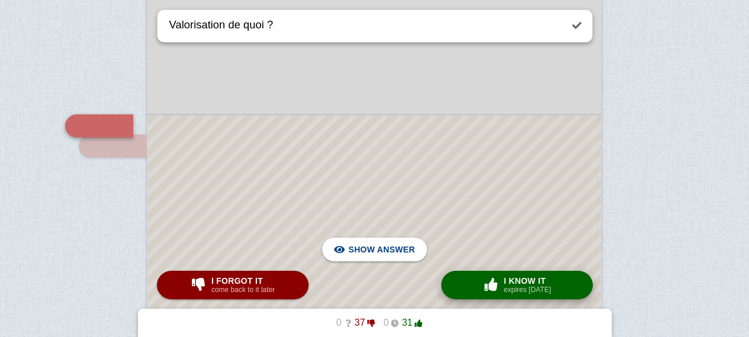
click at [495, 279] on span "button" at bounding box center [490, 284] width 19 height 13
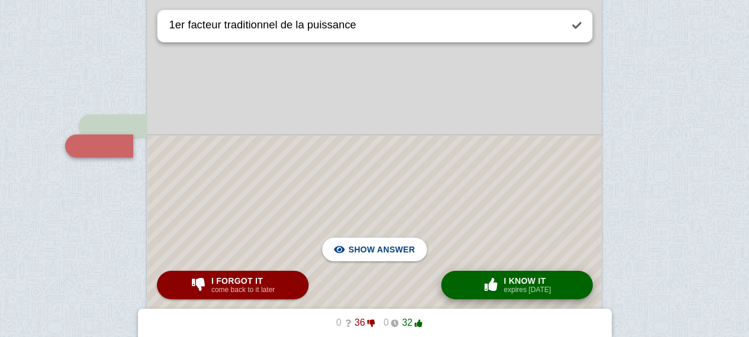
scroll to position [5336, 0]
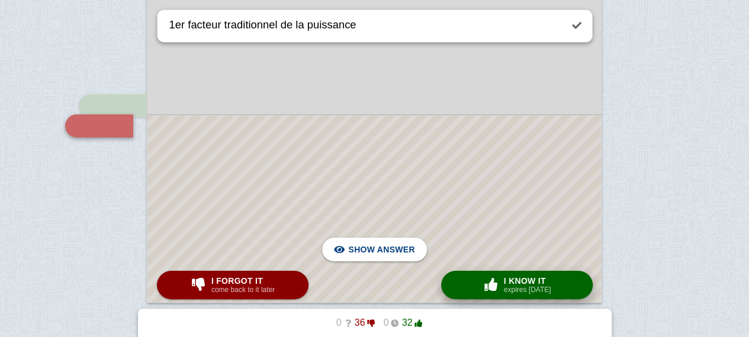
click at [495, 279] on span "button" at bounding box center [490, 284] width 19 height 13
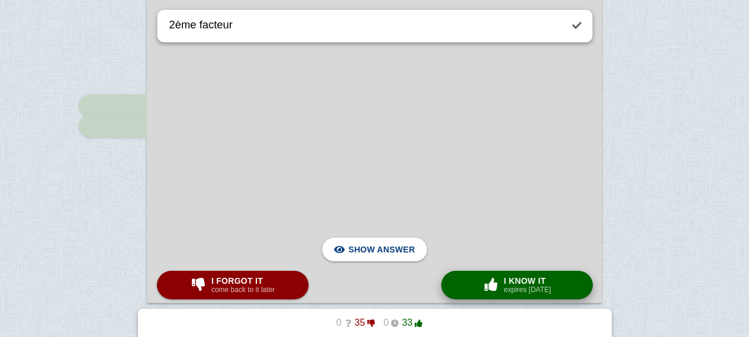
scroll to position [5702, 0]
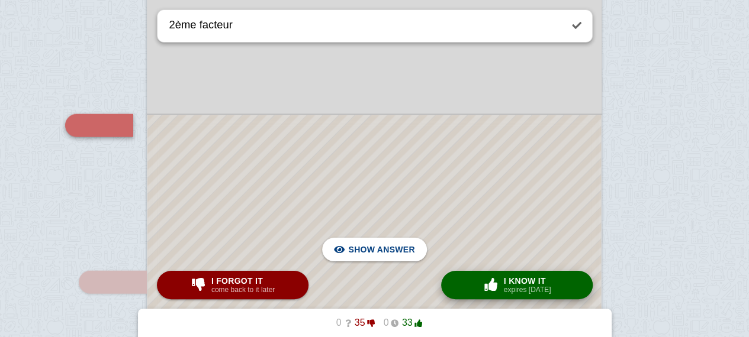
click at [495, 279] on span "button" at bounding box center [490, 284] width 19 height 13
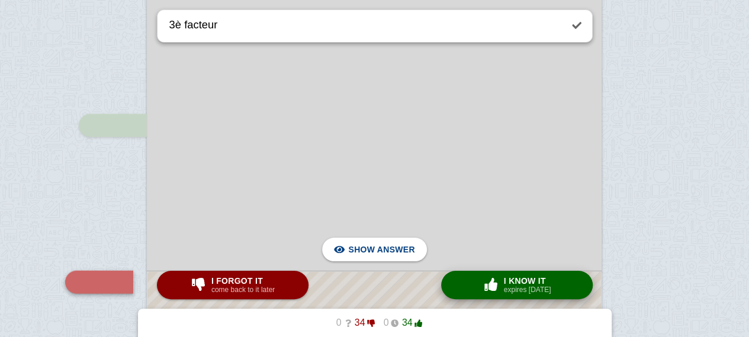
scroll to position [5859, 0]
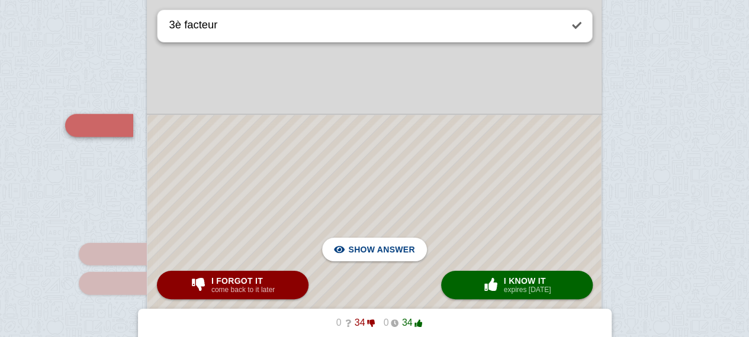
click at [472, 208] on div at bounding box center [373, 291] width 453 height 352
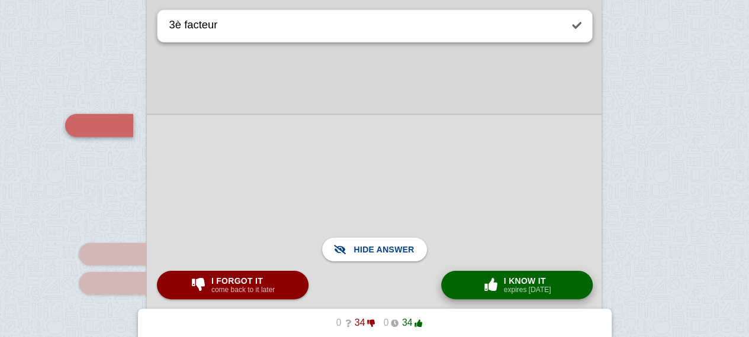
click at [477, 294] on button "× 0 I know it expires [DATE]" at bounding box center [517, 285] width 152 height 28
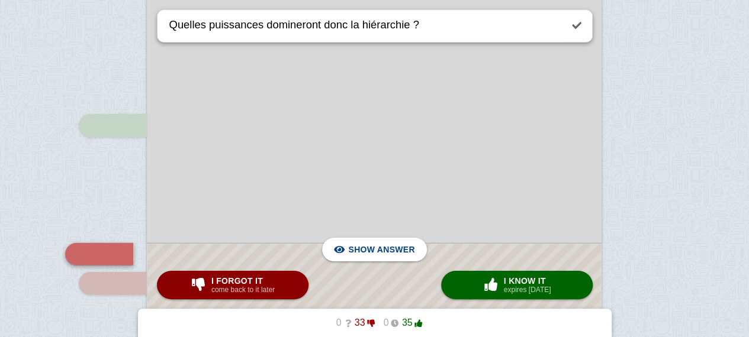
scroll to position [5988, 0]
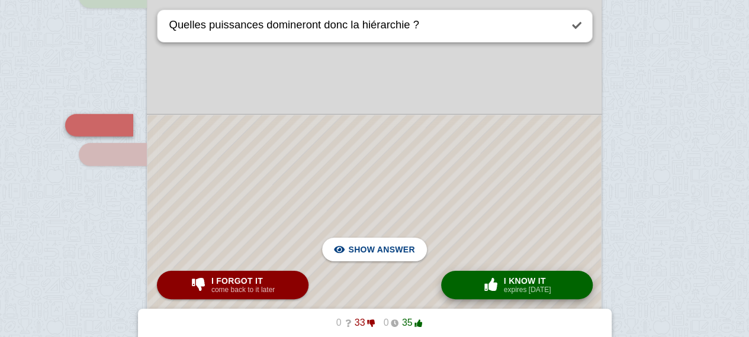
click at [487, 285] on span "button" at bounding box center [490, 284] width 19 height 13
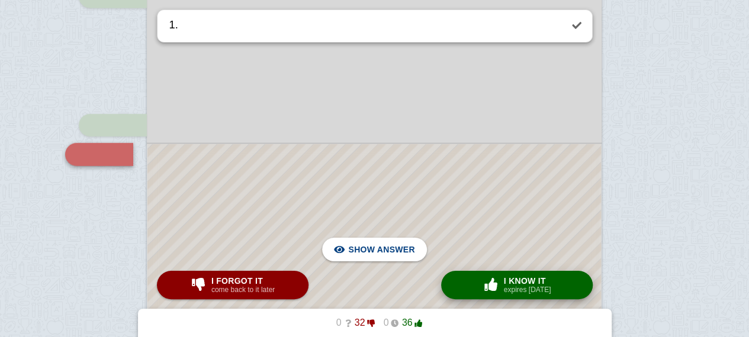
scroll to position [6017, 0]
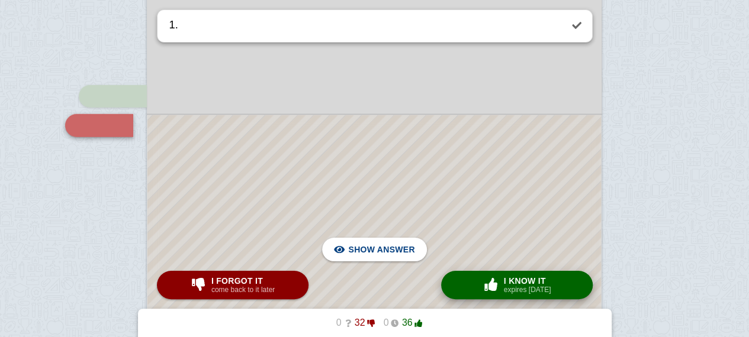
click at [487, 285] on span "button" at bounding box center [490, 284] width 19 height 13
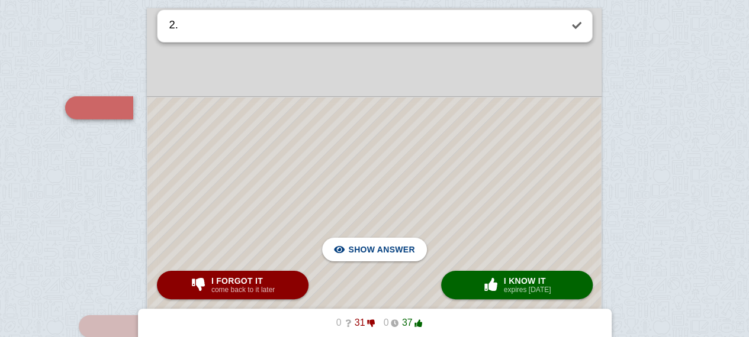
scroll to position [6397, 0]
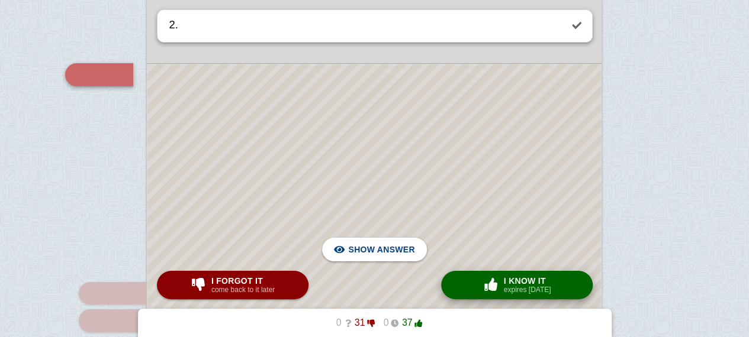
click at [472, 276] on button "× 0 I know it expires [DATE]" at bounding box center [517, 285] width 152 height 28
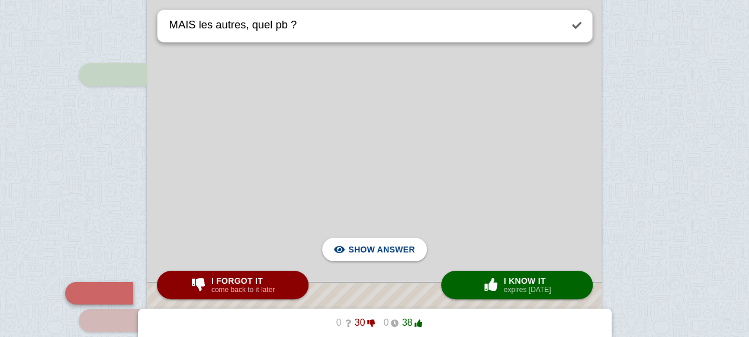
scroll to position [6566, 0]
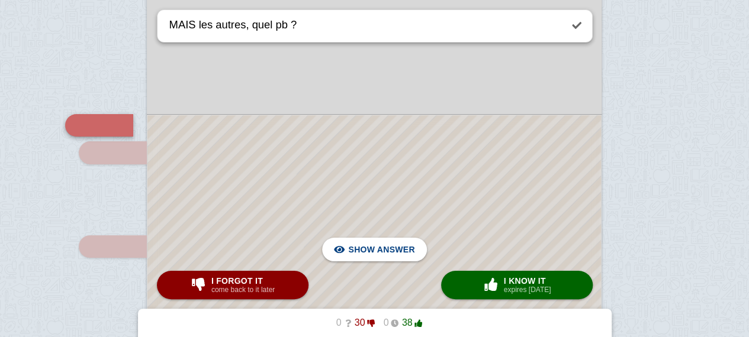
click at [453, 297] on button "× 0 I know it expires [DATE]" at bounding box center [517, 285] width 152 height 28
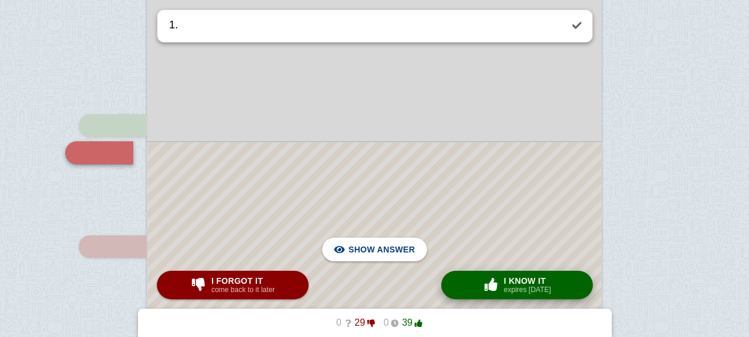
scroll to position [6593, 0]
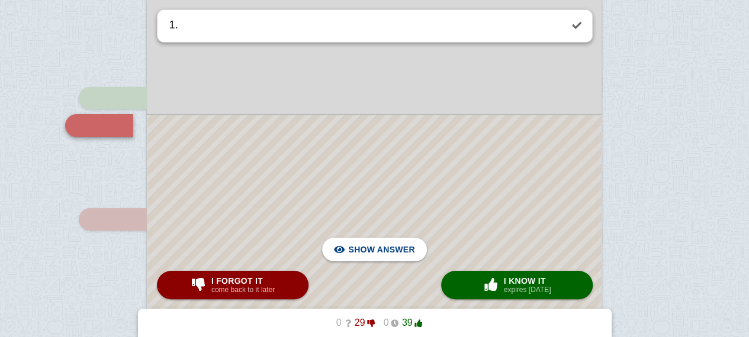
click at [478, 182] on div at bounding box center [373, 268] width 453 height 306
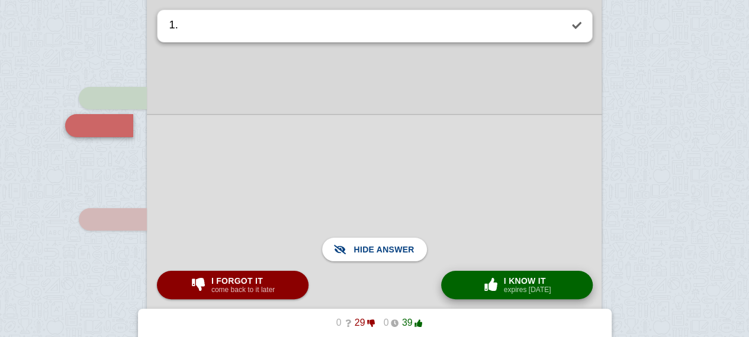
click at [472, 276] on button "× 0 I know it expires [DATE]" at bounding box center [517, 285] width 152 height 28
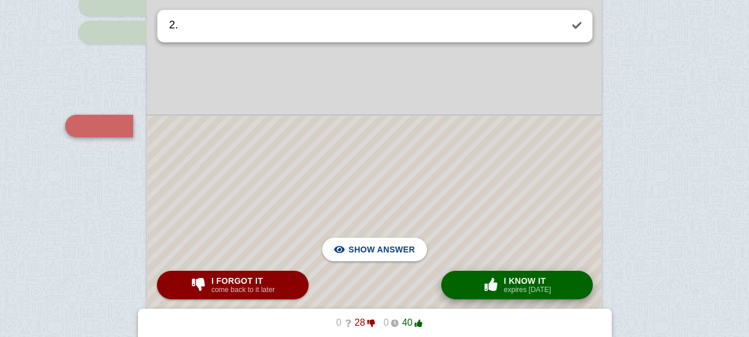
click at [474, 272] on button "× 0 I know it expires [DATE]" at bounding box center [517, 285] width 152 height 28
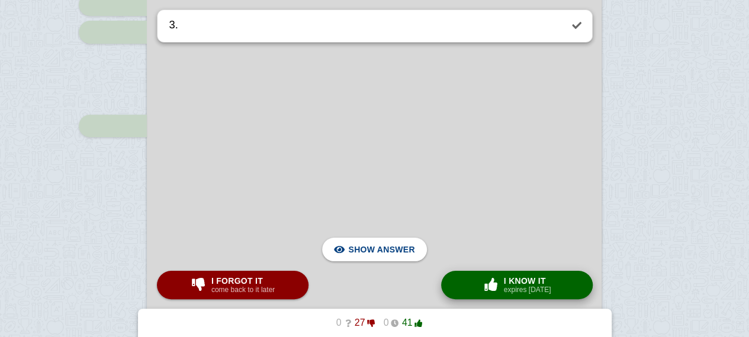
scroll to position [7078, 0]
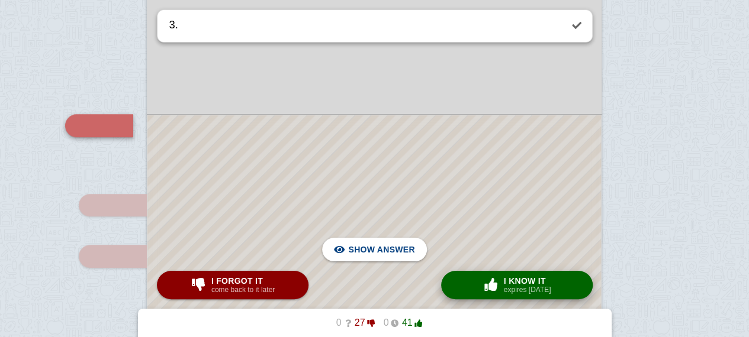
click at [474, 272] on button "× 0 I know it expires [DATE]" at bounding box center [517, 285] width 152 height 28
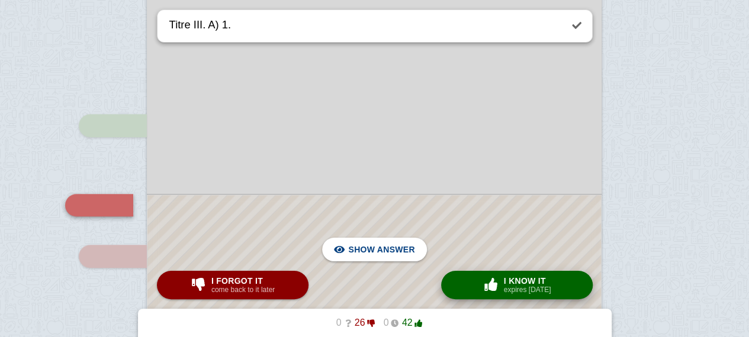
scroll to position [7158, 0]
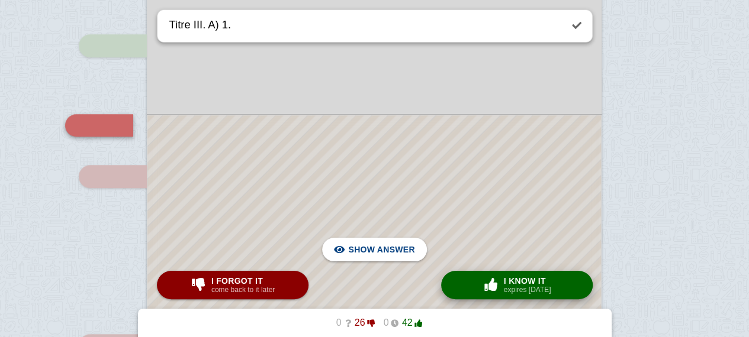
click at [474, 272] on button "× 0 I know it expires [DATE]" at bounding box center [517, 285] width 152 height 28
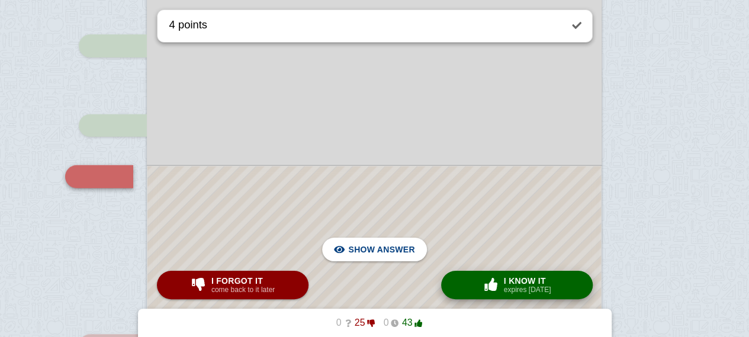
scroll to position [7208, 0]
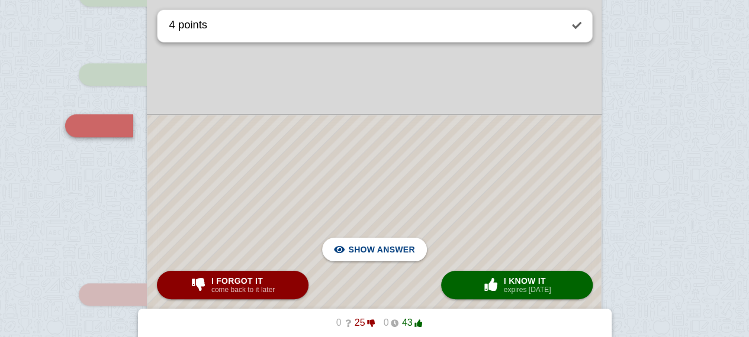
click at [416, 194] on div at bounding box center [373, 304] width 453 height 378
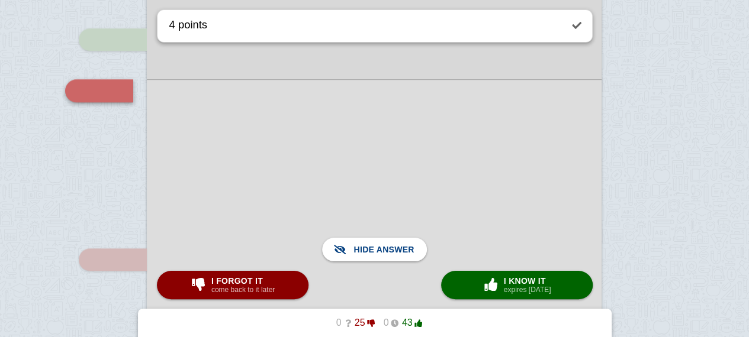
scroll to position [7271, 0]
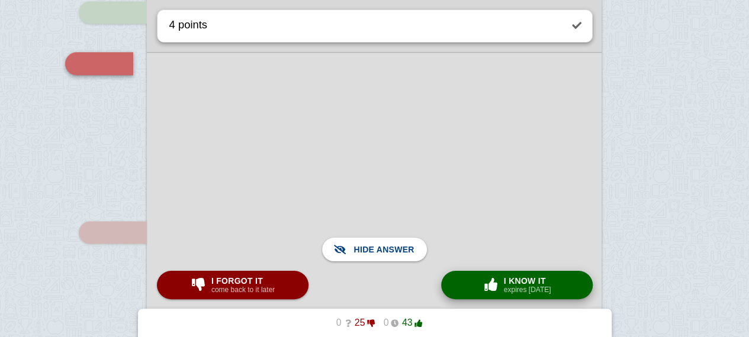
click at [481, 296] on button "× 0 I know it expires [DATE]" at bounding box center [517, 285] width 152 height 28
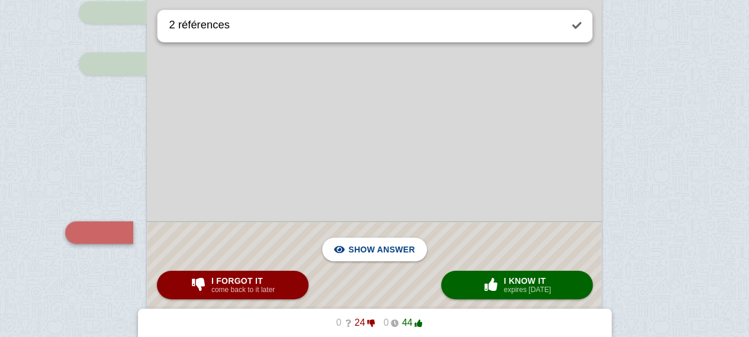
scroll to position [7378, 0]
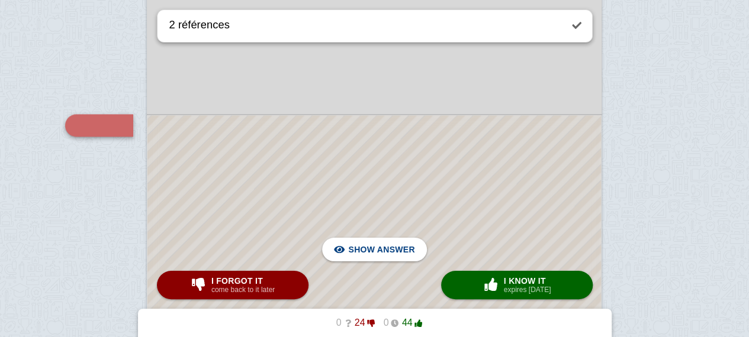
drag, startPoint x: 481, startPoint y: 209, endPoint x: 452, endPoint y: 208, distance: 29.0
click at [452, 208] on div at bounding box center [373, 219] width 453 height 209
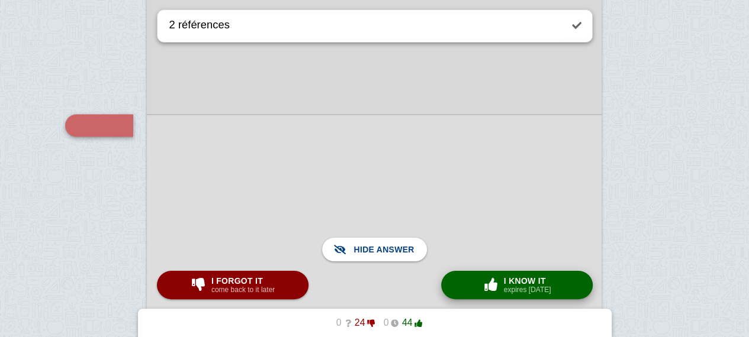
click at [507, 292] on small "expires [DATE]" at bounding box center [527, 290] width 47 height 8
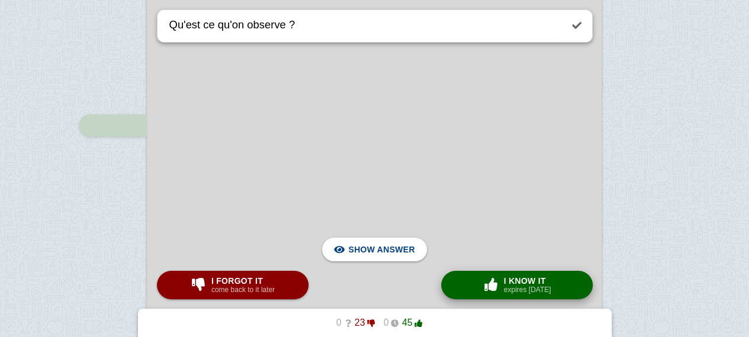
scroll to position [7685, 0]
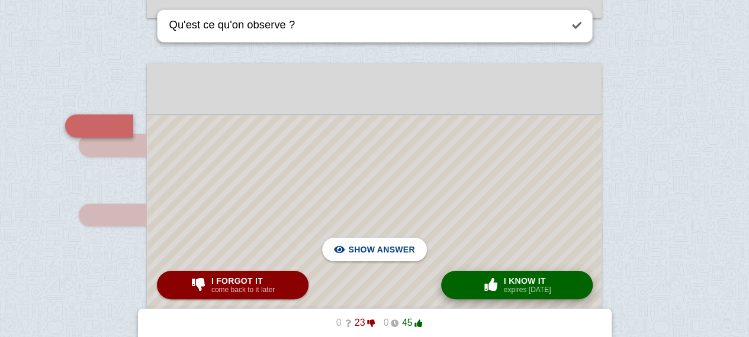
click at [459, 292] on button "× 0 I know it expires [DATE]" at bounding box center [517, 285] width 152 height 28
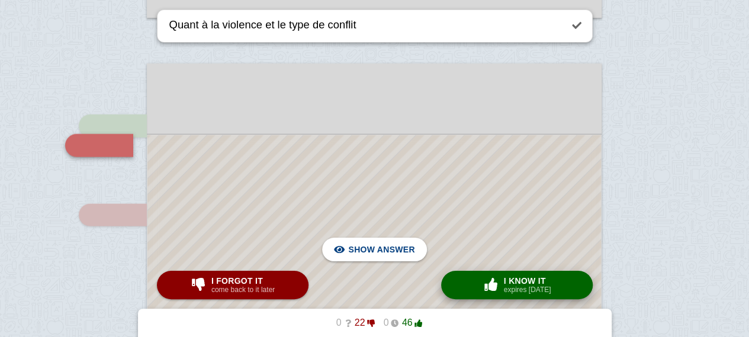
scroll to position [7704, 0]
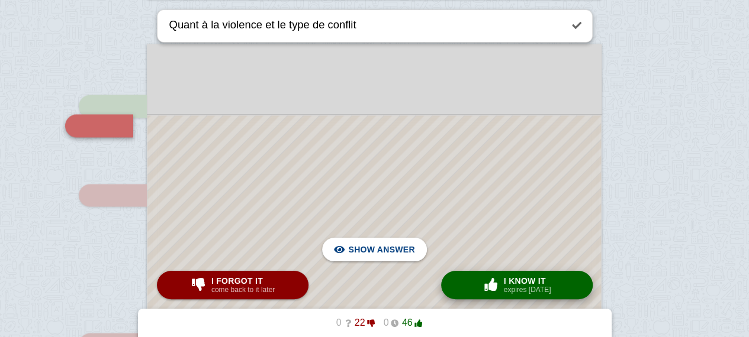
click at [459, 292] on button "× 0 I know it expires [DATE]" at bounding box center [517, 285] width 152 height 28
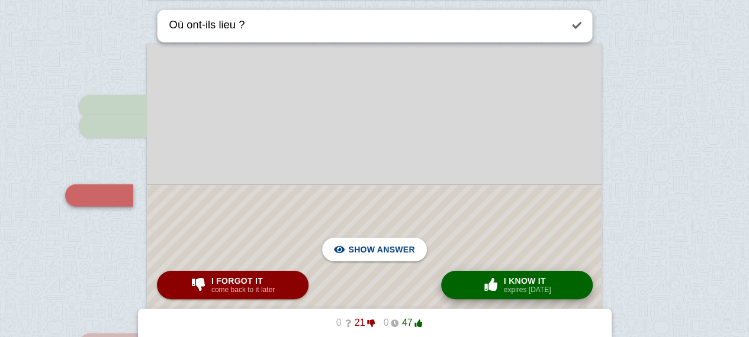
scroll to position [7774, 0]
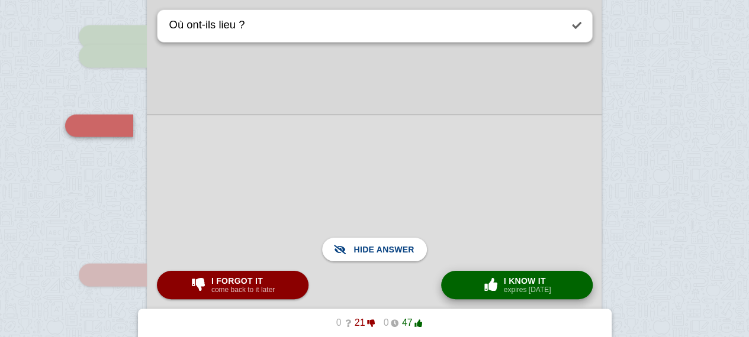
click at [507, 292] on small "expires [DATE]" at bounding box center [527, 290] width 47 height 8
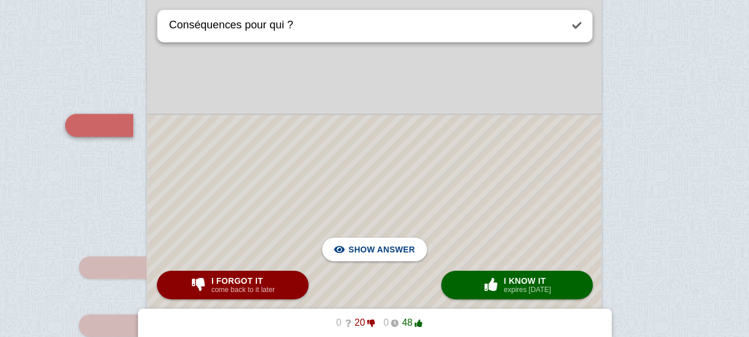
scroll to position [7976, 0]
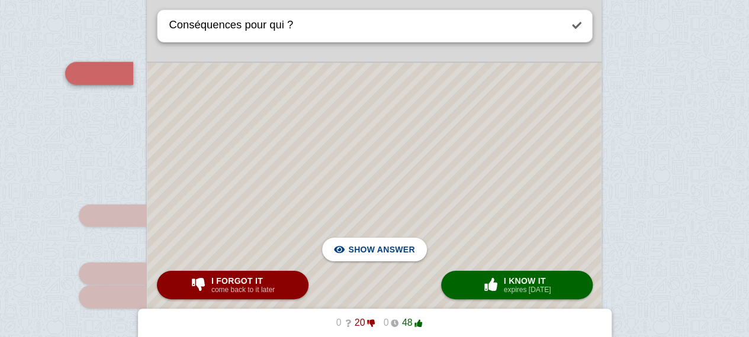
click at [487, 221] on div at bounding box center [373, 238] width 453 height 351
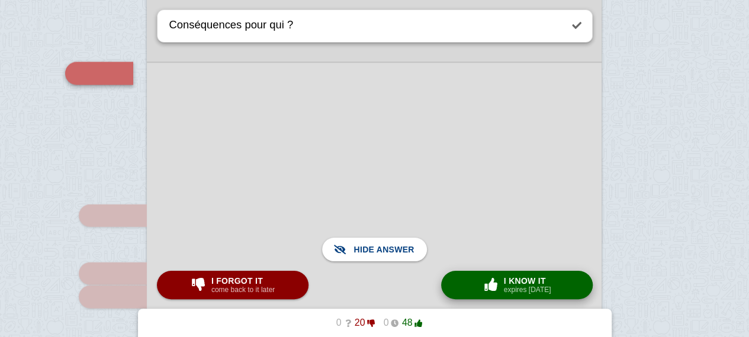
click at [492, 282] on span "button" at bounding box center [490, 284] width 19 height 13
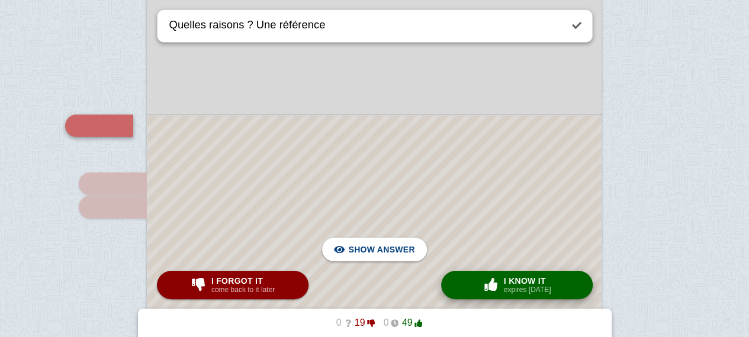
click at [492, 282] on span "button" at bounding box center [490, 284] width 19 height 13
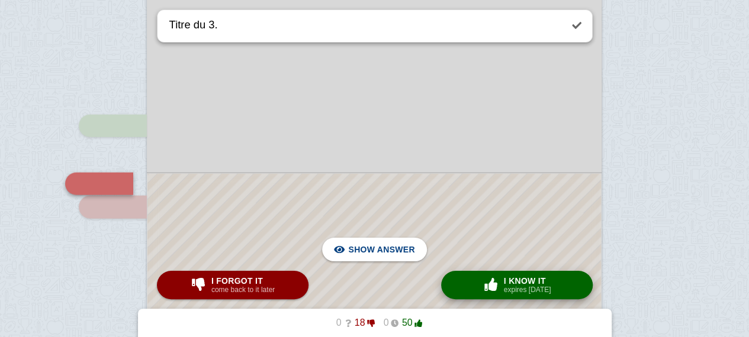
scroll to position [8124, 0]
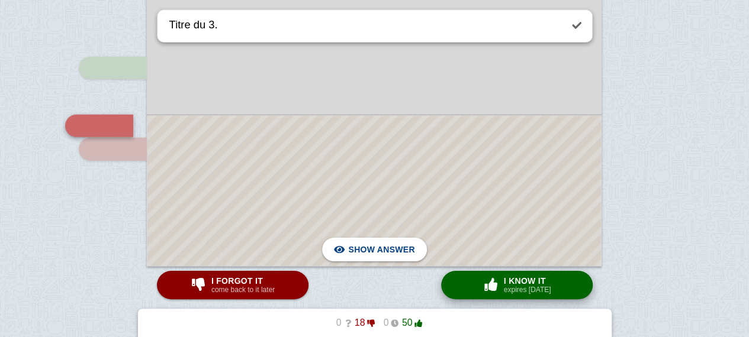
click at [492, 282] on span "button" at bounding box center [490, 284] width 19 height 13
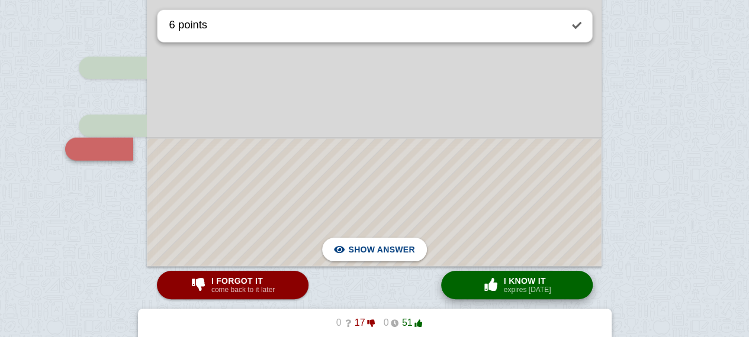
click at [492, 282] on span "button" at bounding box center [490, 284] width 19 height 13
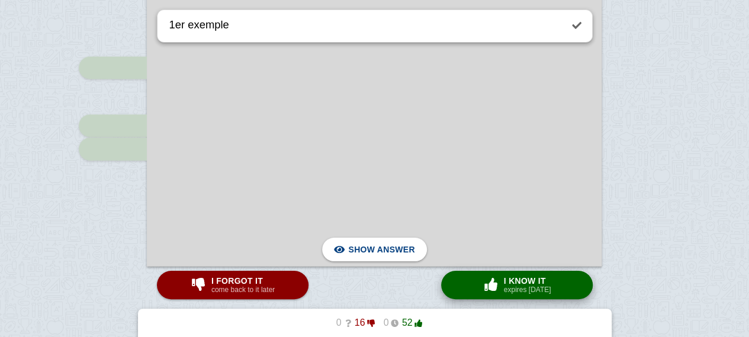
scroll to position [8421, 0]
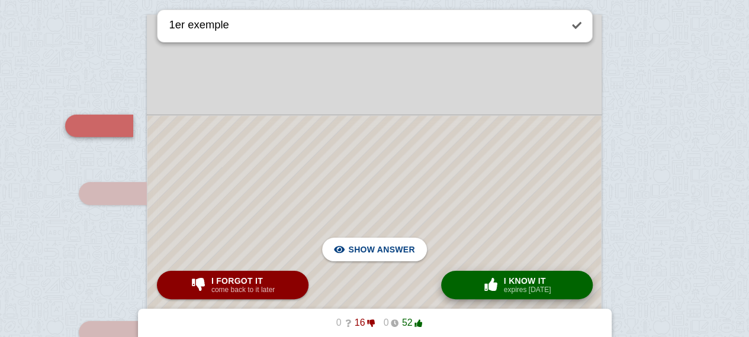
click at [492, 282] on span "button" at bounding box center [490, 284] width 19 height 13
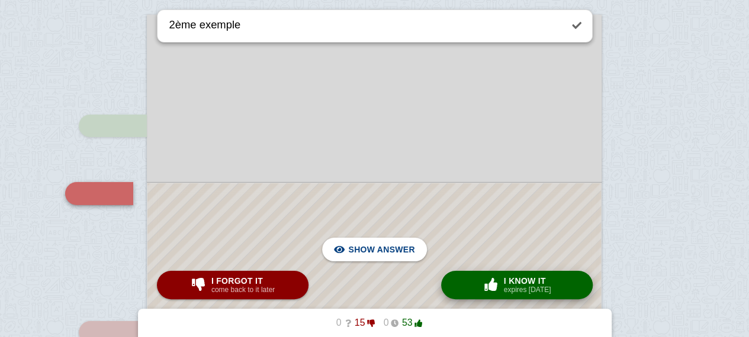
scroll to position [8489, 0]
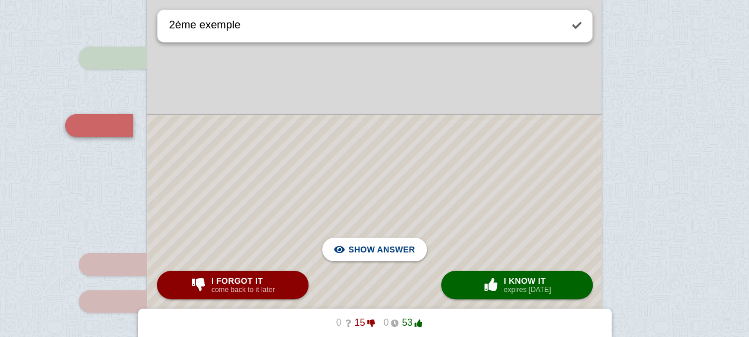
click at [483, 285] on span "button" at bounding box center [490, 284] width 19 height 13
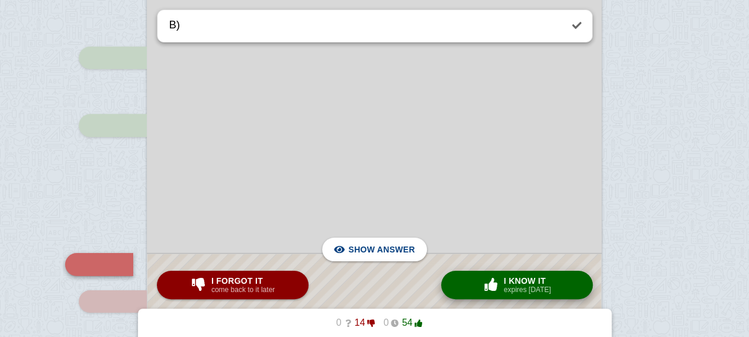
scroll to position [8628, 0]
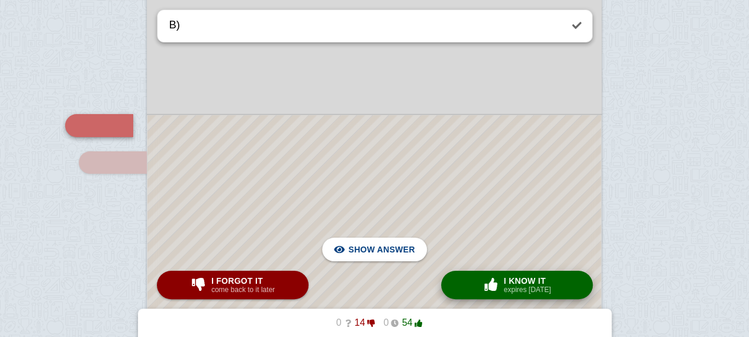
click at [506, 294] on small "expires [DATE]" at bounding box center [527, 290] width 47 height 8
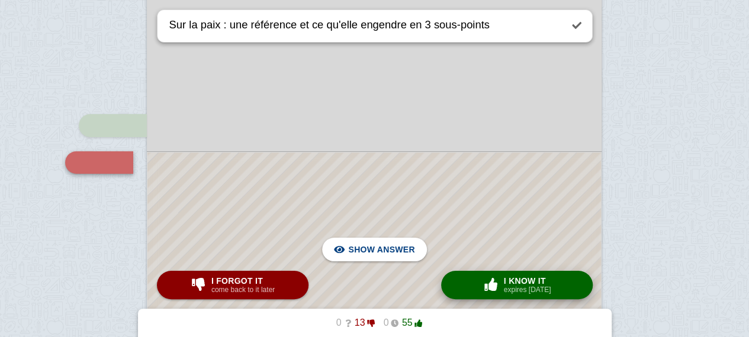
scroll to position [8665, 0]
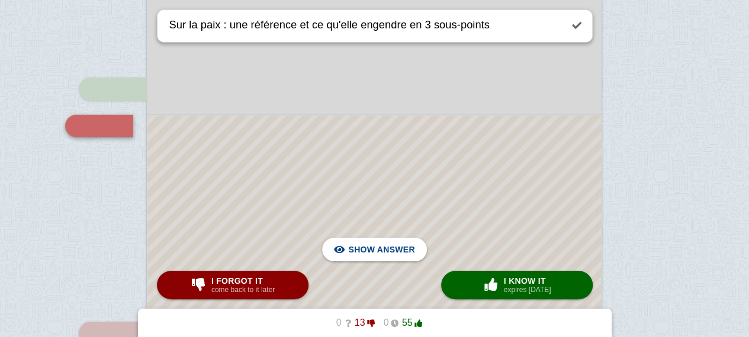
click at [436, 233] on div at bounding box center [373, 264] width 453 height 297
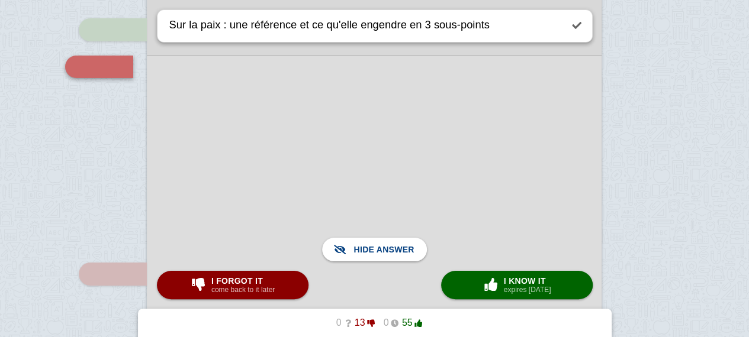
scroll to position [8733, 0]
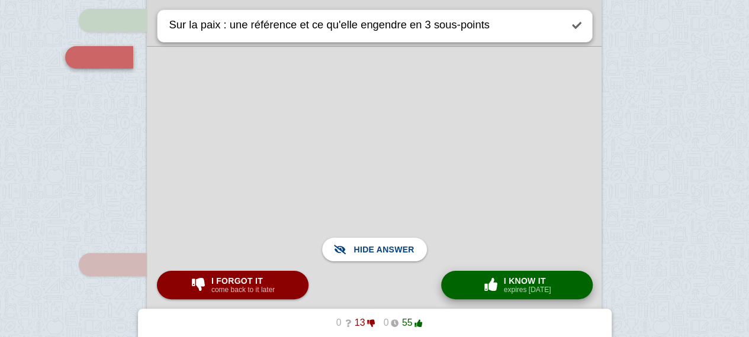
click at [465, 283] on button "× 0 I know it expires [DATE]" at bounding box center [517, 285] width 152 height 28
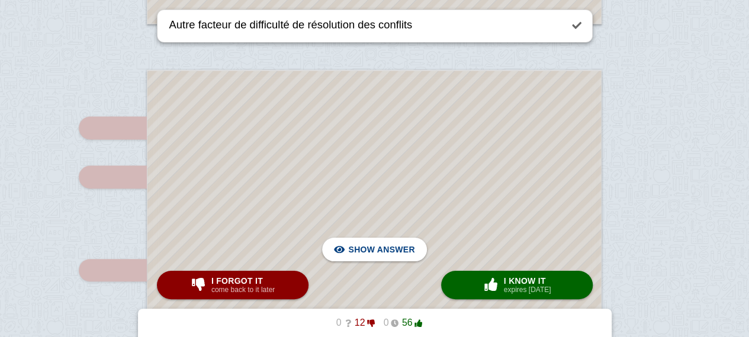
scroll to position [8974, 0]
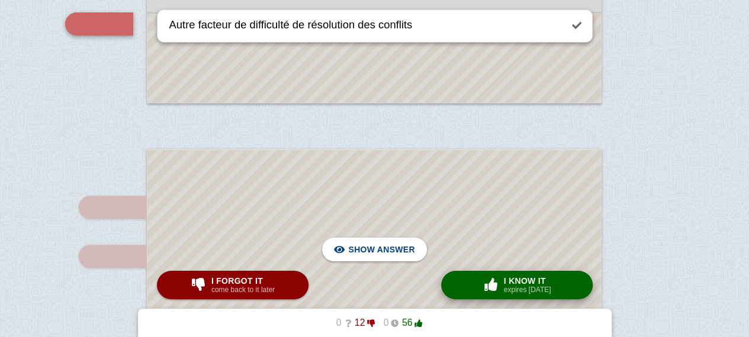
click at [515, 280] on span "I know it" at bounding box center [527, 280] width 47 height 9
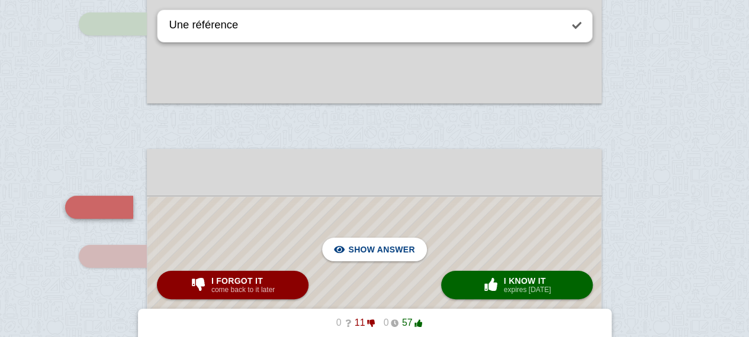
scroll to position [9056, 0]
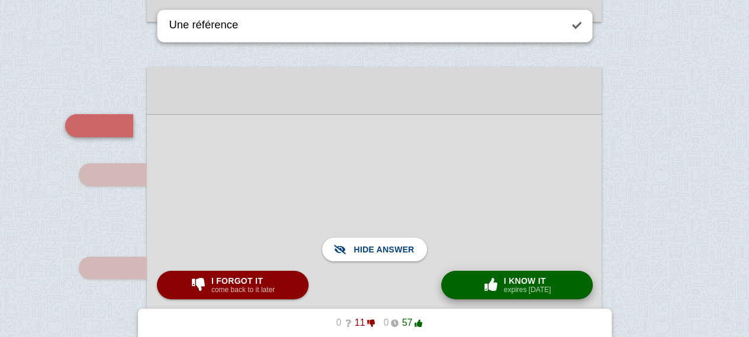
click at [492, 289] on span "button" at bounding box center [490, 284] width 19 height 13
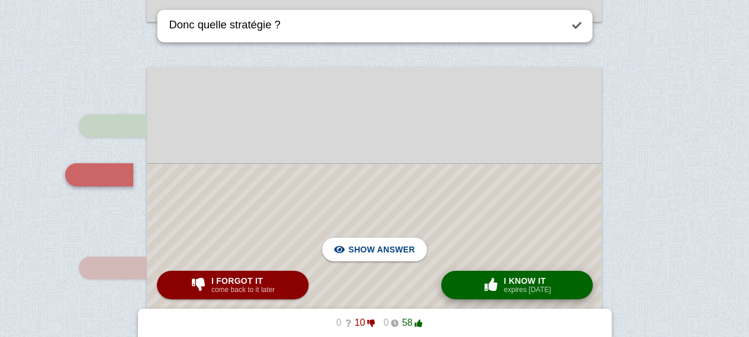
scroll to position [9105, 0]
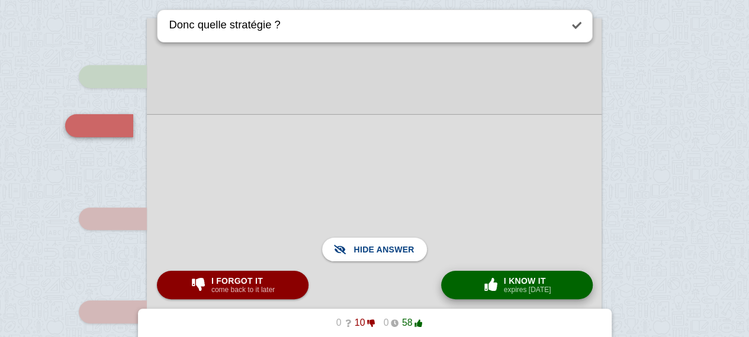
click at [471, 281] on button "× 0 I know it expires [DATE]" at bounding box center [517, 285] width 152 height 28
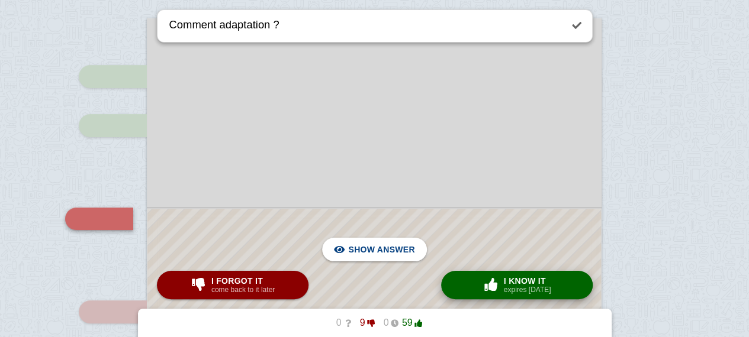
scroll to position [9198, 0]
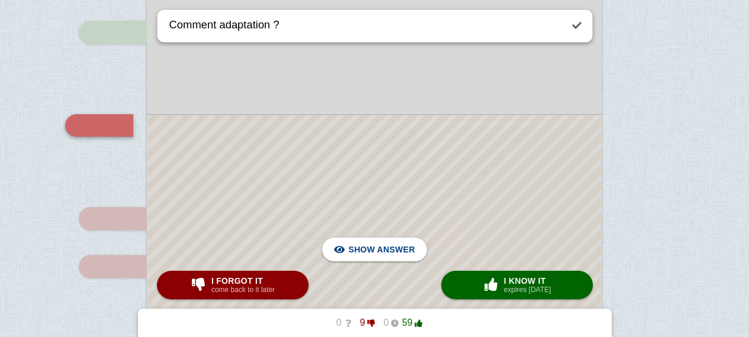
click at [427, 189] on div at bounding box center [373, 340] width 453 height 451
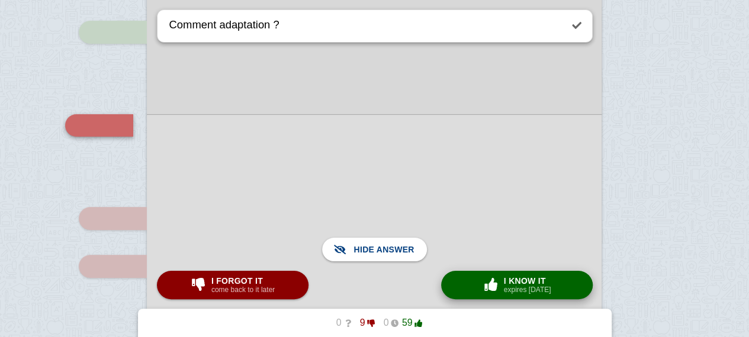
click at [482, 282] on span "button" at bounding box center [490, 284] width 19 height 13
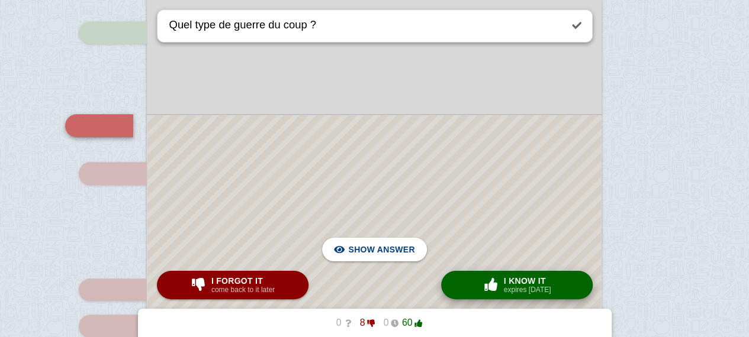
click at [482, 282] on span "button" at bounding box center [490, 284] width 19 height 13
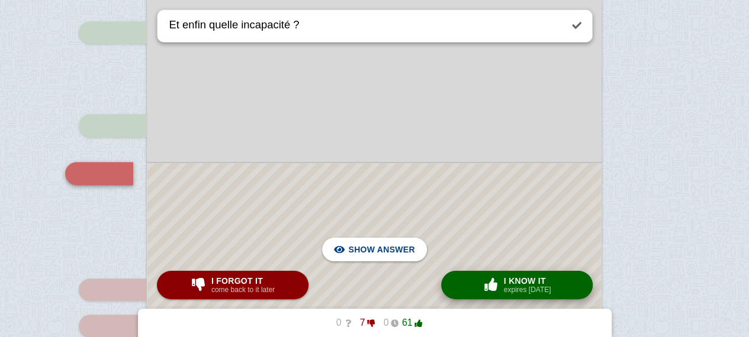
scroll to position [9339, 0]
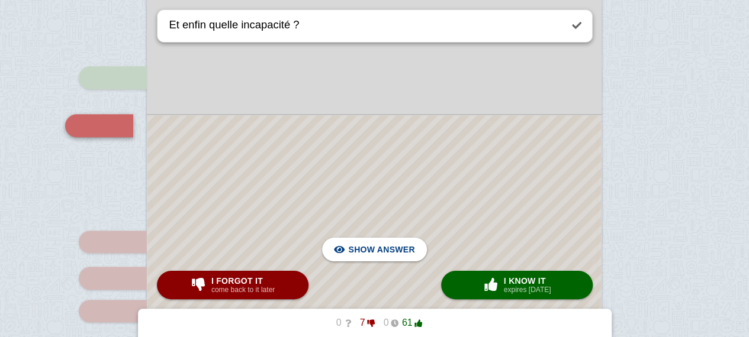
click at [408, 147] on div at bounding box center [373, 270] width 453 height 310
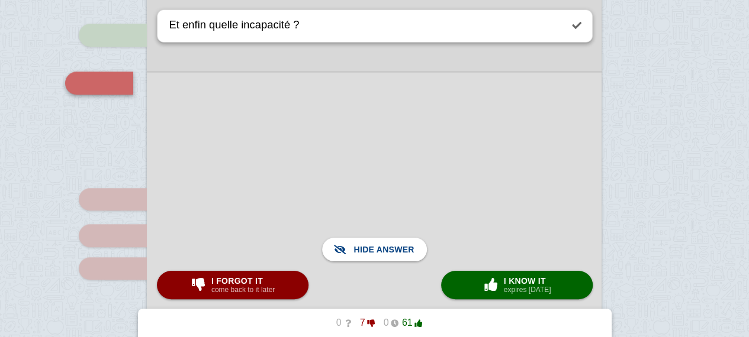
scroll to position [9383, 0]
click at [255, 279] on span "I forgot it" at bounding box center [242, 280] width 63 height 9
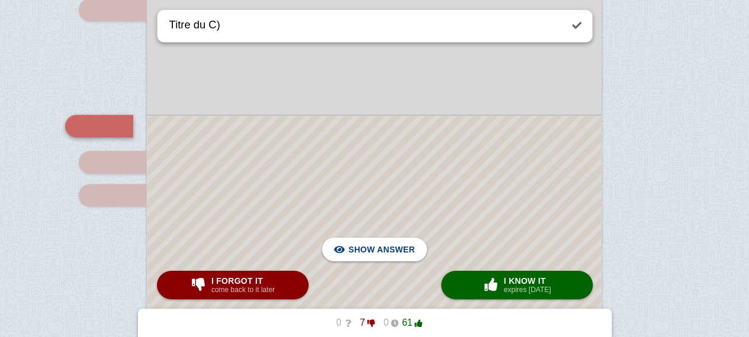
scroll to position [9408, 0]
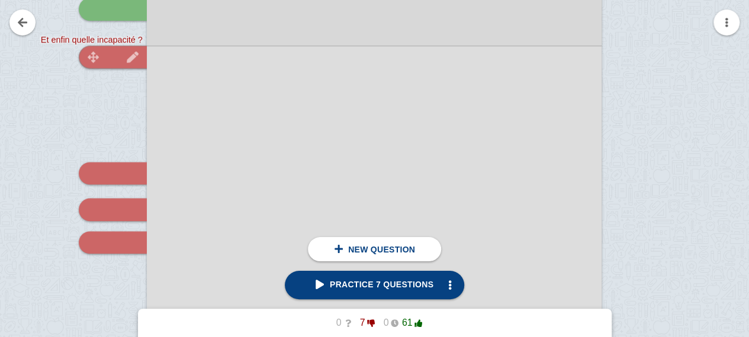
click at [114, 53] on div at bounding box center [113, 57] width 68 height 22
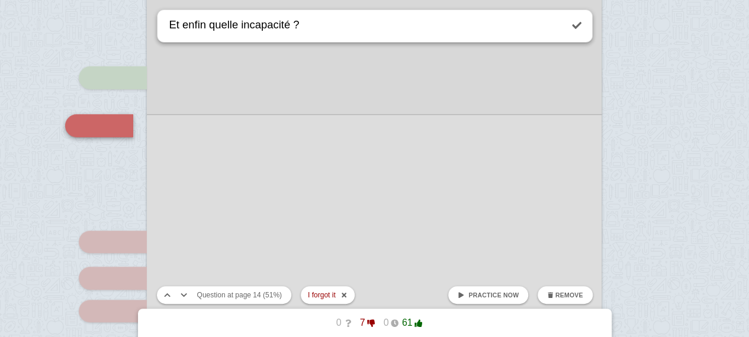
click at [487, 294] on span "Practice now" at bounding box center [493, 295] width 50 height 7
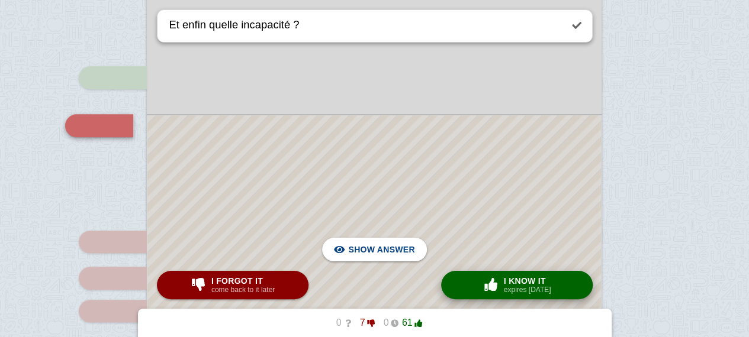
click at [521, 292] on small "expires [DATE]" at bounding box center [527, 290] width 47 height 8
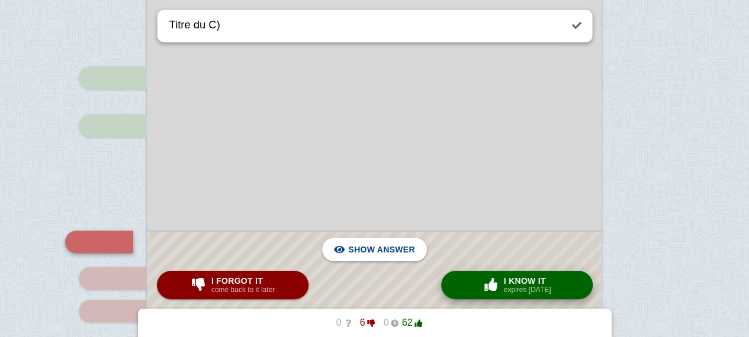
scroll to position [9455, 0]
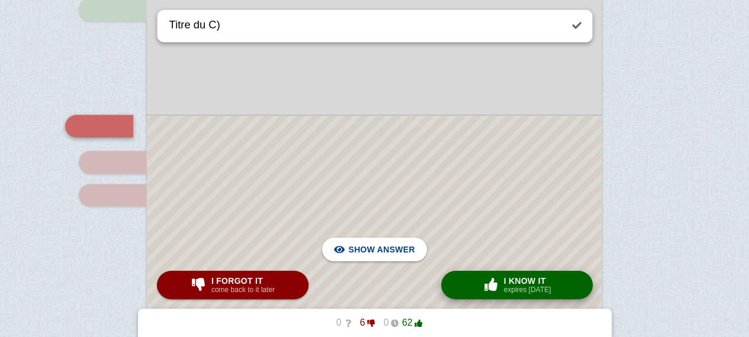
click at [509, 284] on span "I know it" at bounding box center [527, 280] width 47 height 9
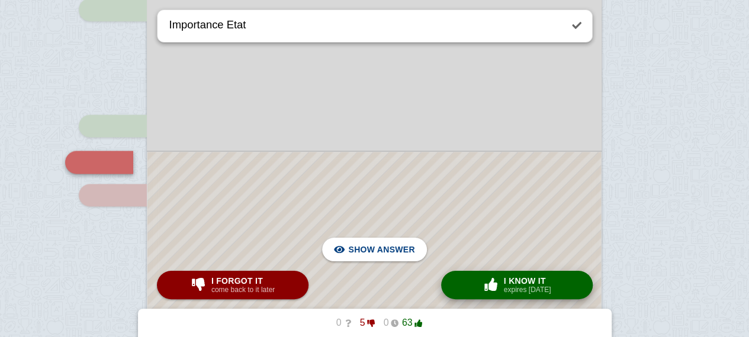
scroll to position [9492, 0]
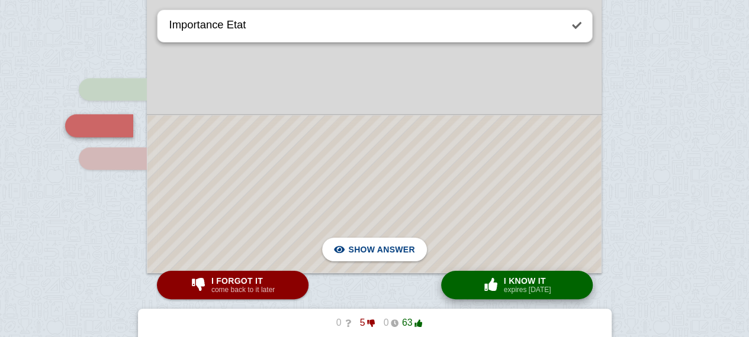
click at [509, 284] on span "I know it" at bounding box center [527, 280] width 47 height 9
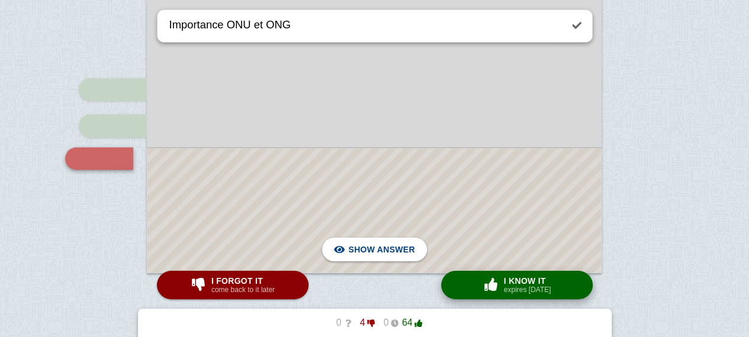
scroll to position [9525, 0]
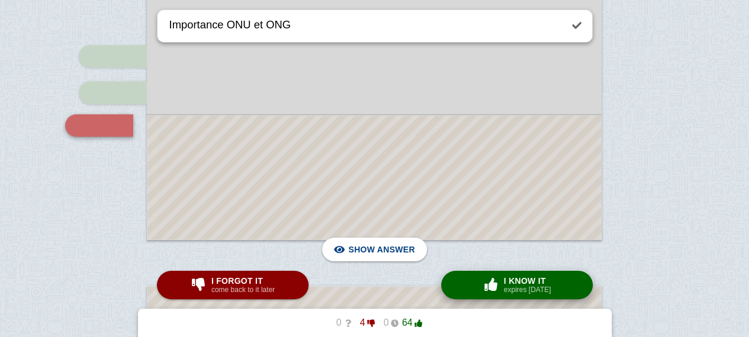
click at [509, 284] on span "I know it" at bounding box center [527, 280] width 47 height 9
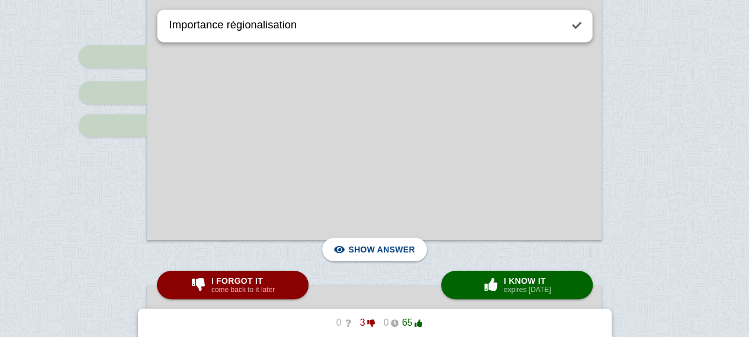
scroll to position [9755, 0]
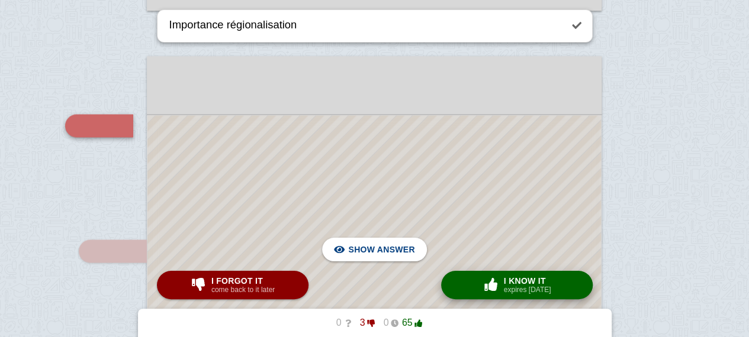
click at [477, 286] on button "× 0 I know it expires [DATE]" at bounding box center [517, 285] width 152 height 28
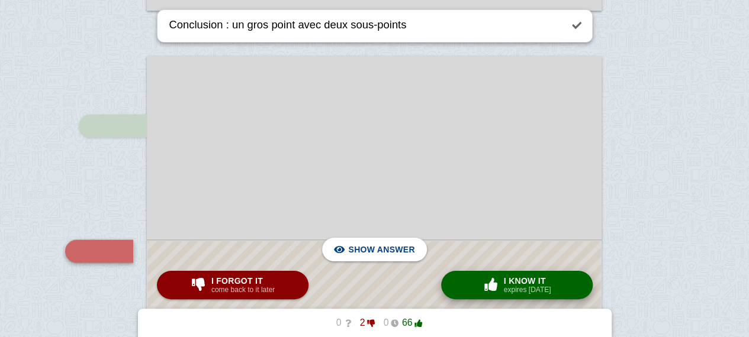
scroll to position [9880, 0]
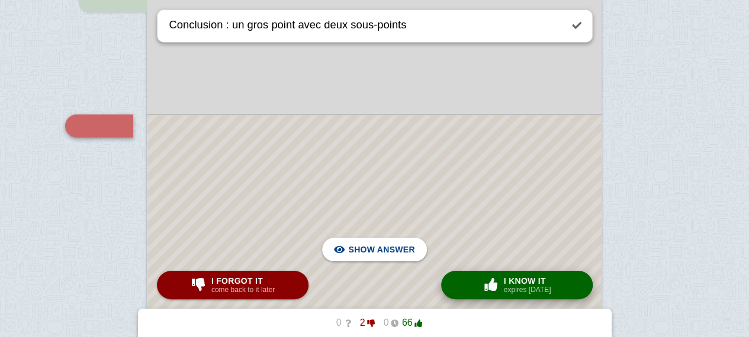
click at [477, 286] on button "× 0 I know it expires [DATE]" at bounding box center [517, 285] width 152 height 28
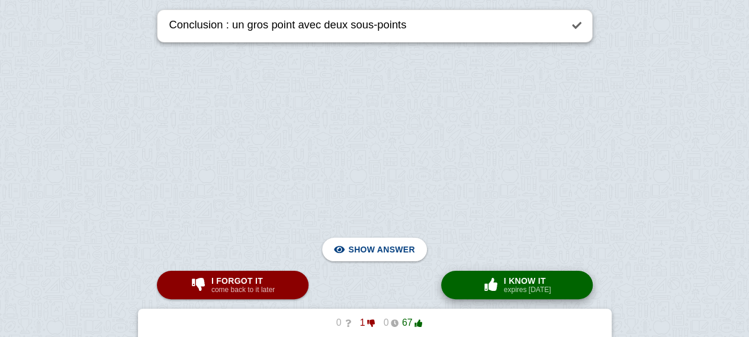
type textarea "Titre du B)"
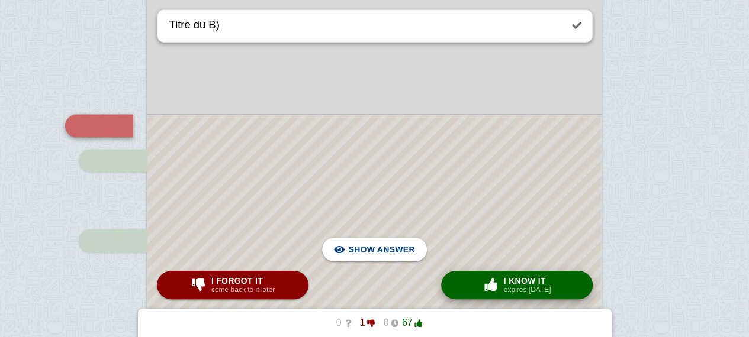
click at [469, 284] on button "× 0 I know it expires [DATE]" at bounding box center [517, 285] width 152 height 28
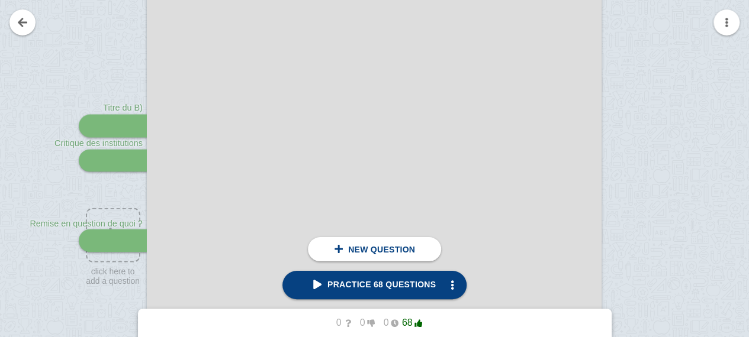
checkbox input "true"
